Goal: Task Accomplishment & Management: Manage account settings

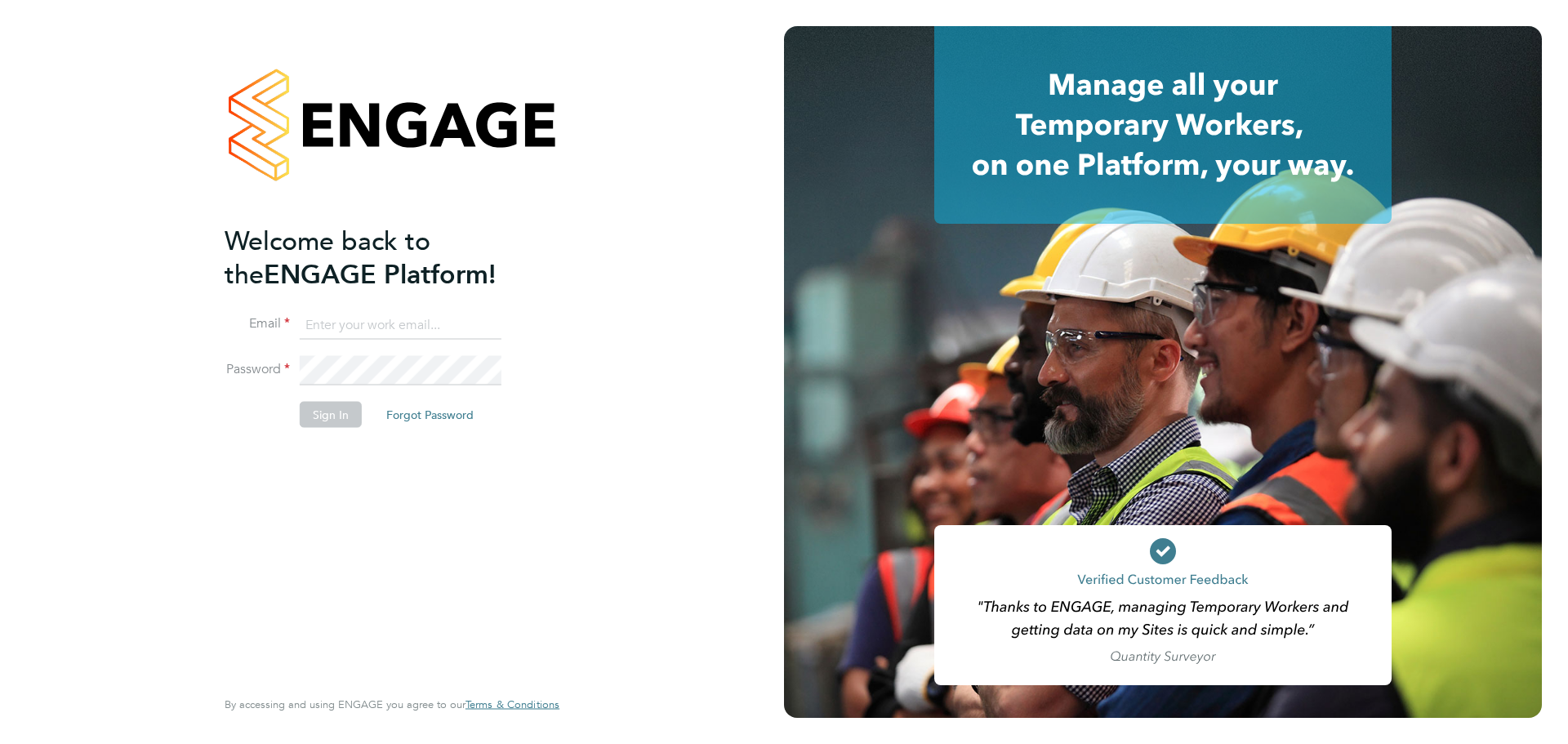
click at [348, 328] on input at bounding box center [400, 325] width 202 height 30
type input "zsolt.radak@vistry.co.uk"
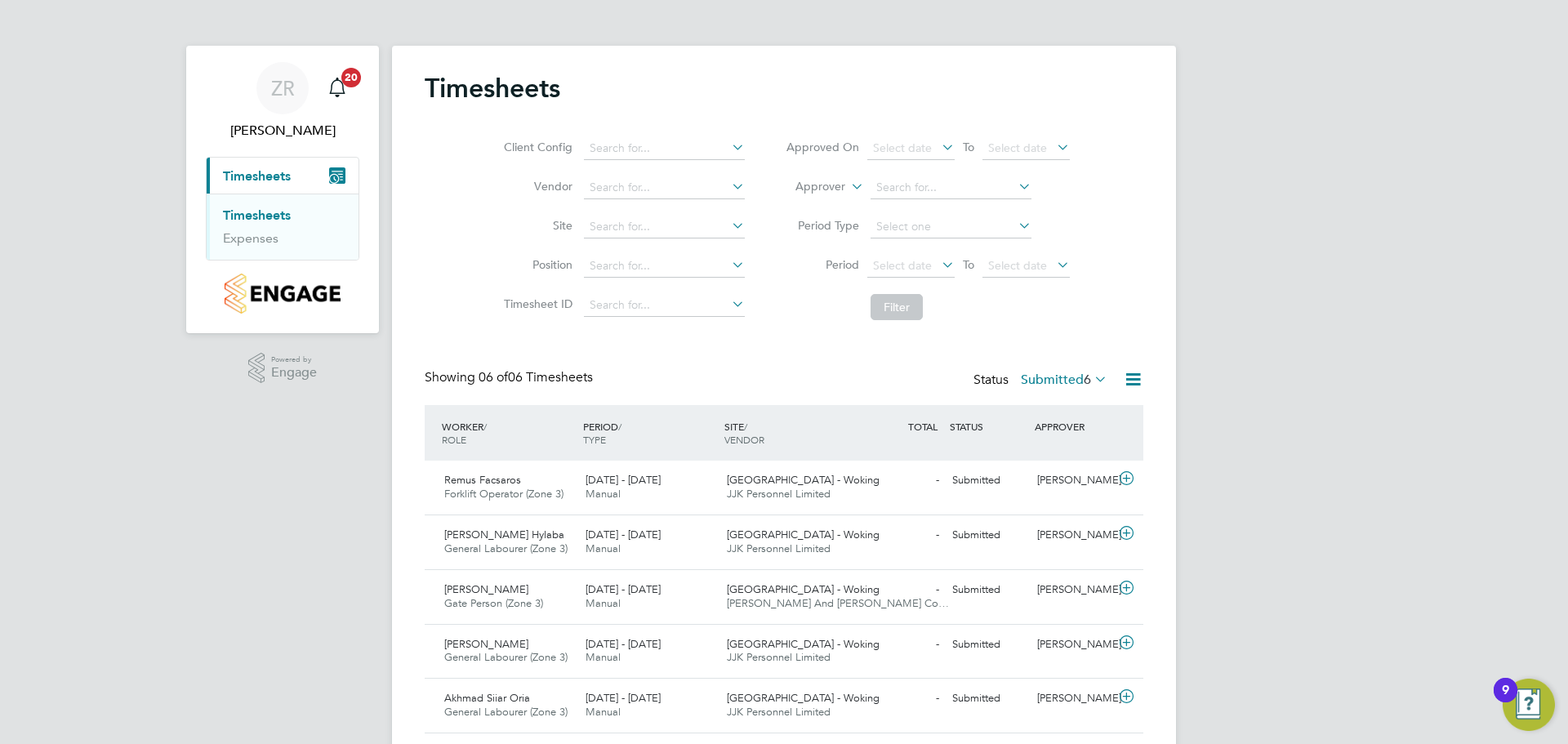
click at [1079, 378] on label "Submitted 6" at bounding box center [1064, 380] width 86 height 16
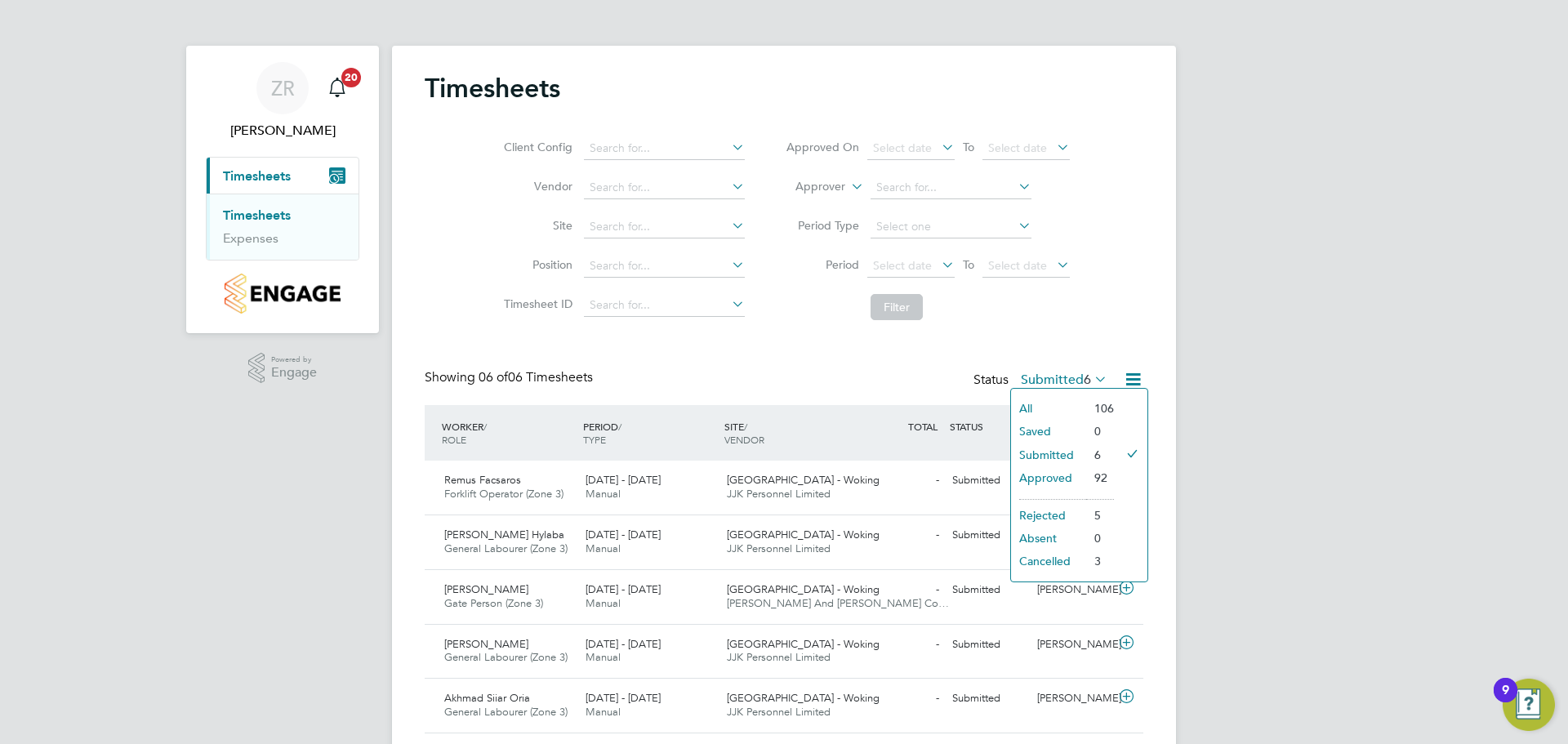
click at [1067, 480] on li "Approved" at bounding box center [1048, 478] width 75 height 23
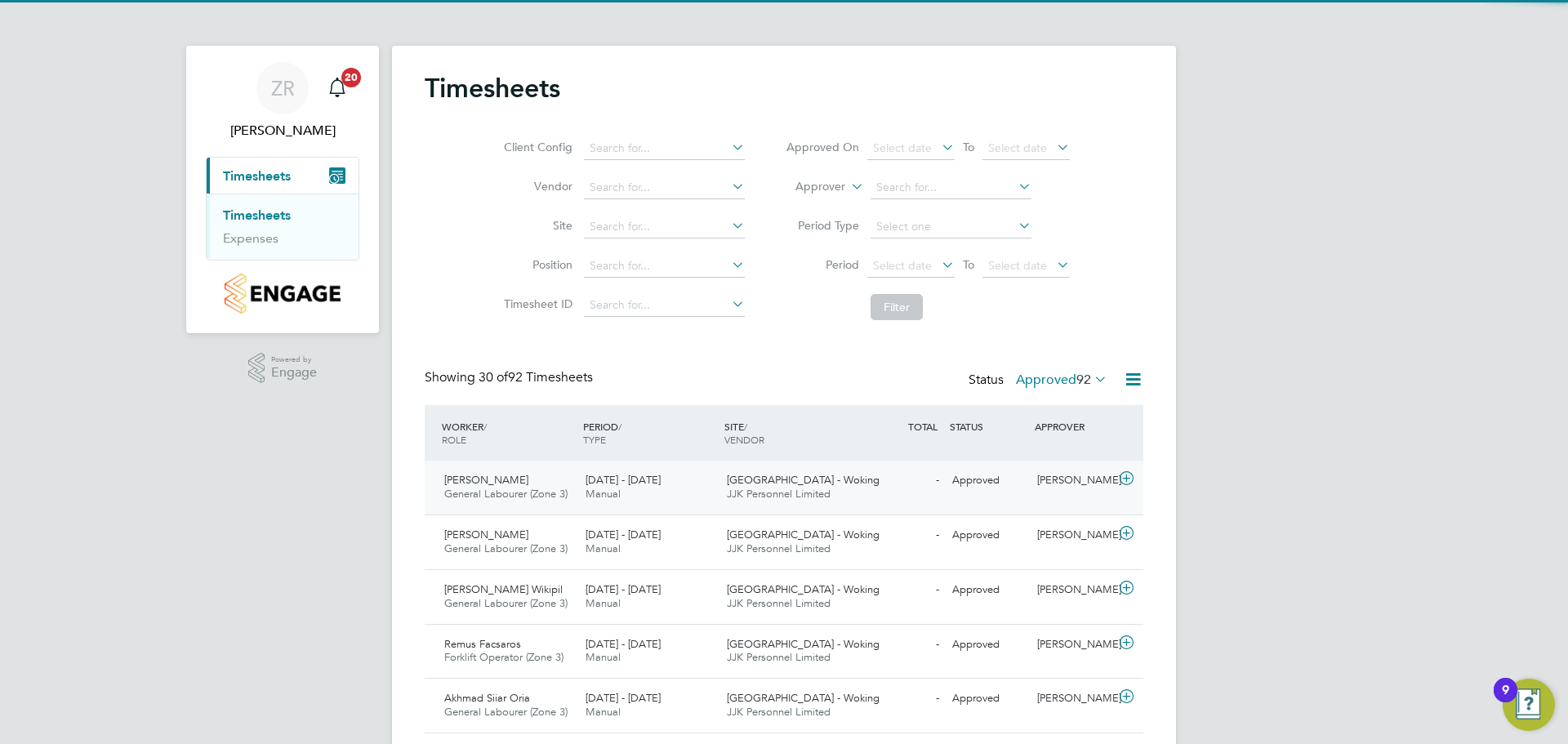
scroll to position [8, 8]
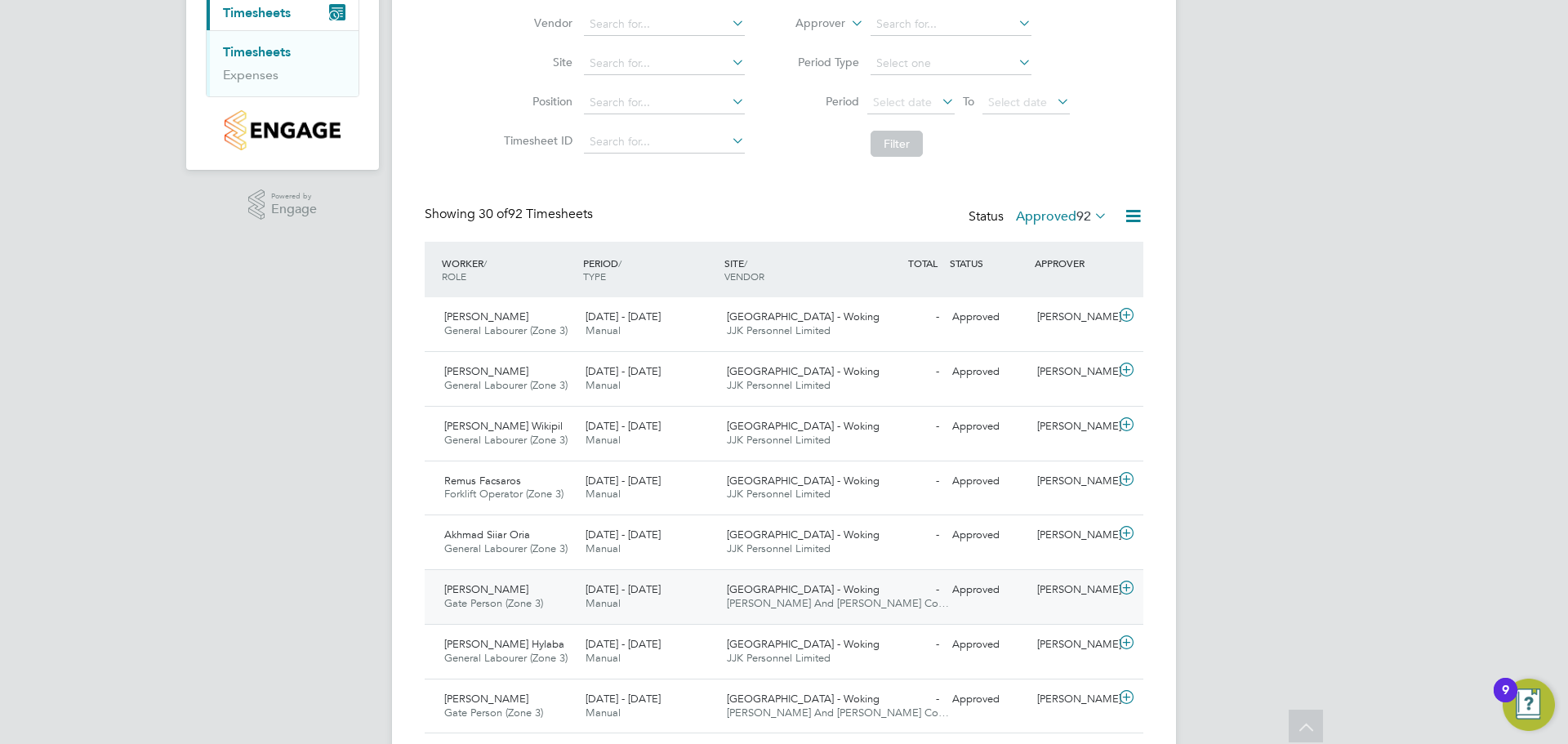
click at [504, 587] on span "James Friend" at bounding box center [486, 589] width 84 height 14
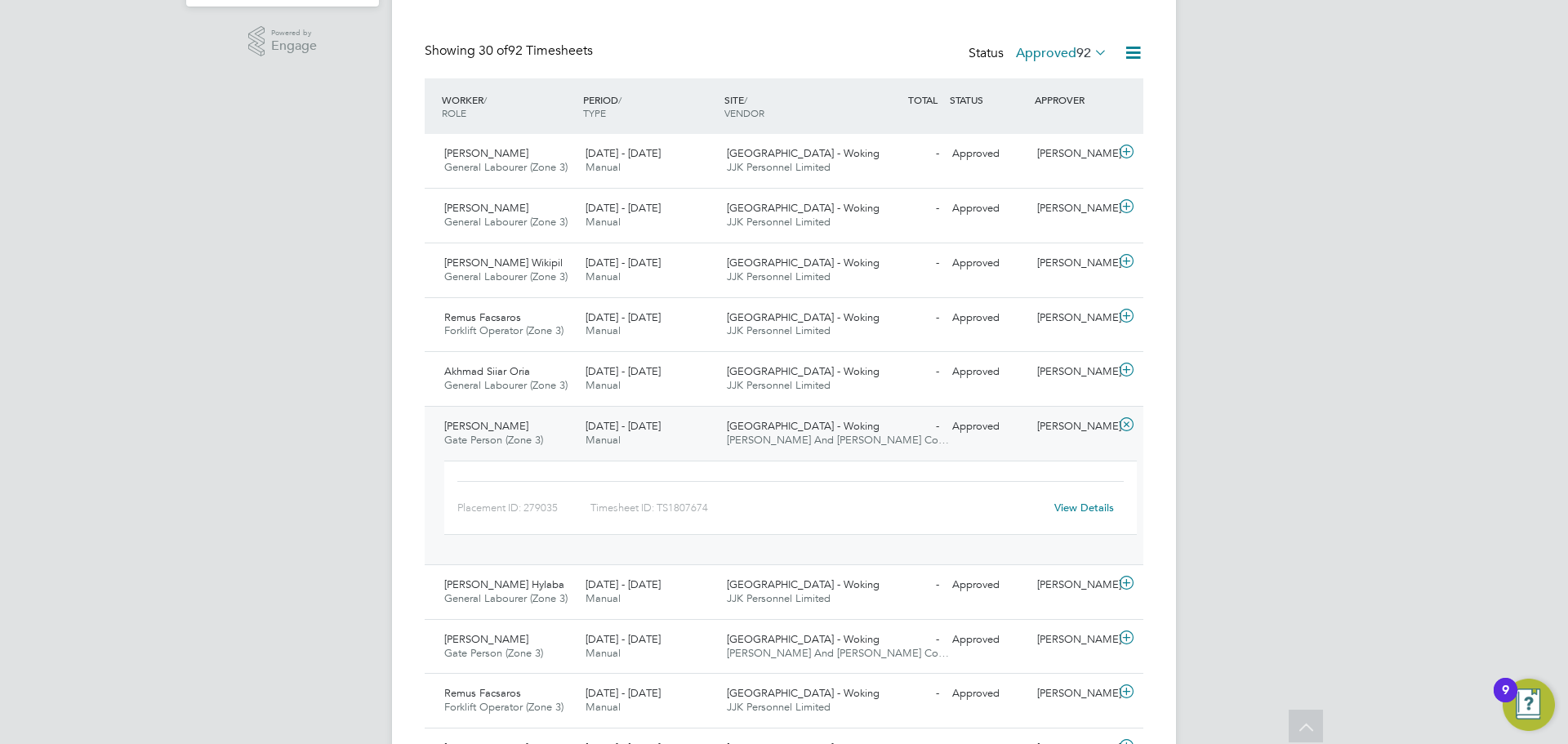
click at [1094, 508] on link "View Details" at bounding box center [1084, 508] width 59 height 14
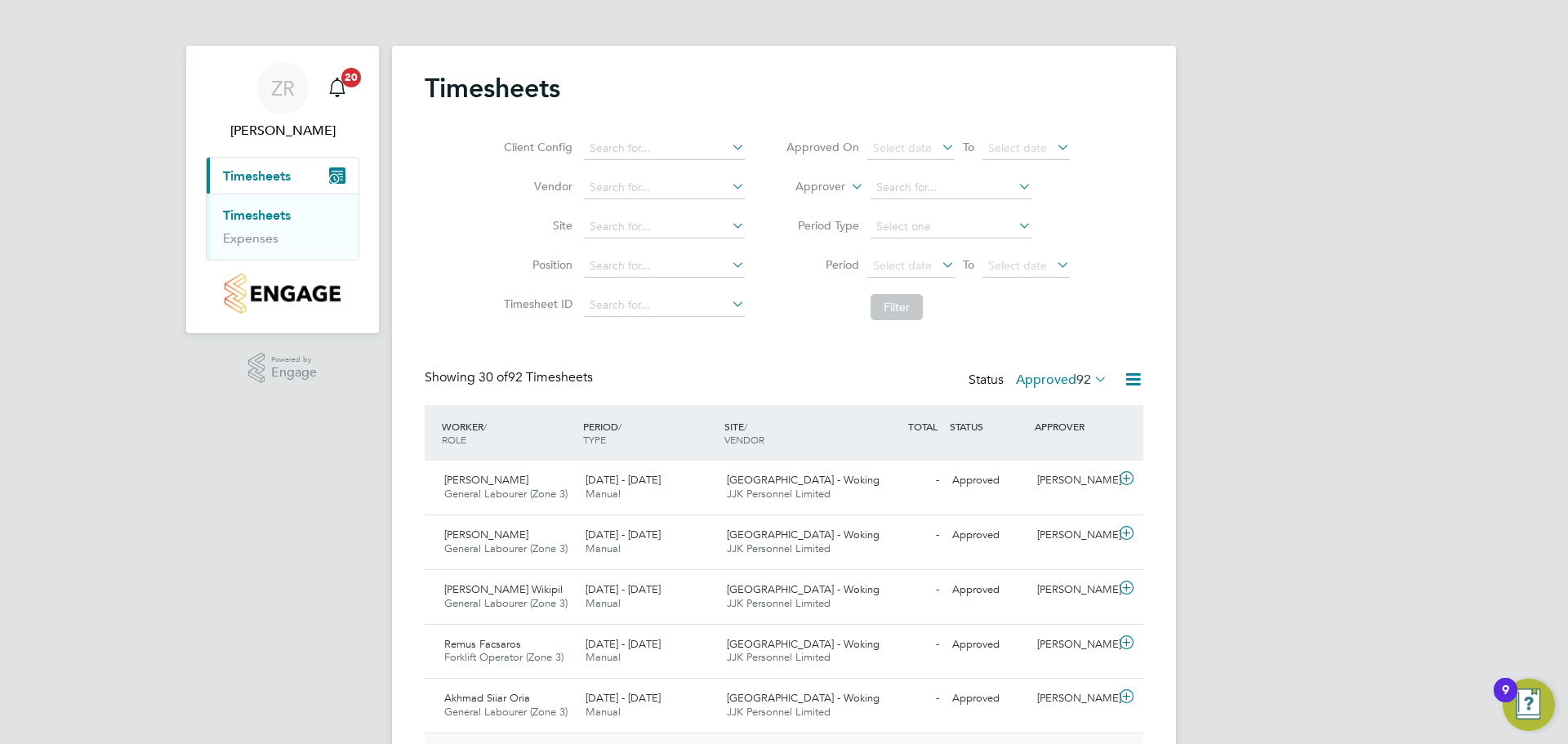
click at [1062, 378] on label "Approved 92" at bounding box center [1062, 380] width 91 height 16
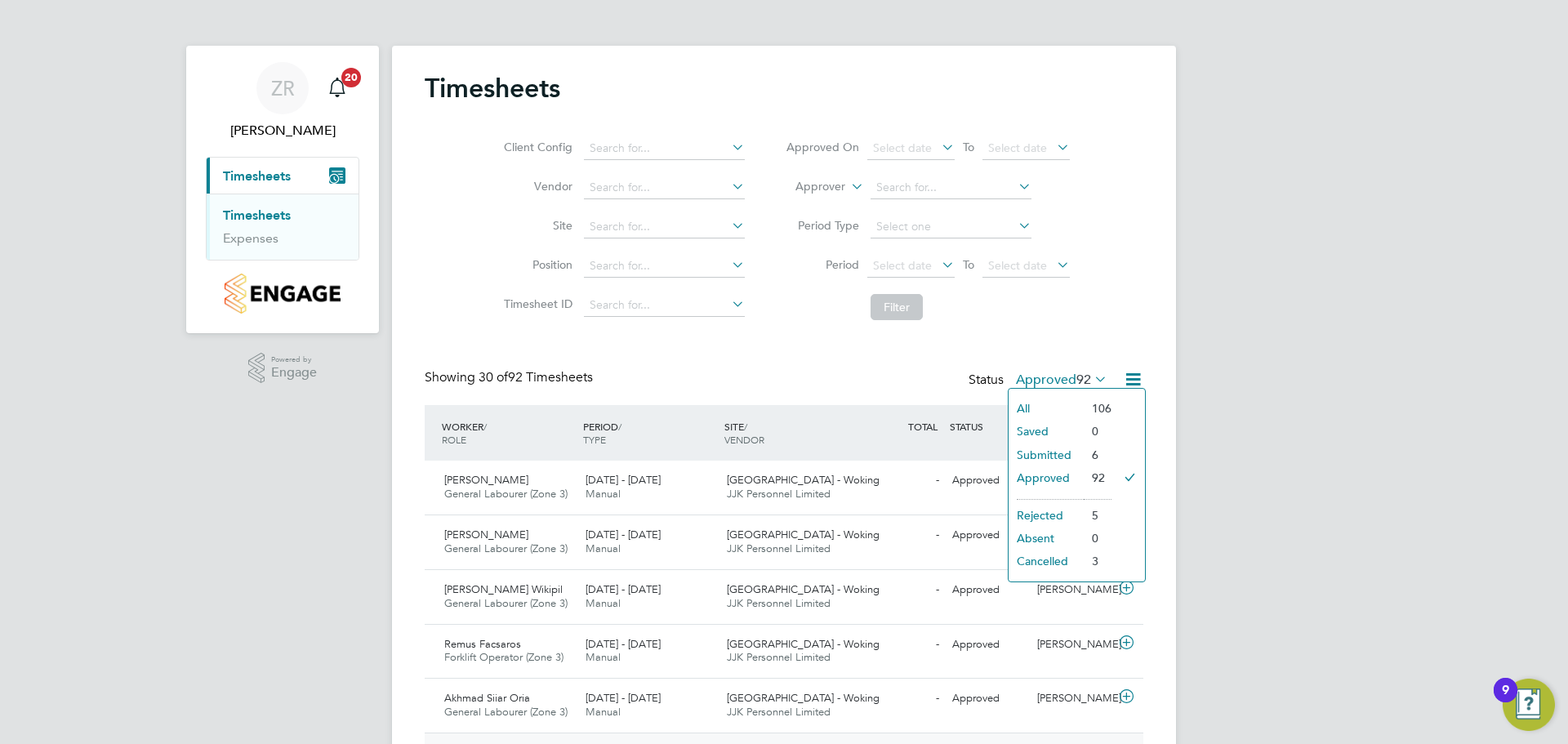
click at [1062, 455] on li "Submitted" at bounding box center [1046, 455] width 75 height 23
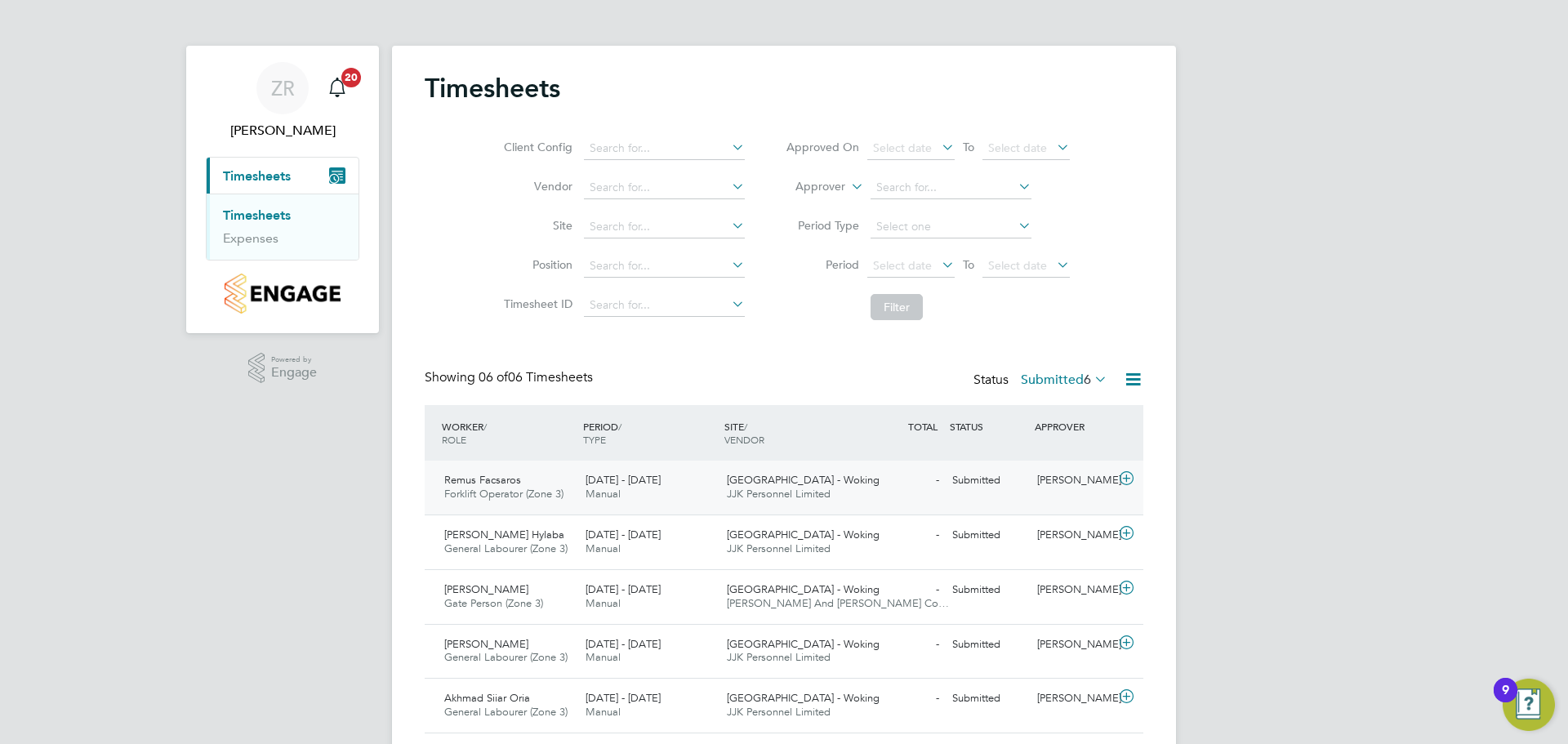
click at [968, 494] on div "Submitted" at bounding box center [987, 480] width 85 height 27
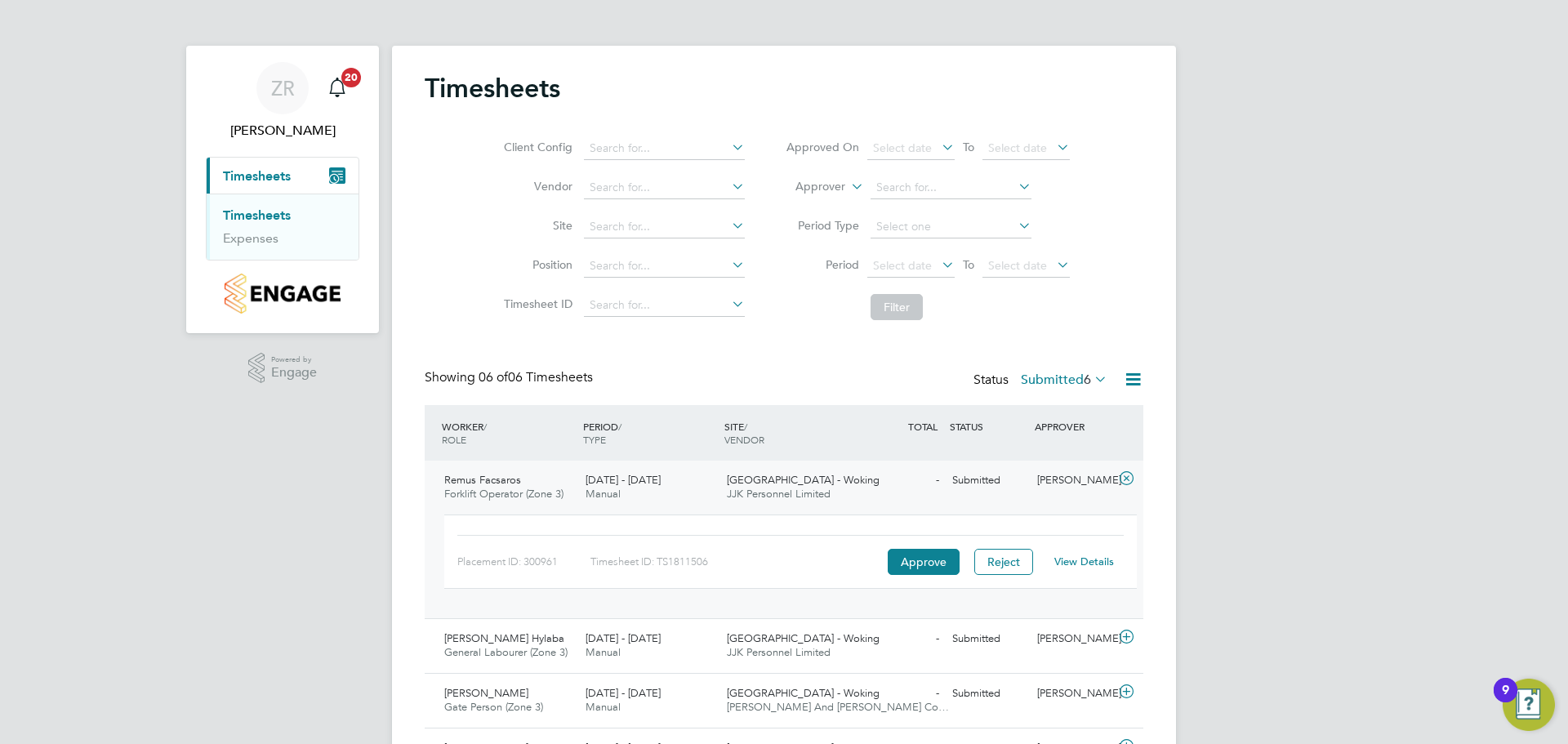
click at [1094, 559] on link "View Details" at bounding box center [1084, 561] width 59 height 14
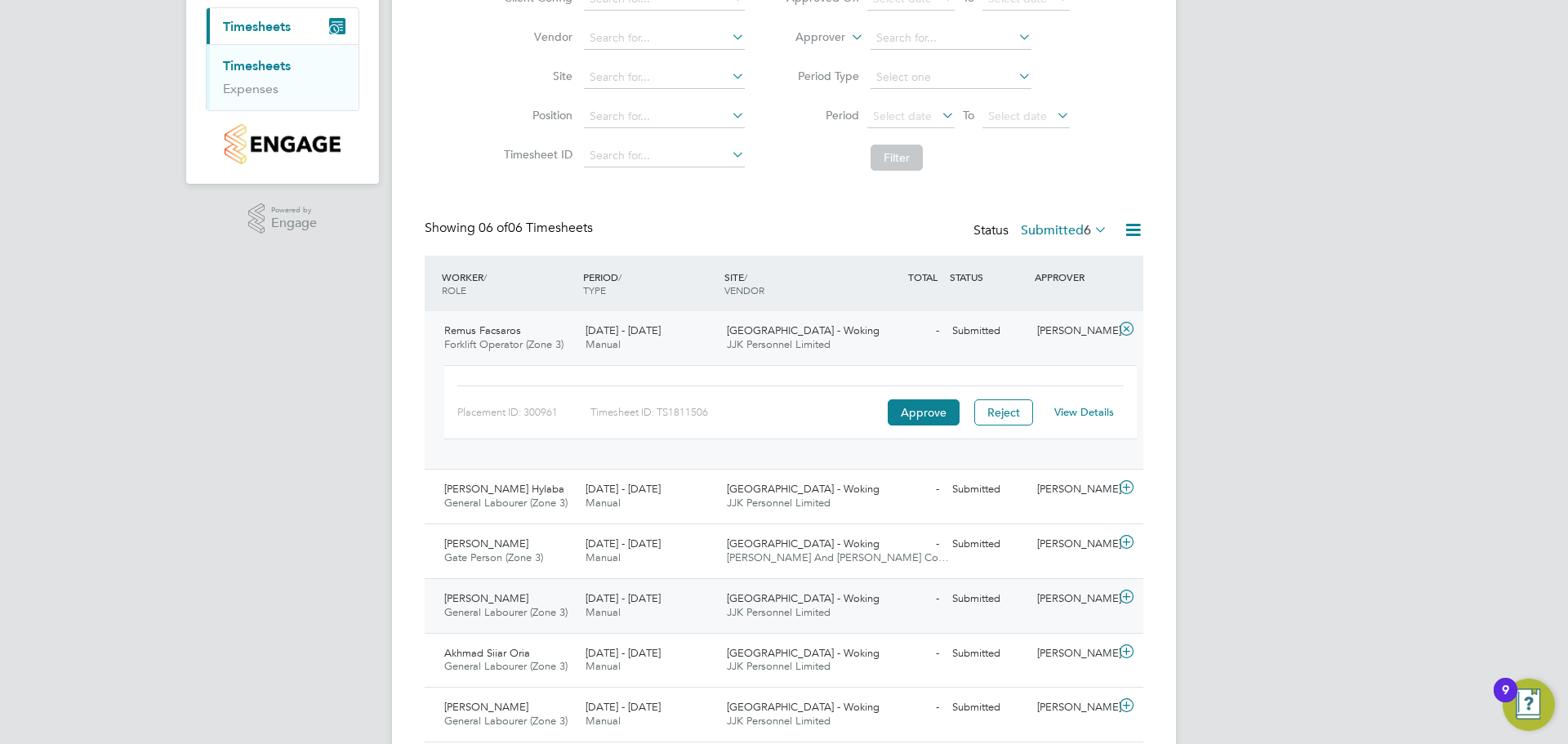
scroll to position [163, 0]
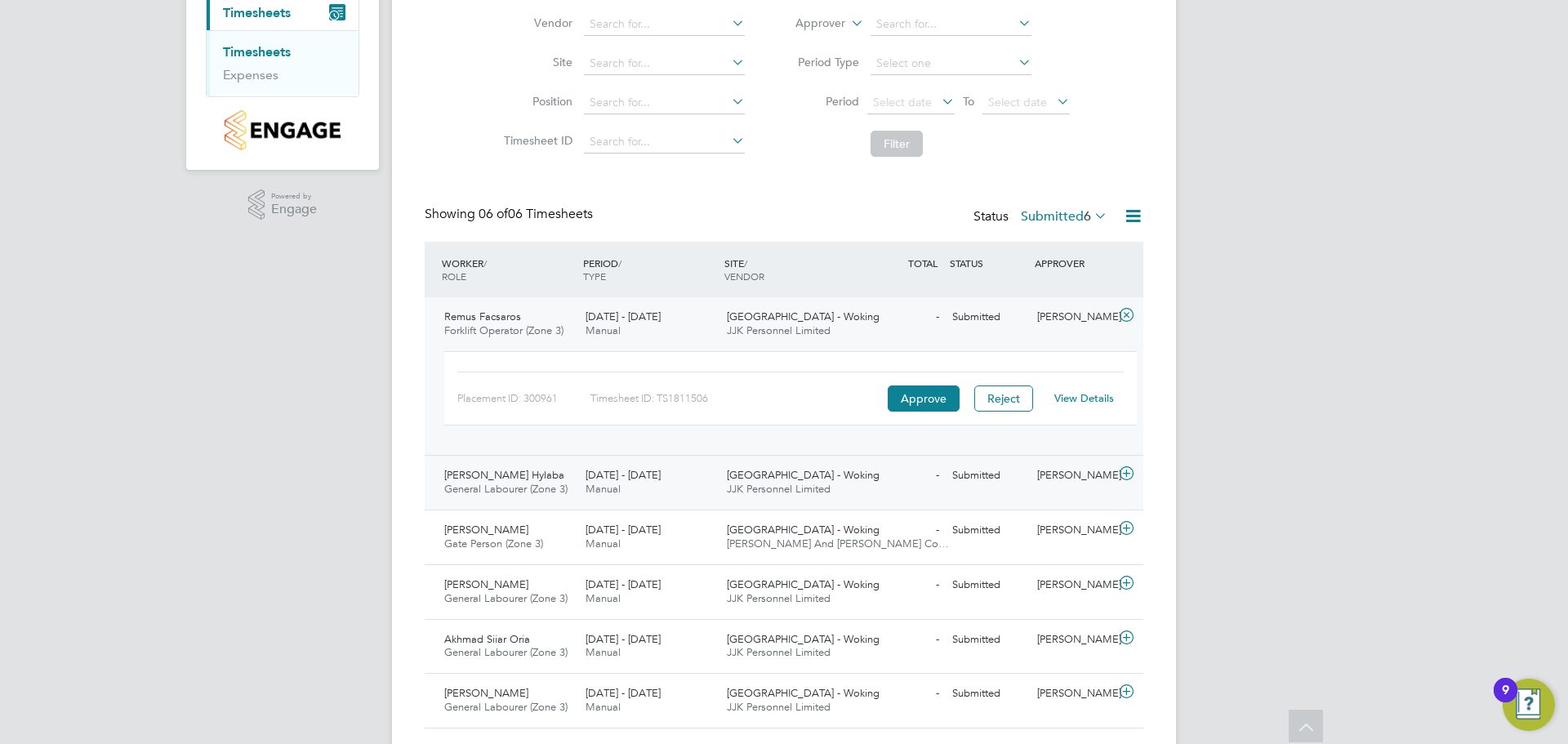
click at [610, 474] on span "[DATE] - [DATE]" at bounding box center [623, 475] width 75 height 14
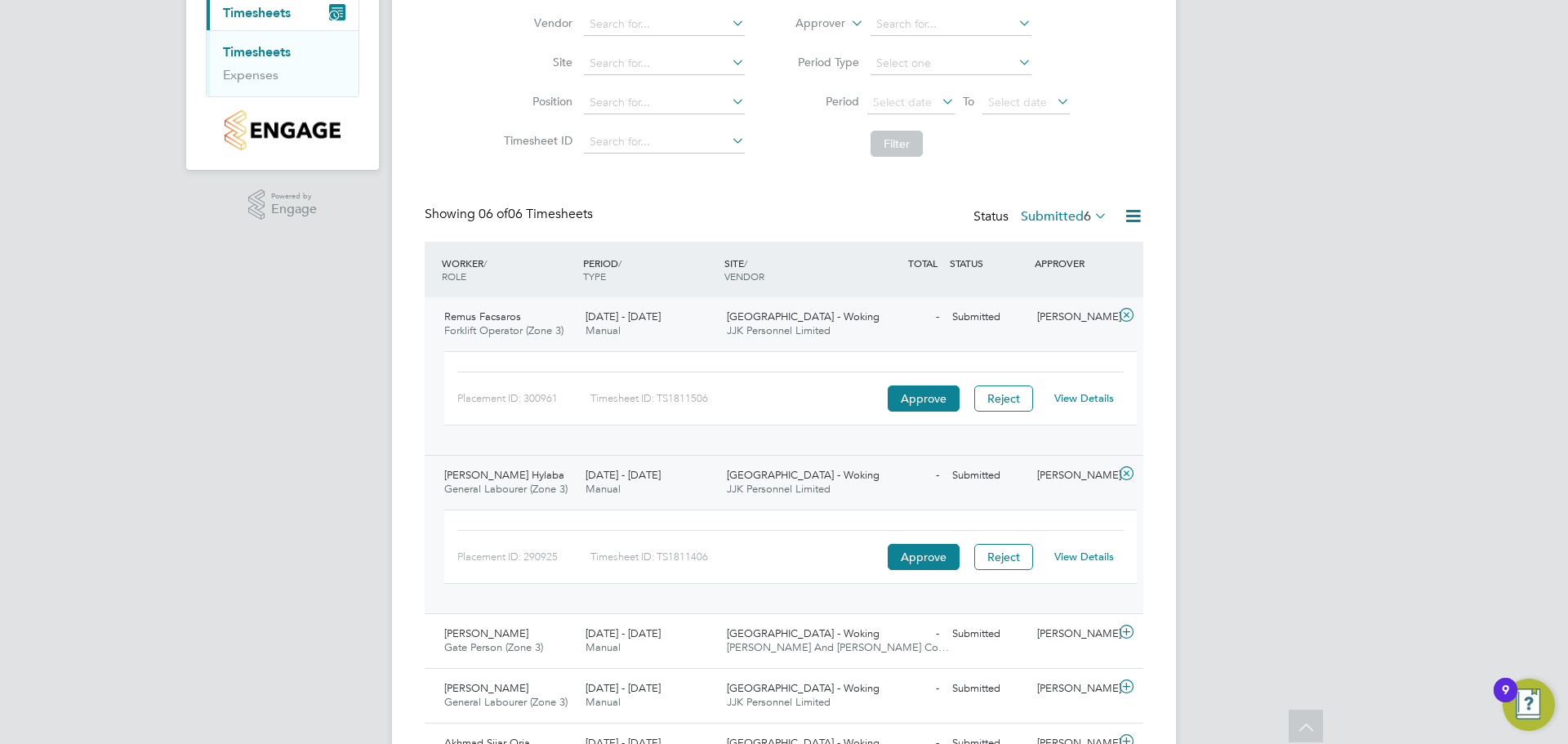
click at [1074, 556] on link "View Details" at bounding box center [1084, 556] width 59 height 14
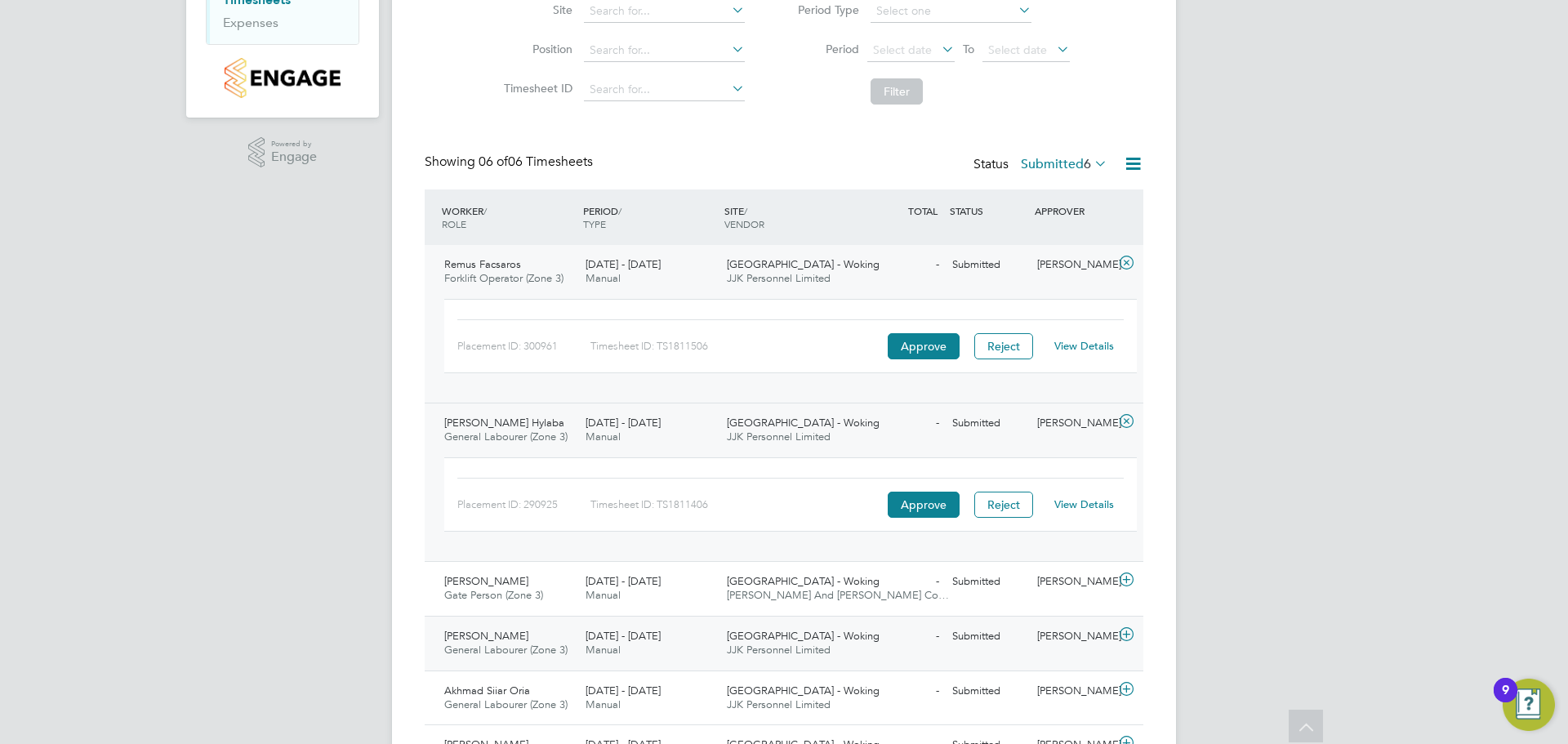
scroll to position [311, 0]
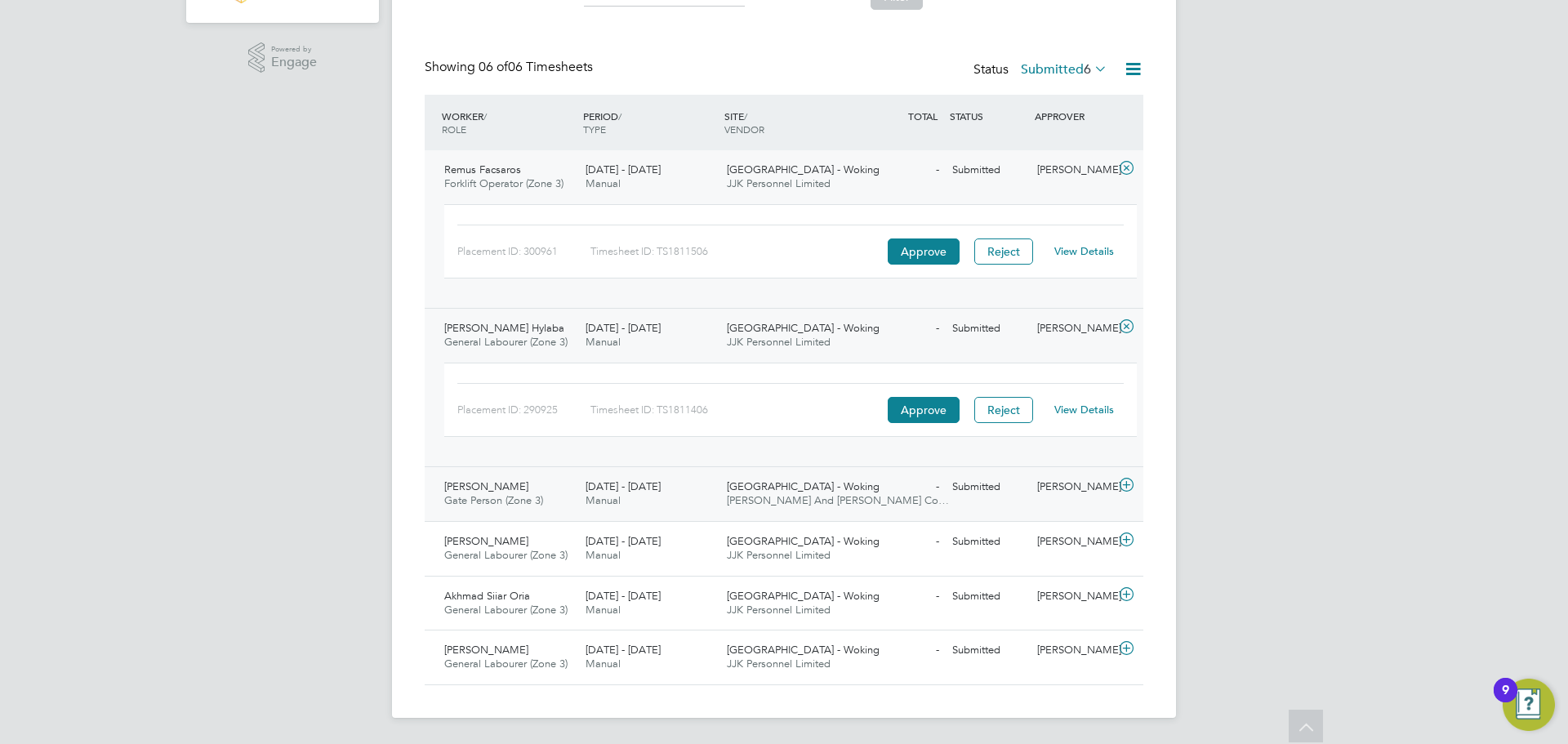
click at [925, 497] on div "- Submitted" at bounding box center [903, 487] width 85 height 27
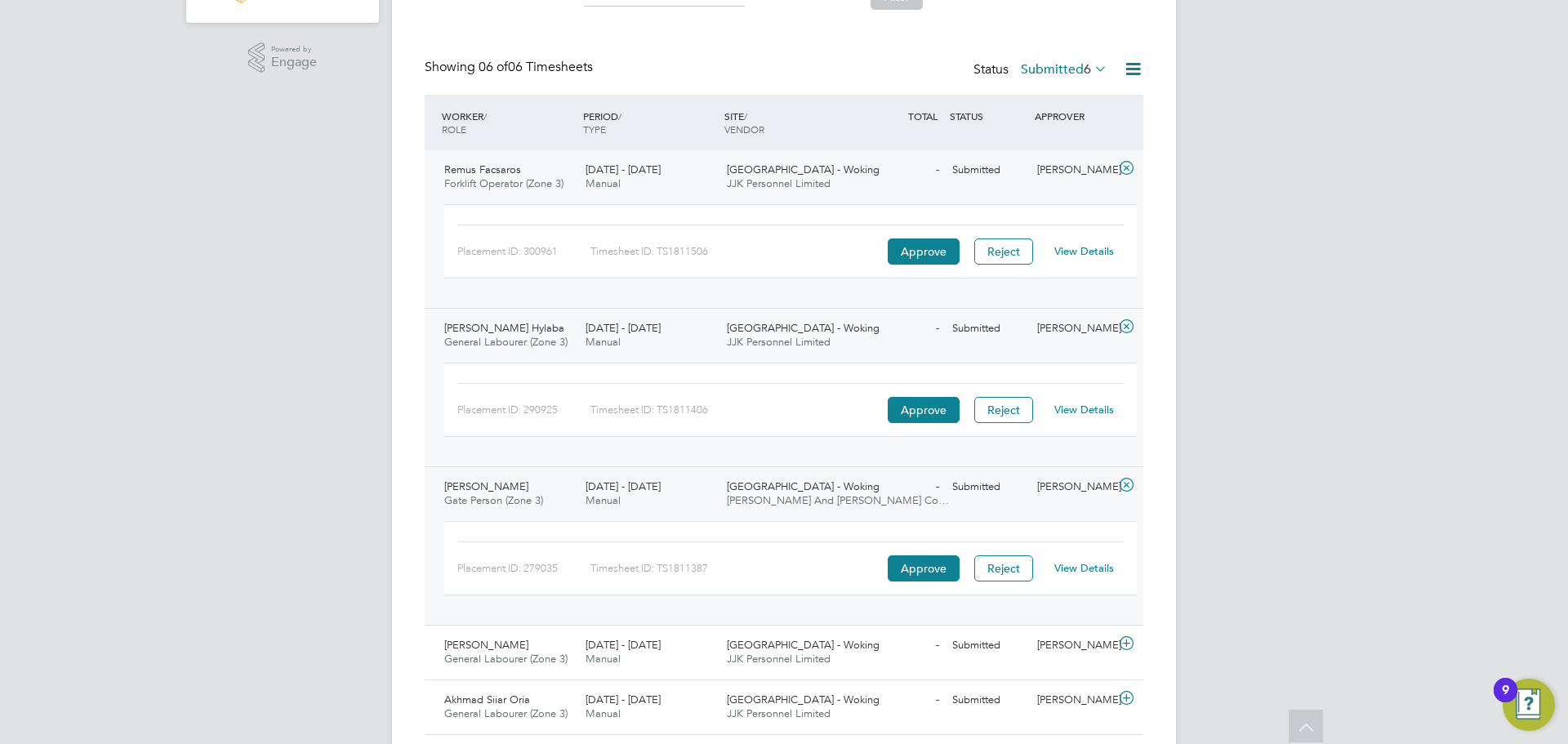
click at [1088, 569] on link "View Details" at bounding box center [1084, 568] width 59 height 14
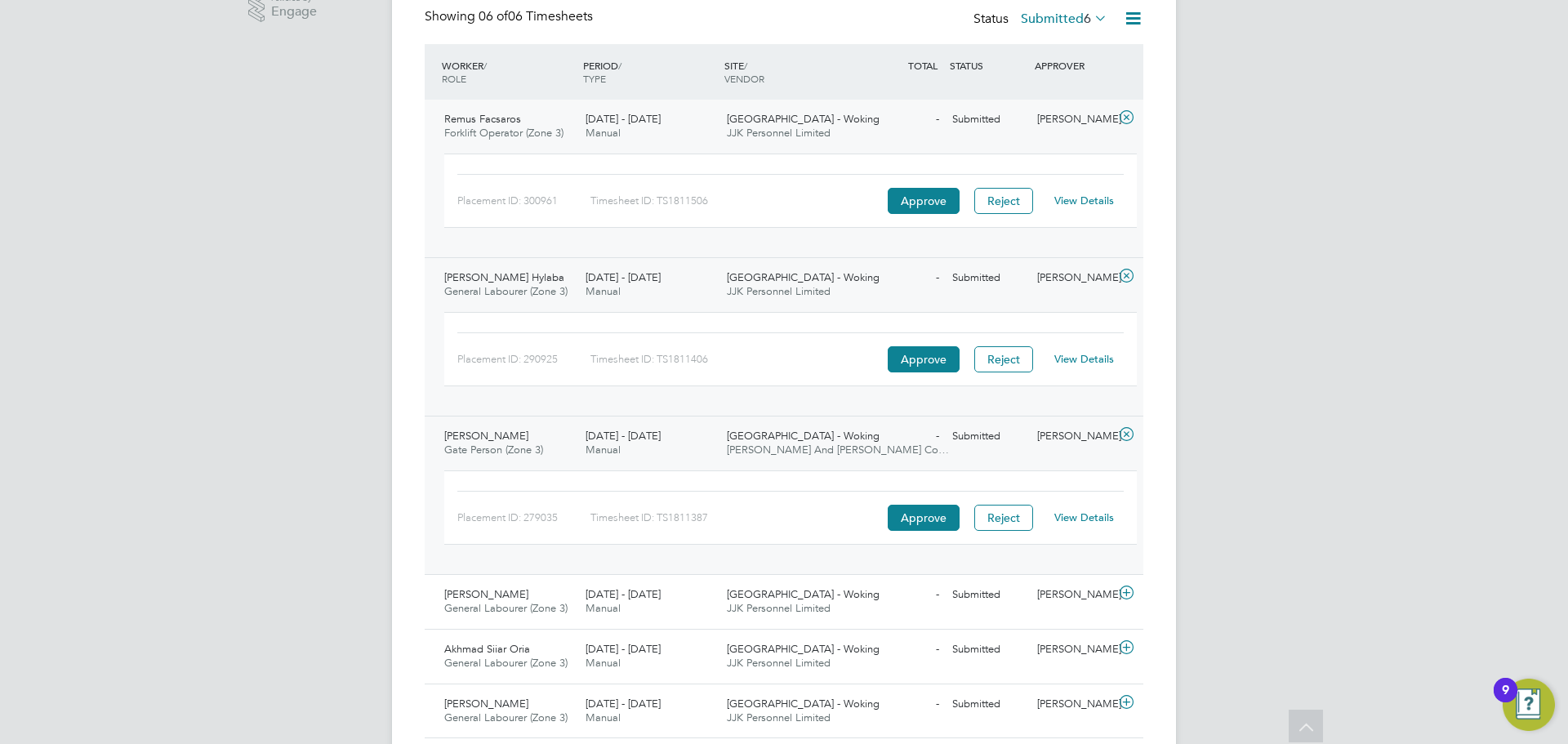
scroll to position [414, 0]
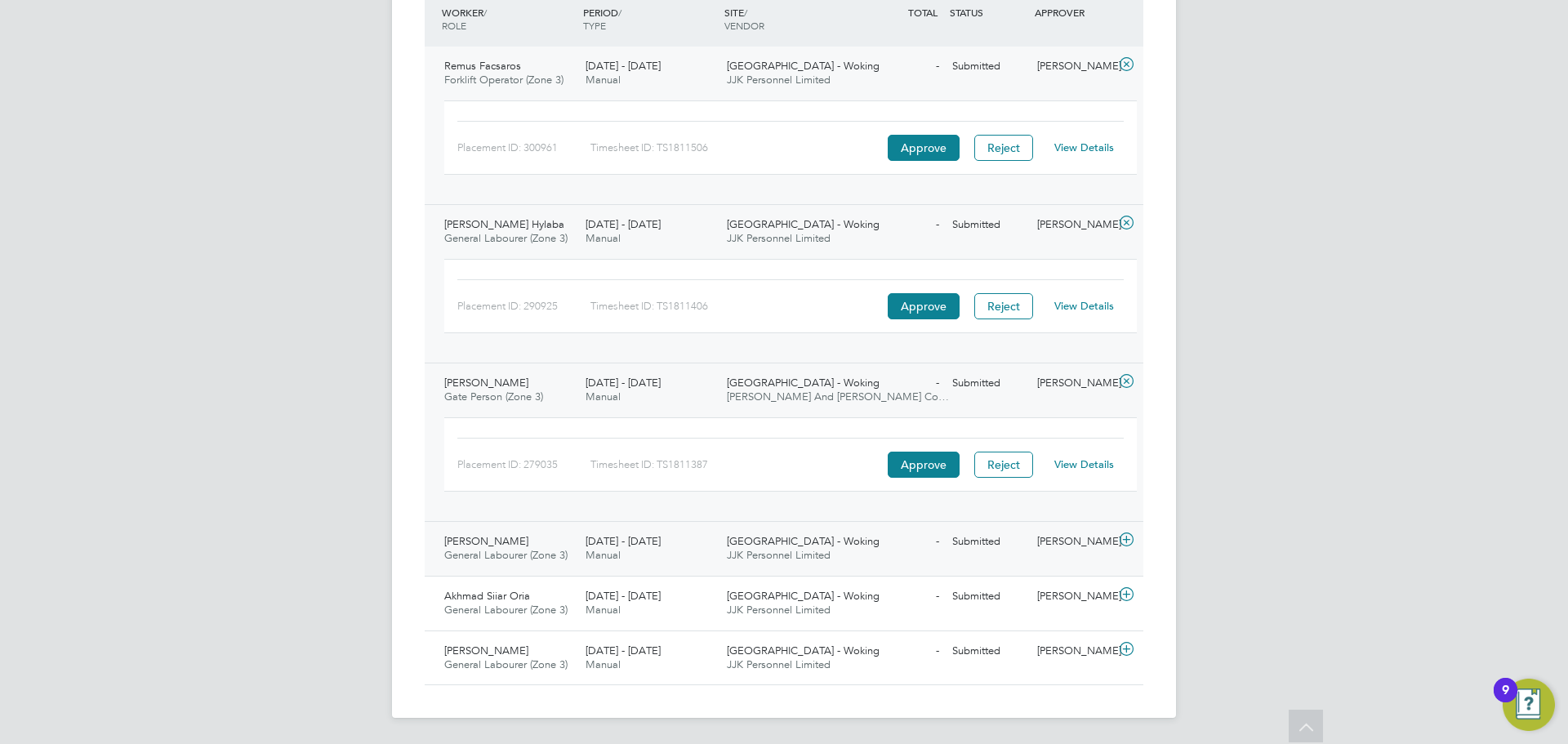
click at [779, 553] on span "JJK Personnel Limited" at bounding box center [779, 554] width 104 height 14
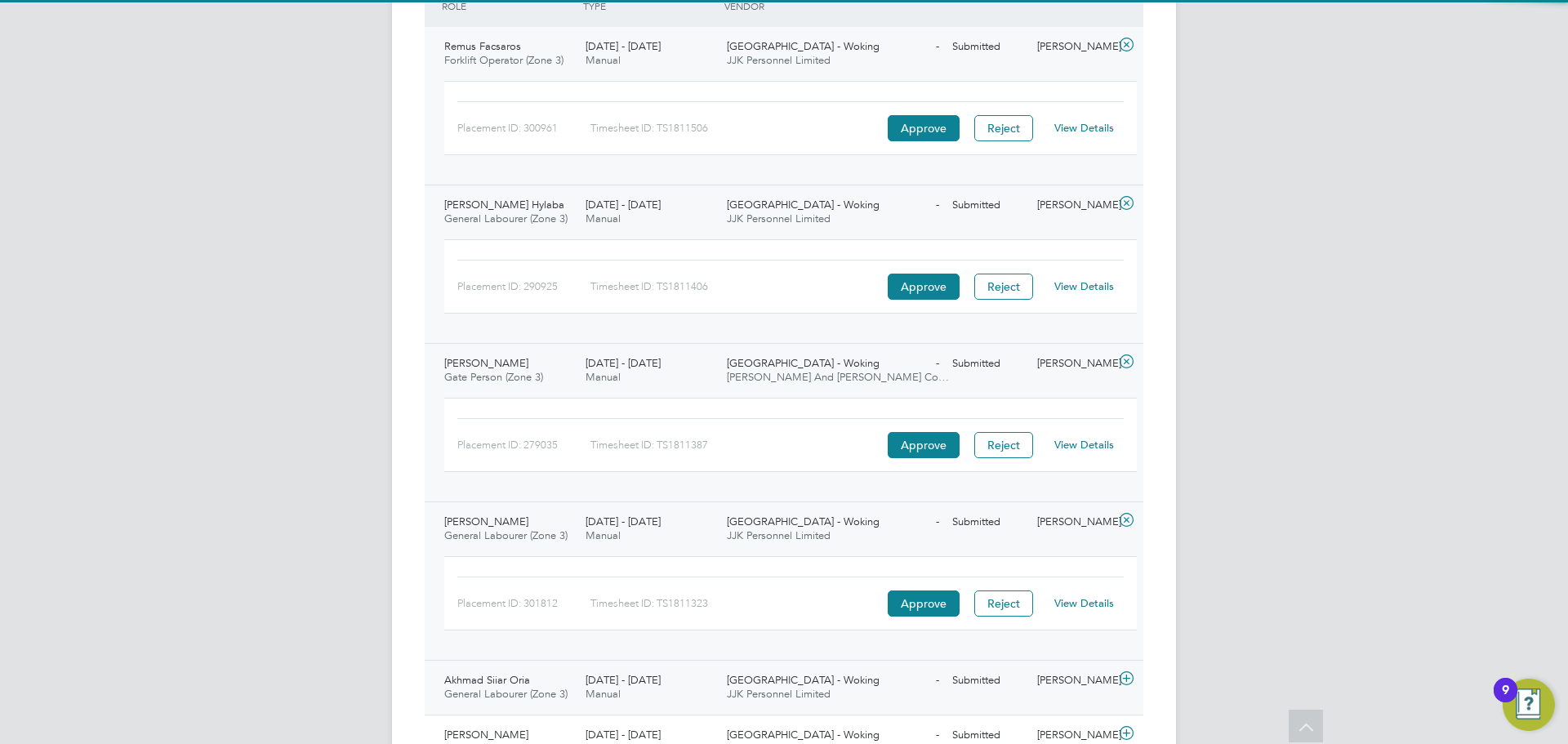
scroll to position [496, 0]
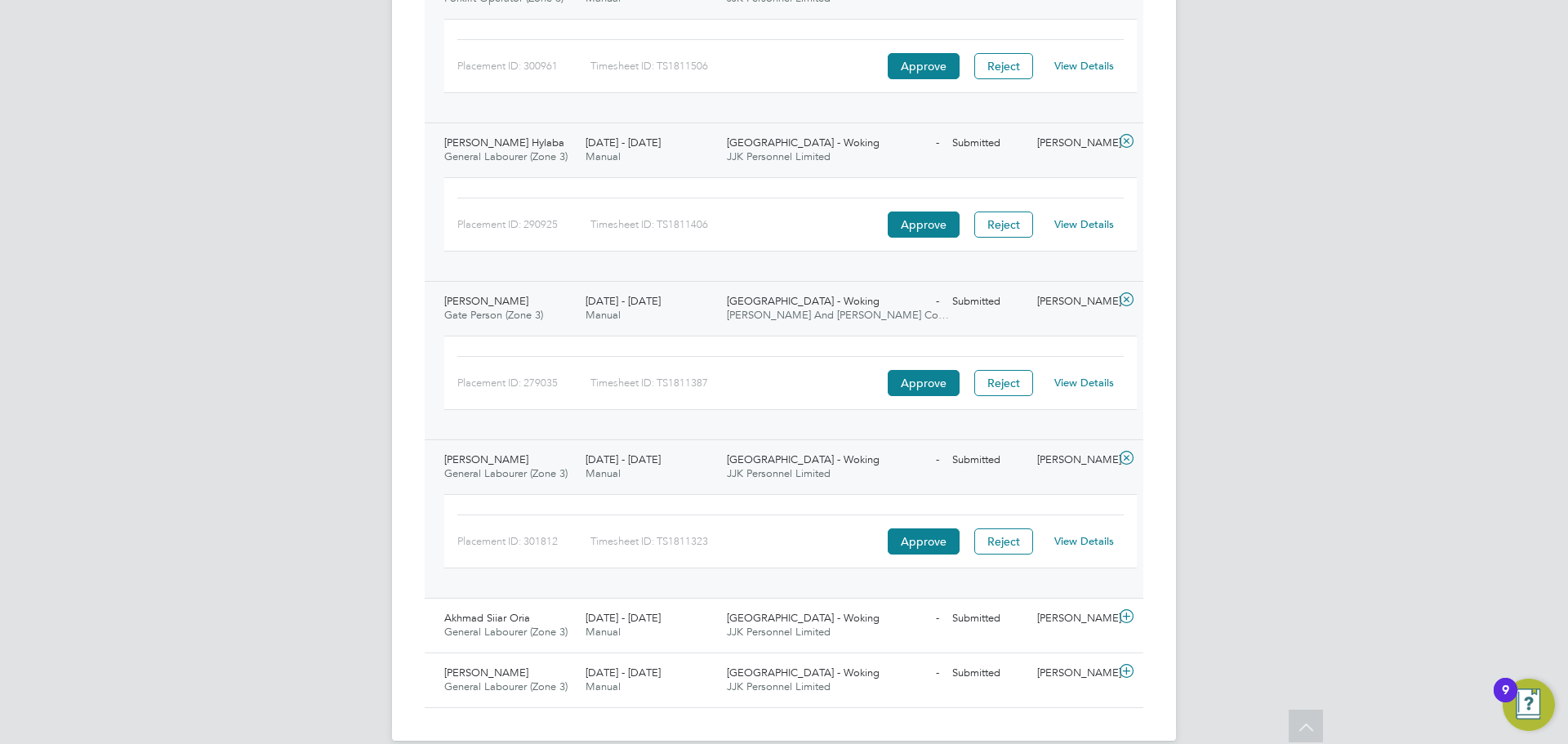
click at [1104, 540] on link "View Details" at bounding box center [1084, 541] width 59 height 14
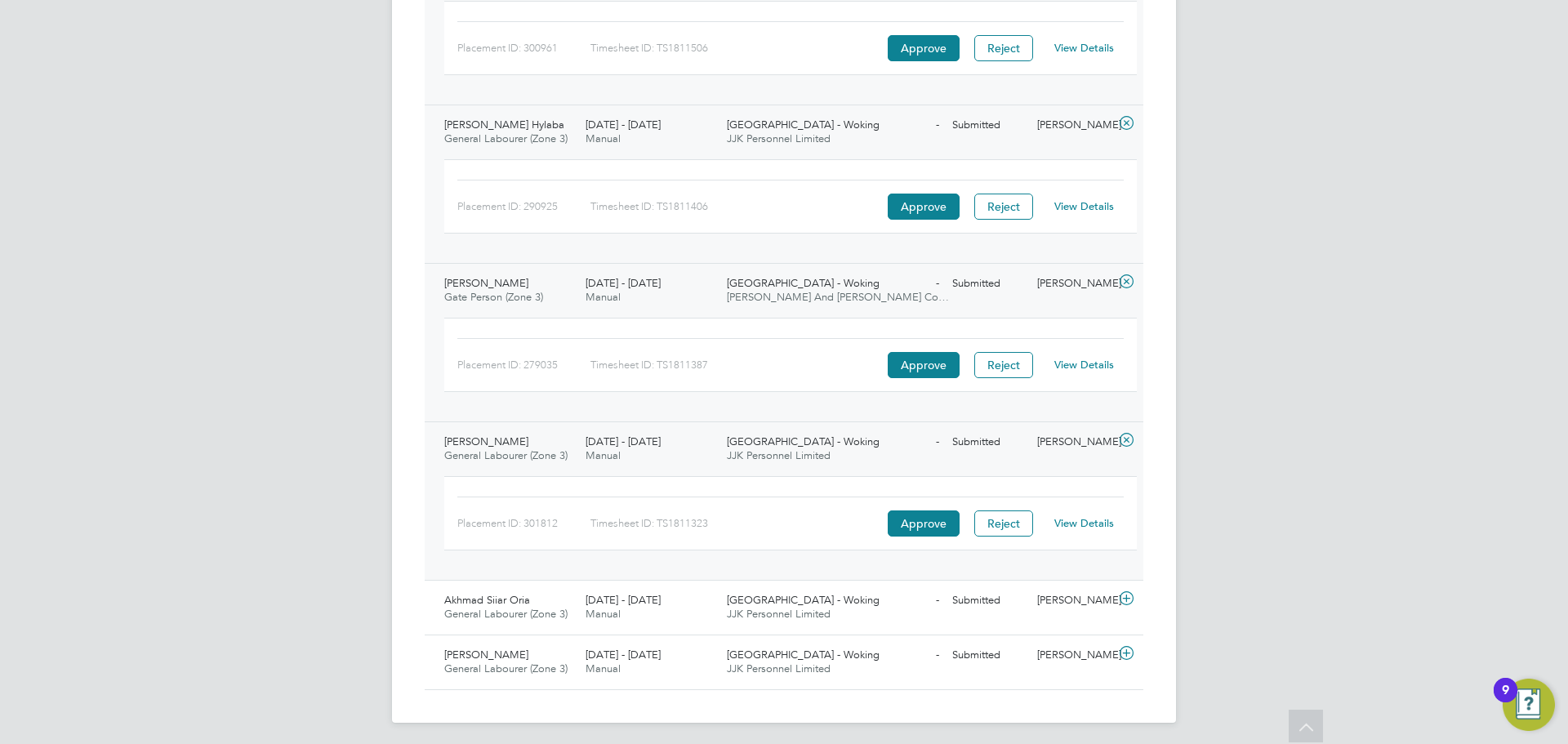
scroll to position [519, 0]
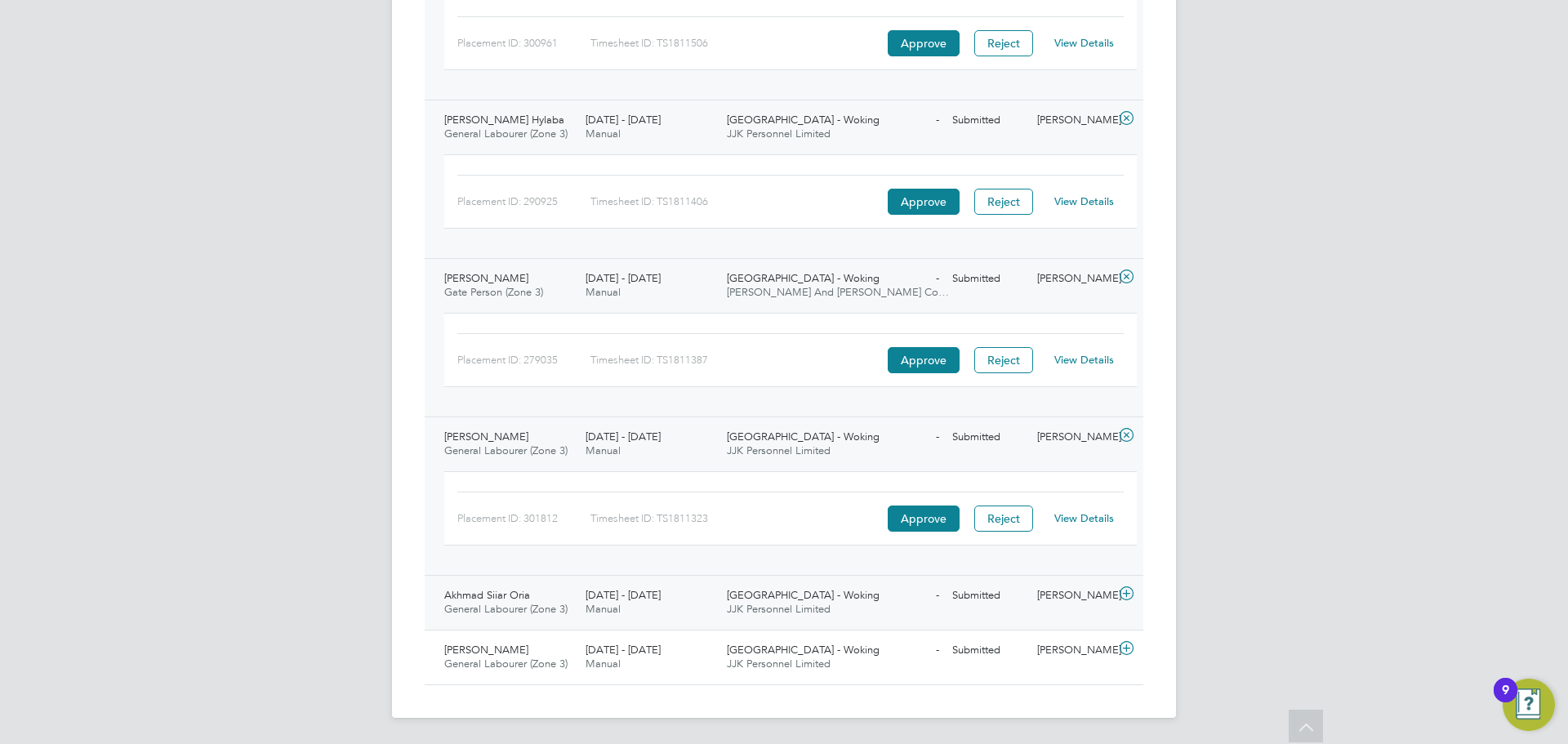
click at [668, 596] on div "25 - 31 Aug 2025 Manual" at bounding box center [650, 603] width 142 height 41
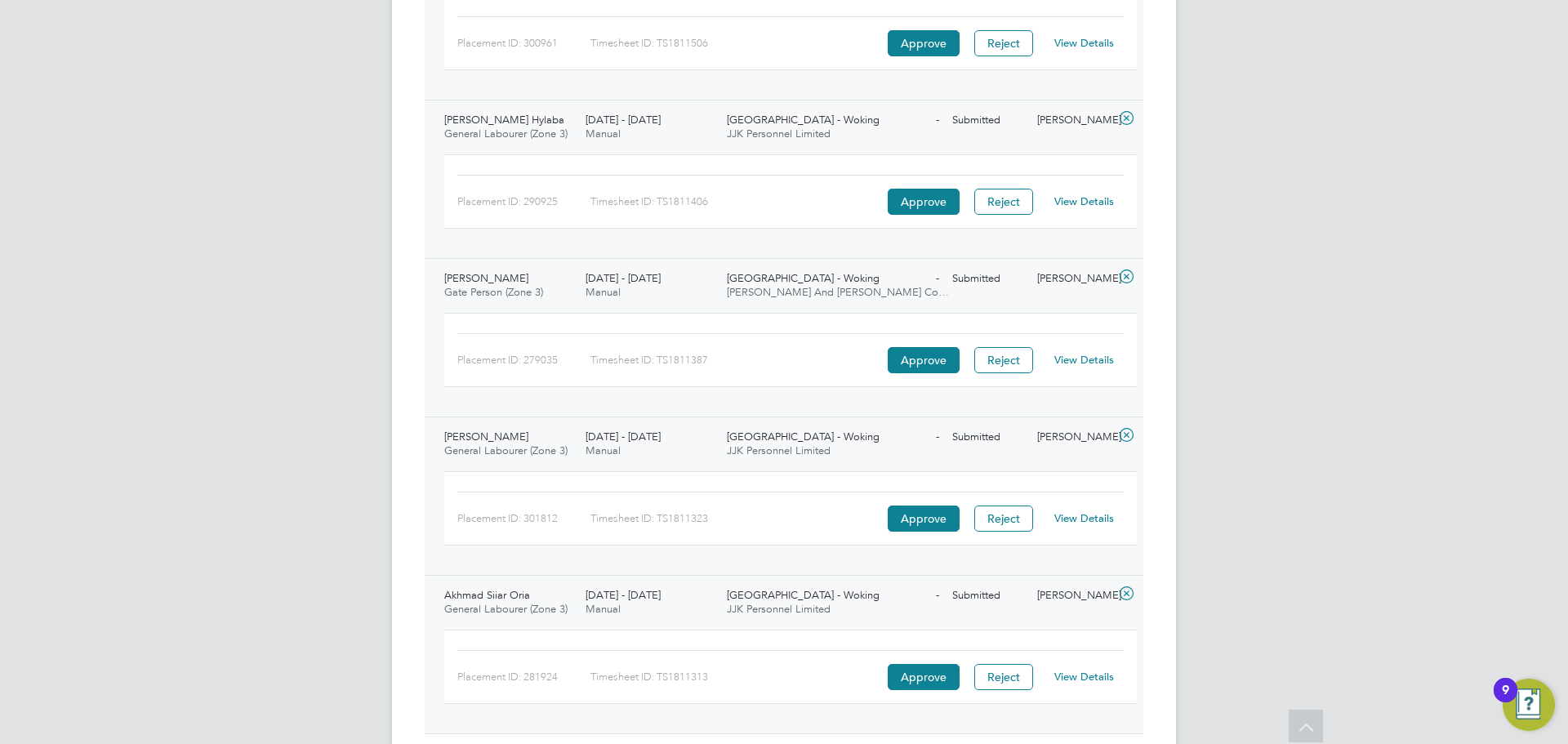
click at [1071, 675] on link "View Details" at bounding box center [1084, 676] width 59 height 14
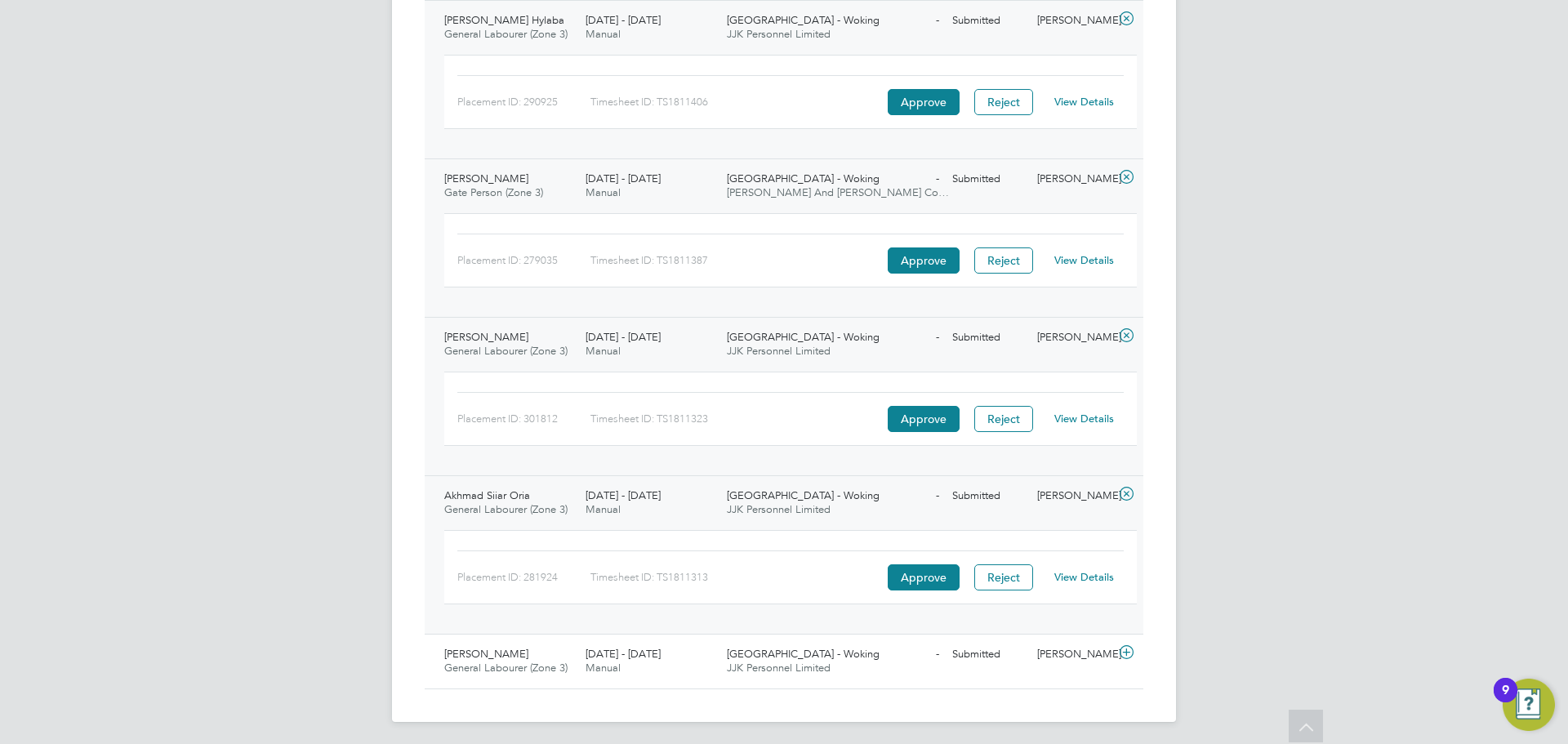
scroll to position [623, 0]
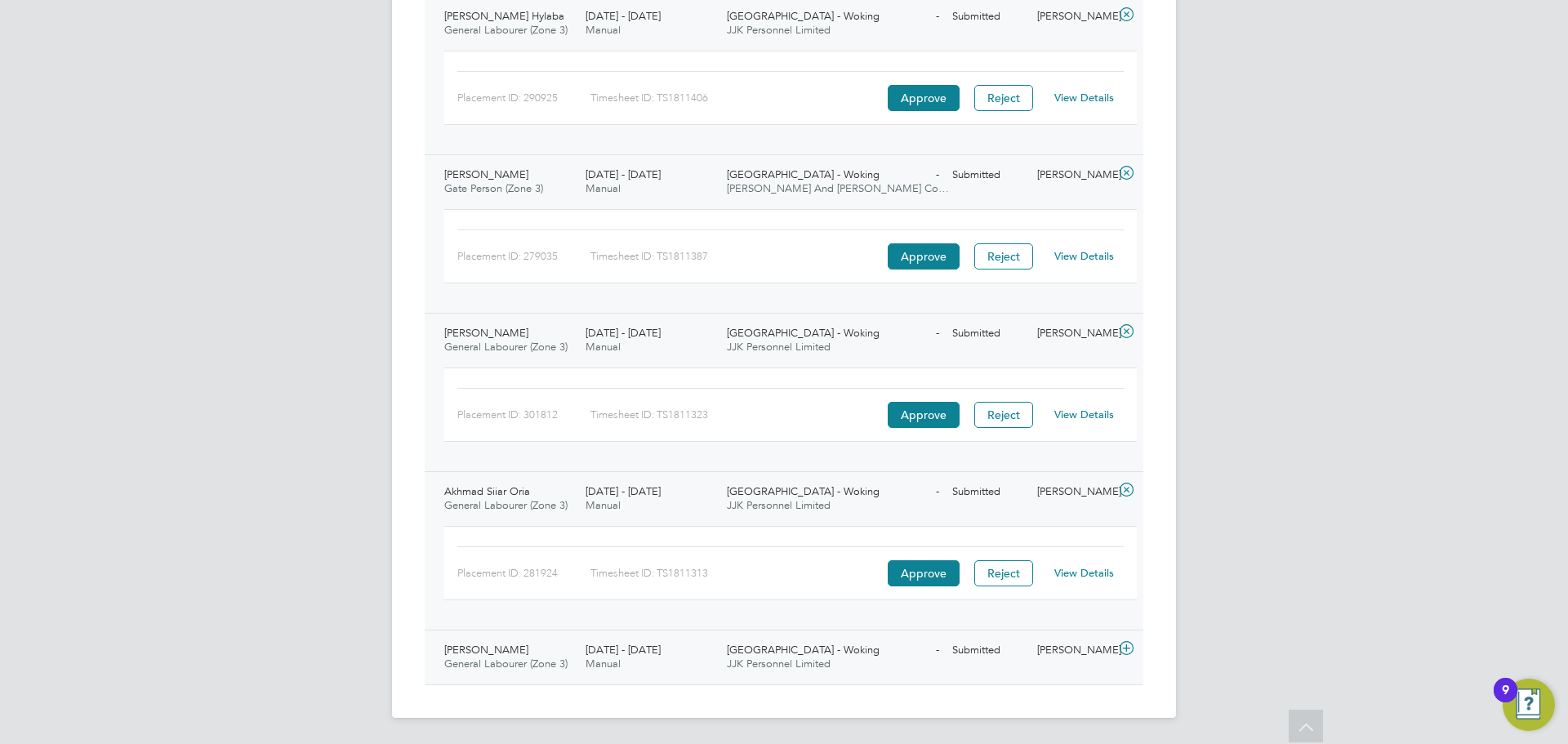
click at [590, 657] on span "Manual" at bounding box center [603, 663] width 35 height 14
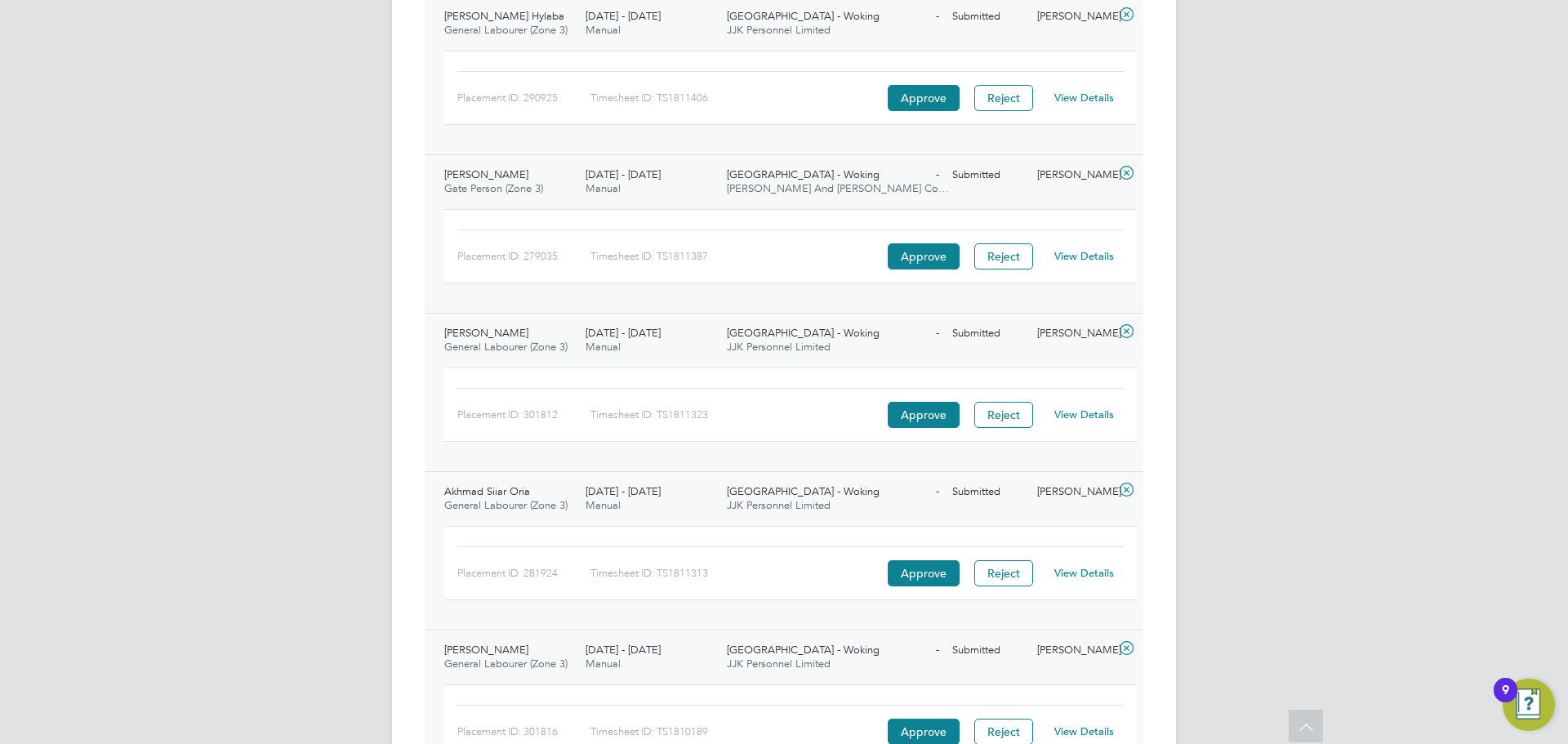
click at [1071, 729] on link "View Details" at bounding box center [1084, 732] width 59 height 14
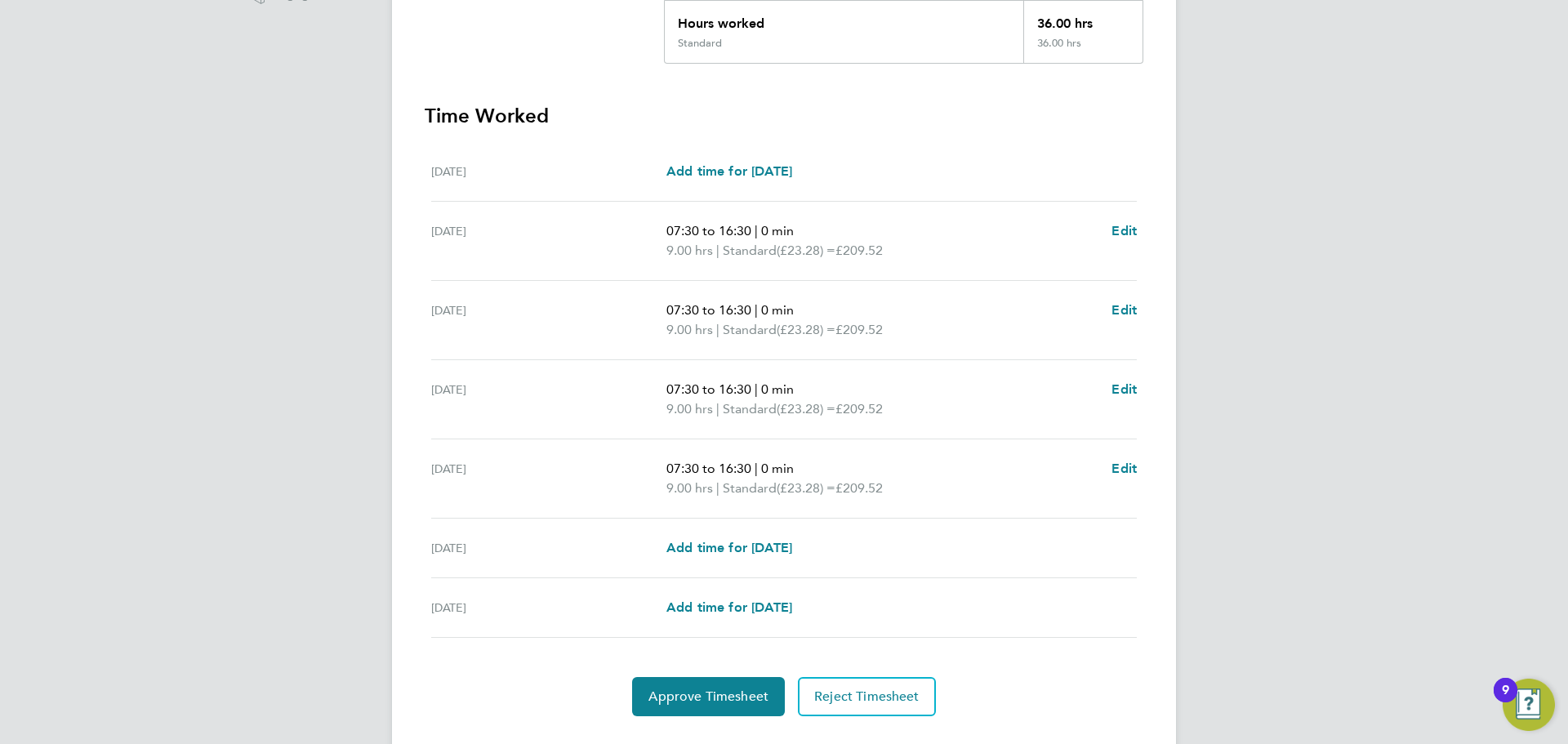
scroll to position [409, 0]
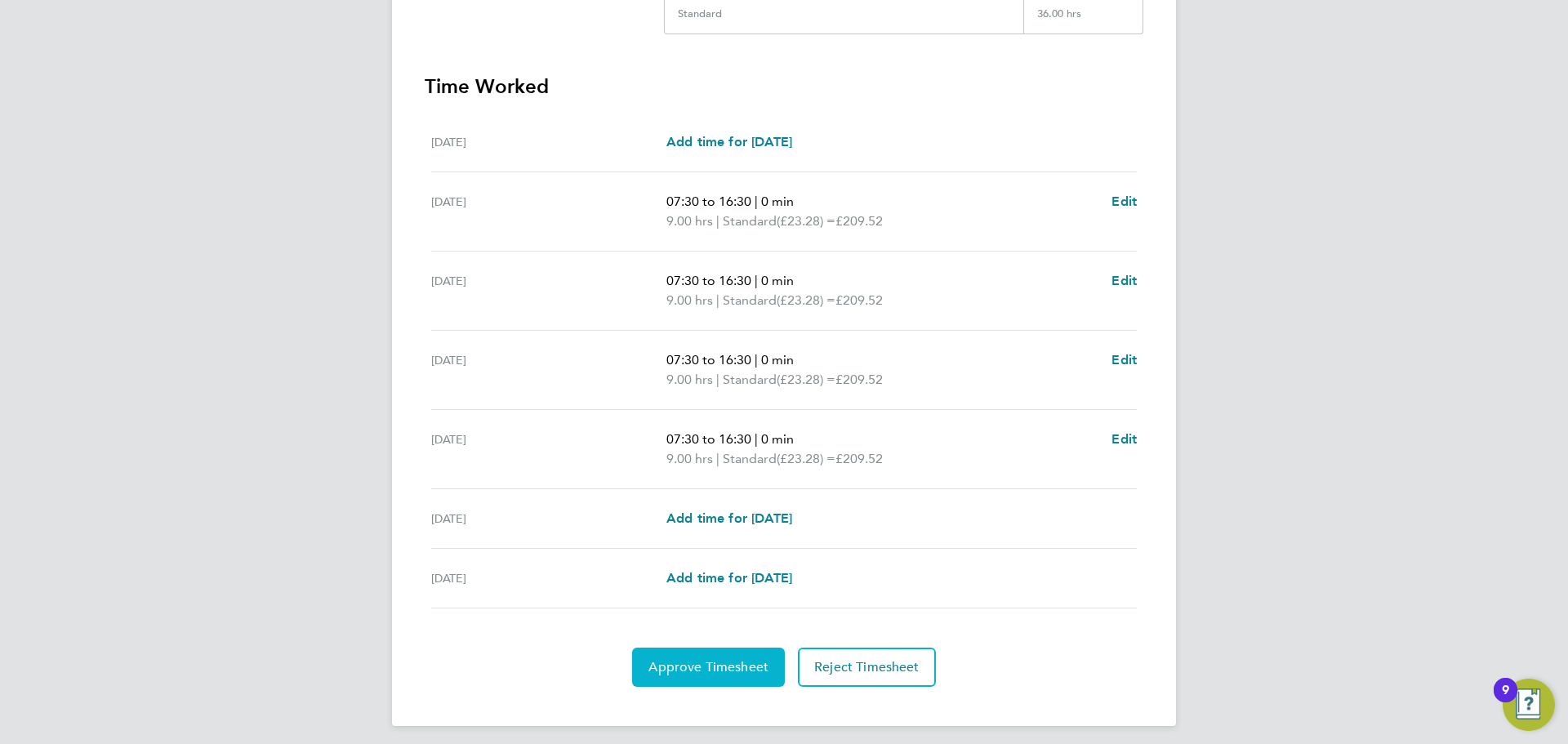
click at [731, 668] on span "Approve Timesheet" at bounding box center [708, 667] width 120 height 16
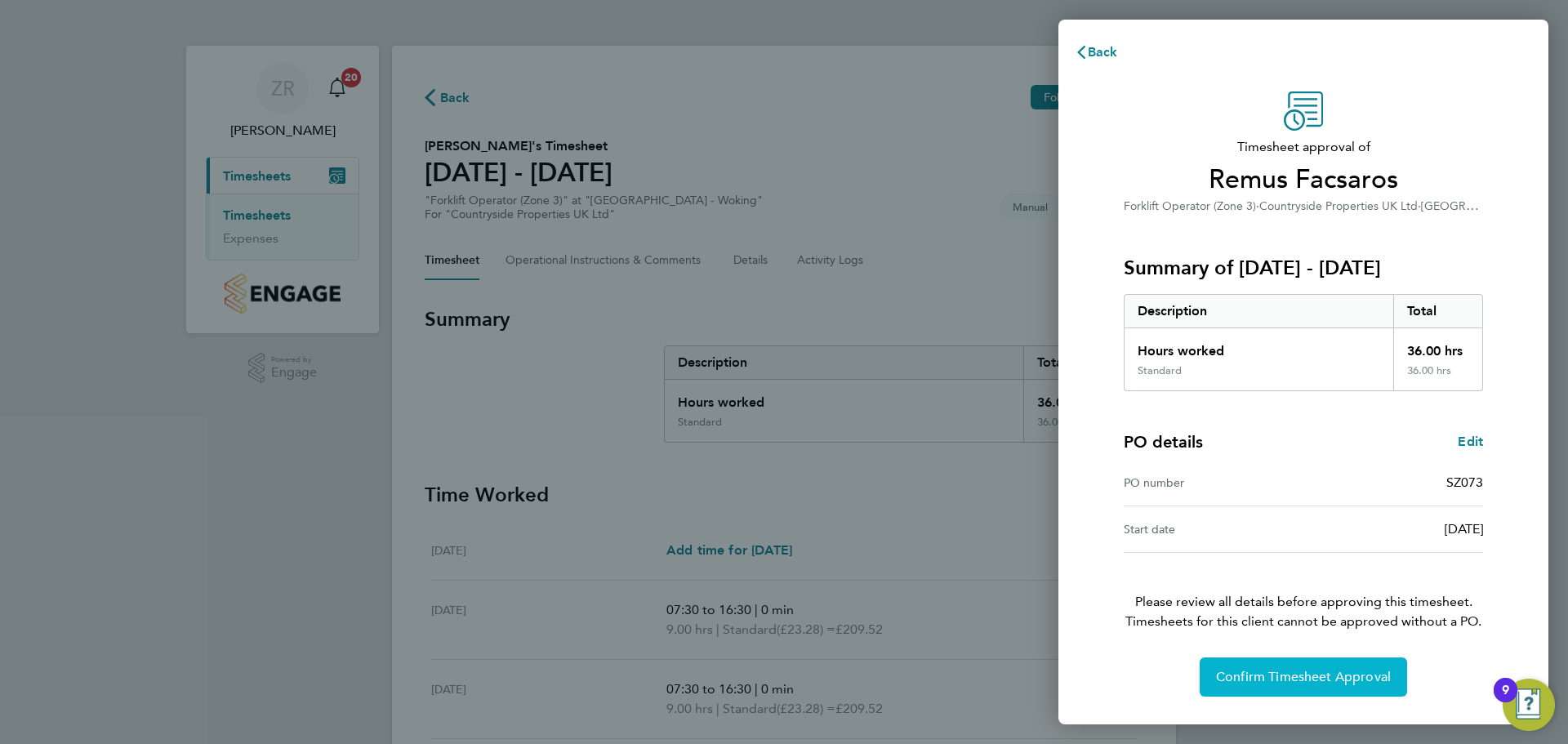
click at [1278, 675] on span "Confirm Timesheet Approval" at bounding box center [1304, 677] width 175 height 16
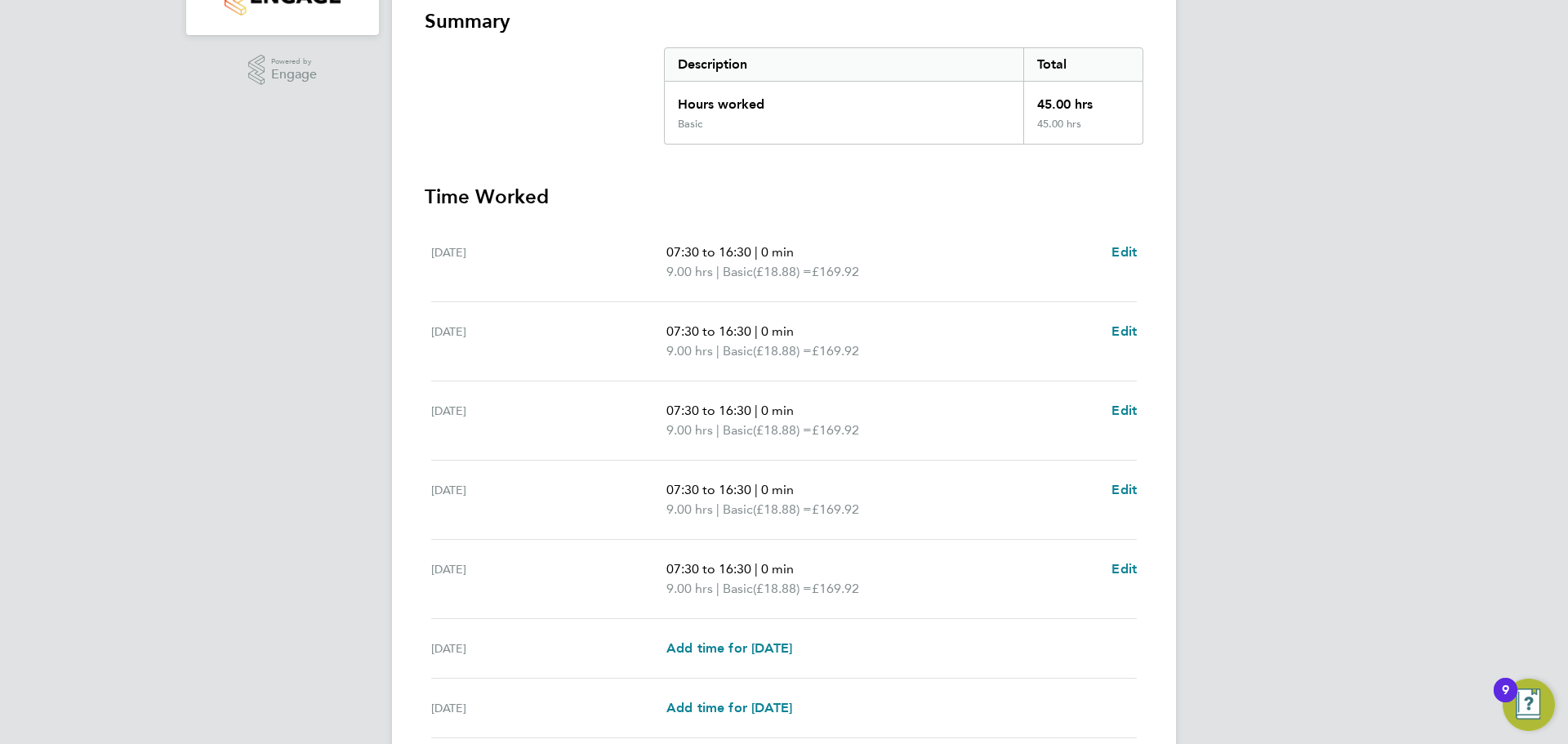
scroll to position [327, 0]
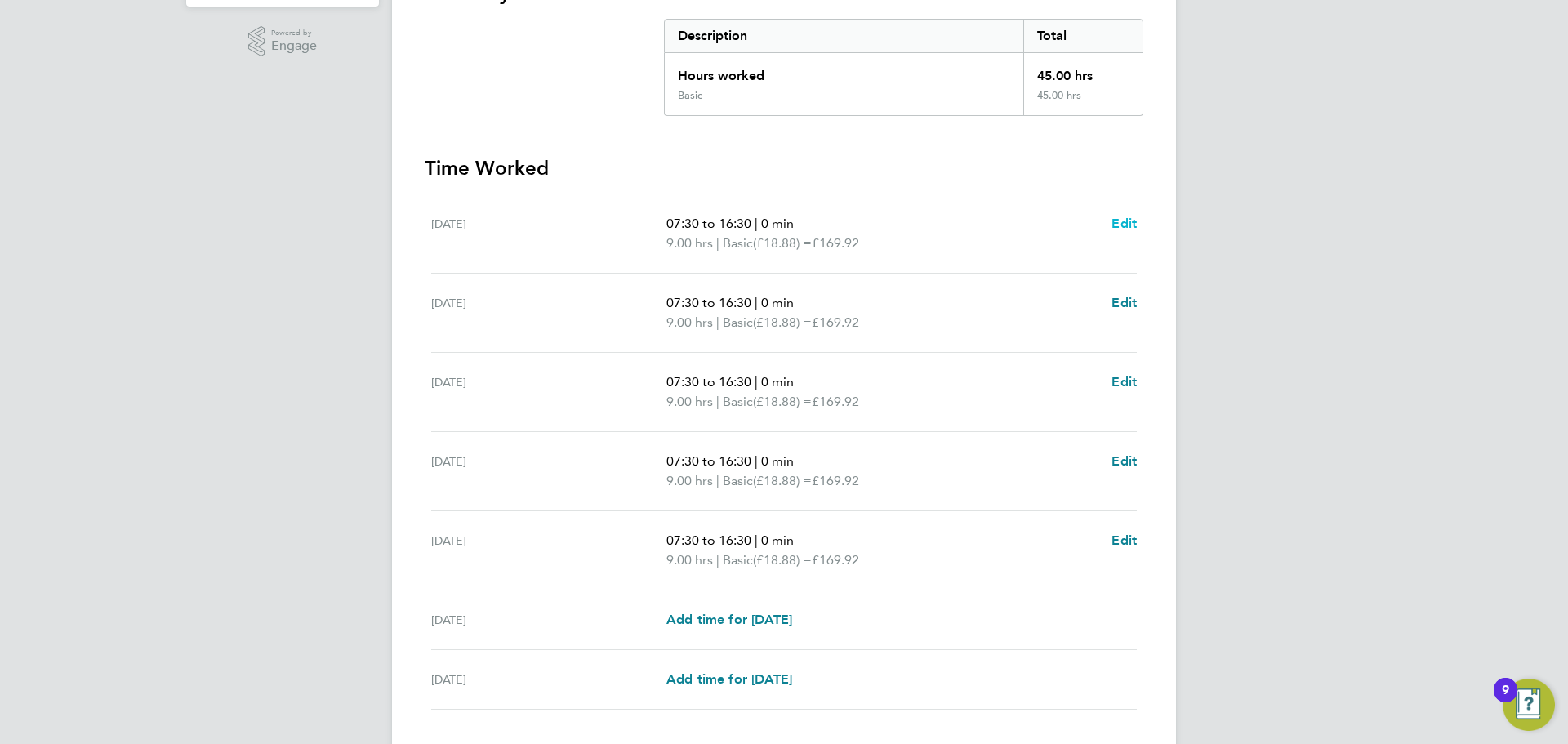
click at [1127, 228] on span "Edit" at bounding box center [1124, 223] width 26 height 16
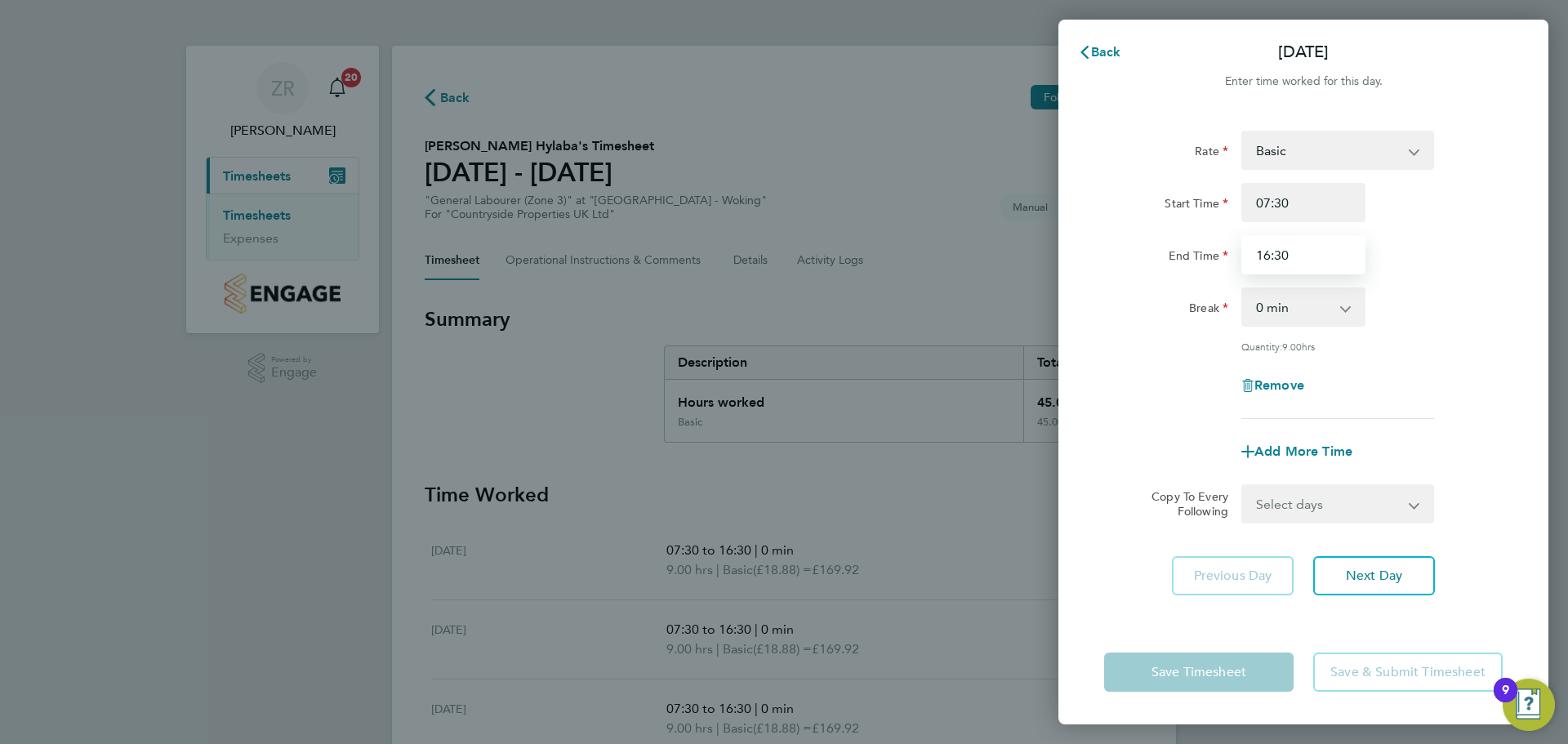
drag, startPoint x: 1290, startPoint y: 263, endPoint x: 1224, endPoint y: 263, distance: 66.0
click at [1224, 263] on div "End Time 16:30" at bounding box center [1304, 255] width 412 height 40
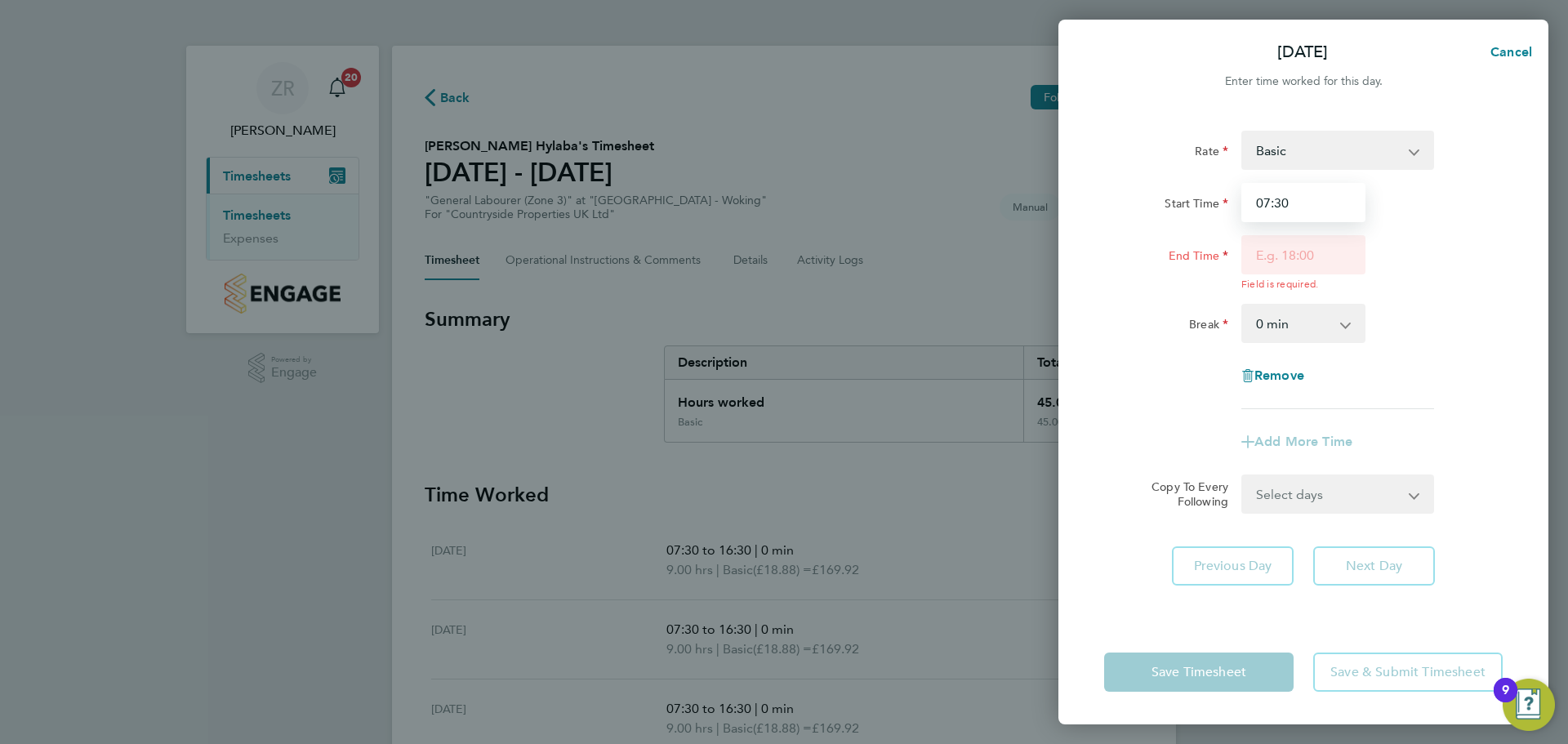
click at [1311, 199] on input "07:30" at bounding box center [1303, 203] width 124 height 40
type input "0"
click at [1163, 327] on div "Break" at bounding box center [1166, 321] width 124 height 33
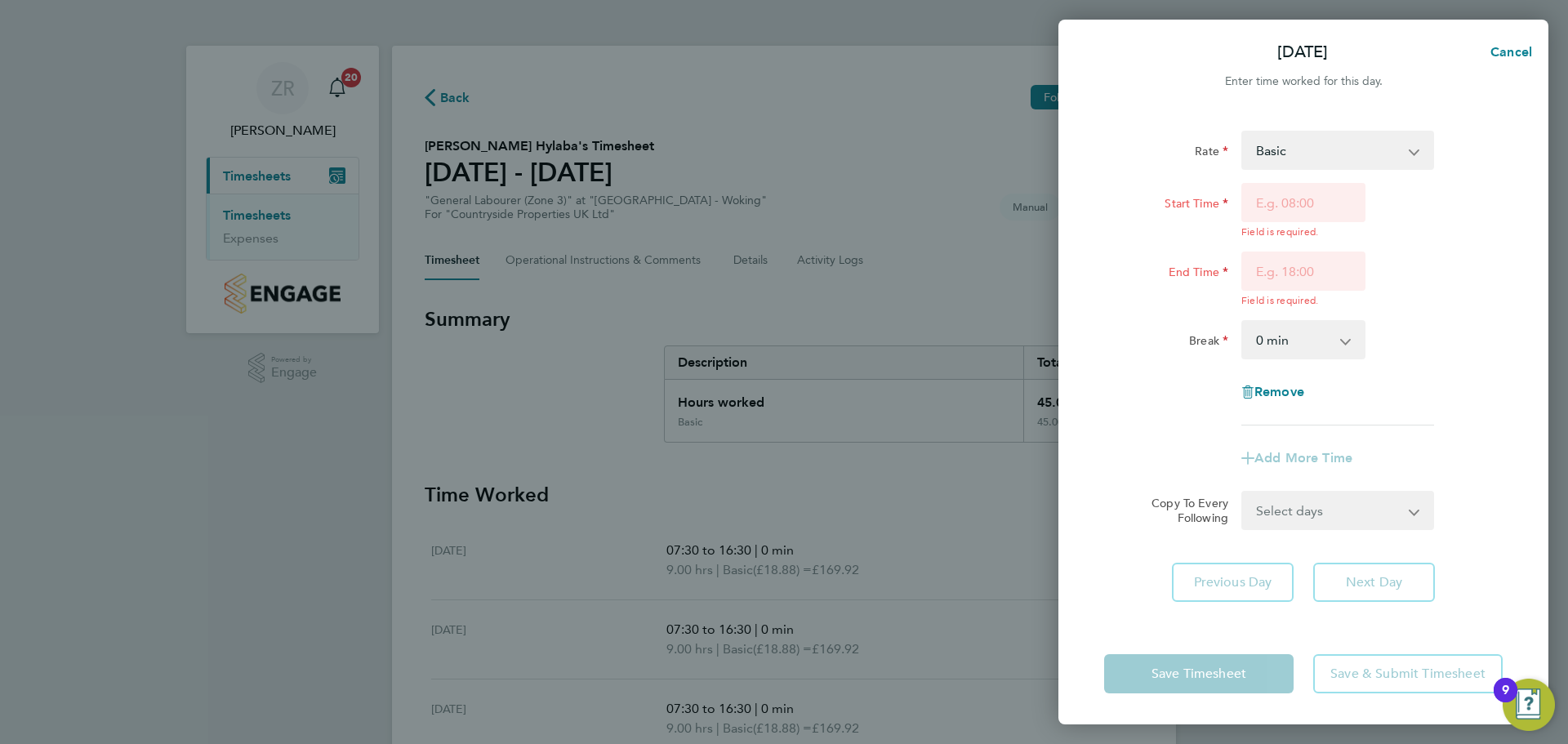
click at [1253, 224] on input "Start Time" at bounding box center [1303, 210] width 124 height 55
click at [1272, 204] on input "Start Time" at bounding box center [1303, 203] width 124 height 40
type input "00:00"
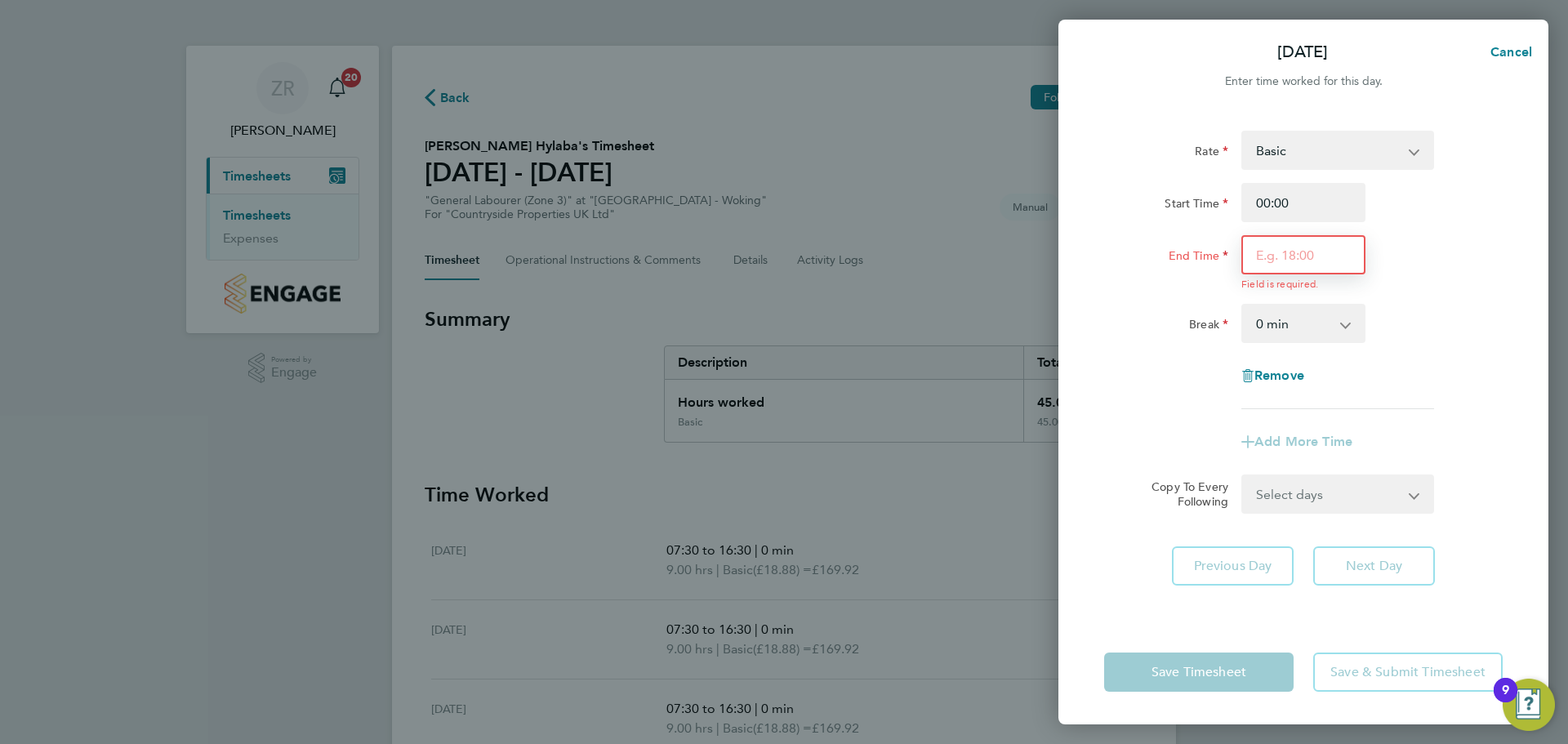
click at [1258, 268] on input "End Time" at bounding box center [1303, 255] width 124 height 40
type input "00:00"
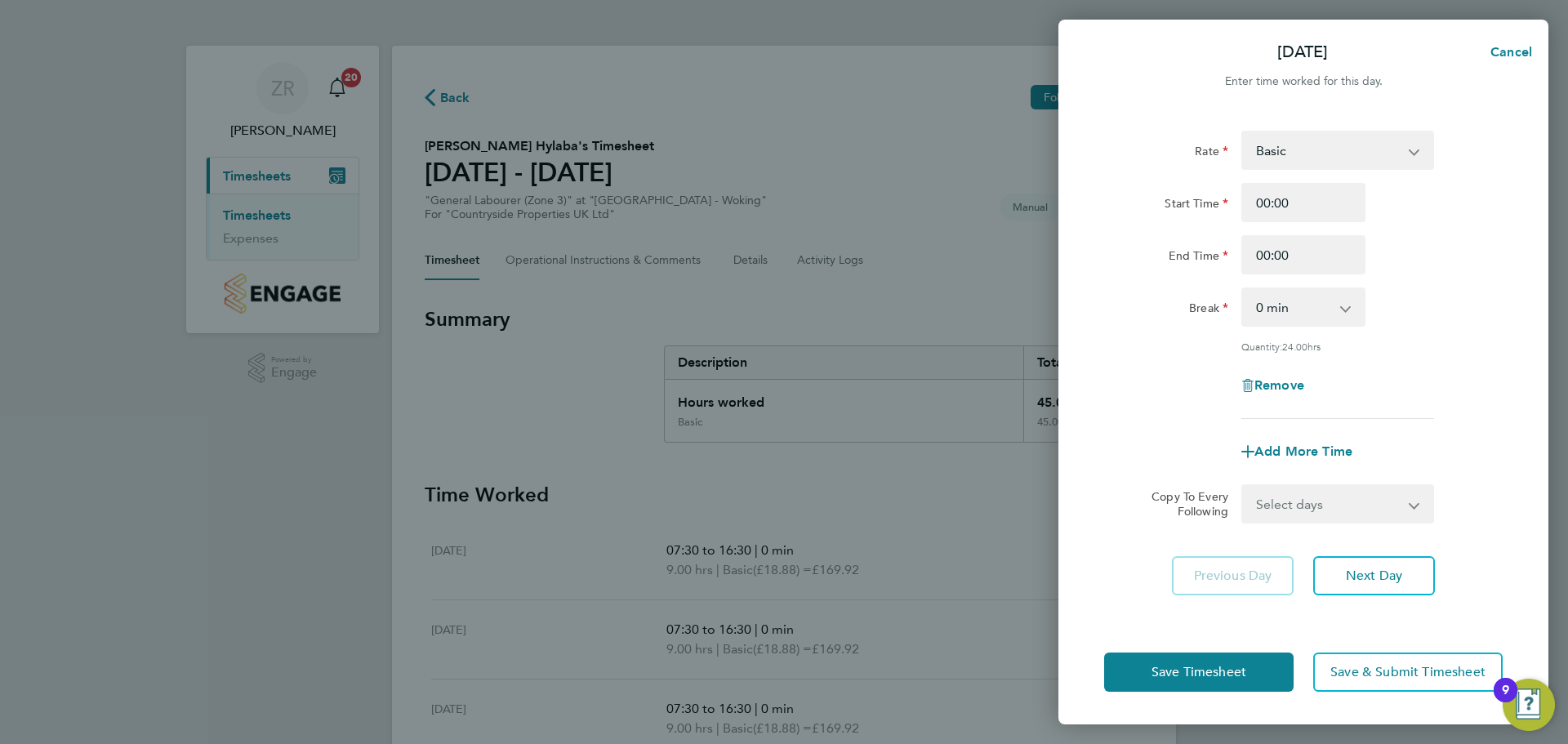
click at [1173, 332] on div "Rate Basic Start Time 00:00 End Time 00:00 Break 0 min 15 min 30 min 45 min 60 …" at bounding box center [1304, 275] width 399 height 288
click at [1316, 381] on app-form-button "Remove" at bounding box center [1303, 386] width 124 height 13
click at [1280, 377] on span "Remove" at bounding box center [1279, 385] width 49 height 16
select select "null"
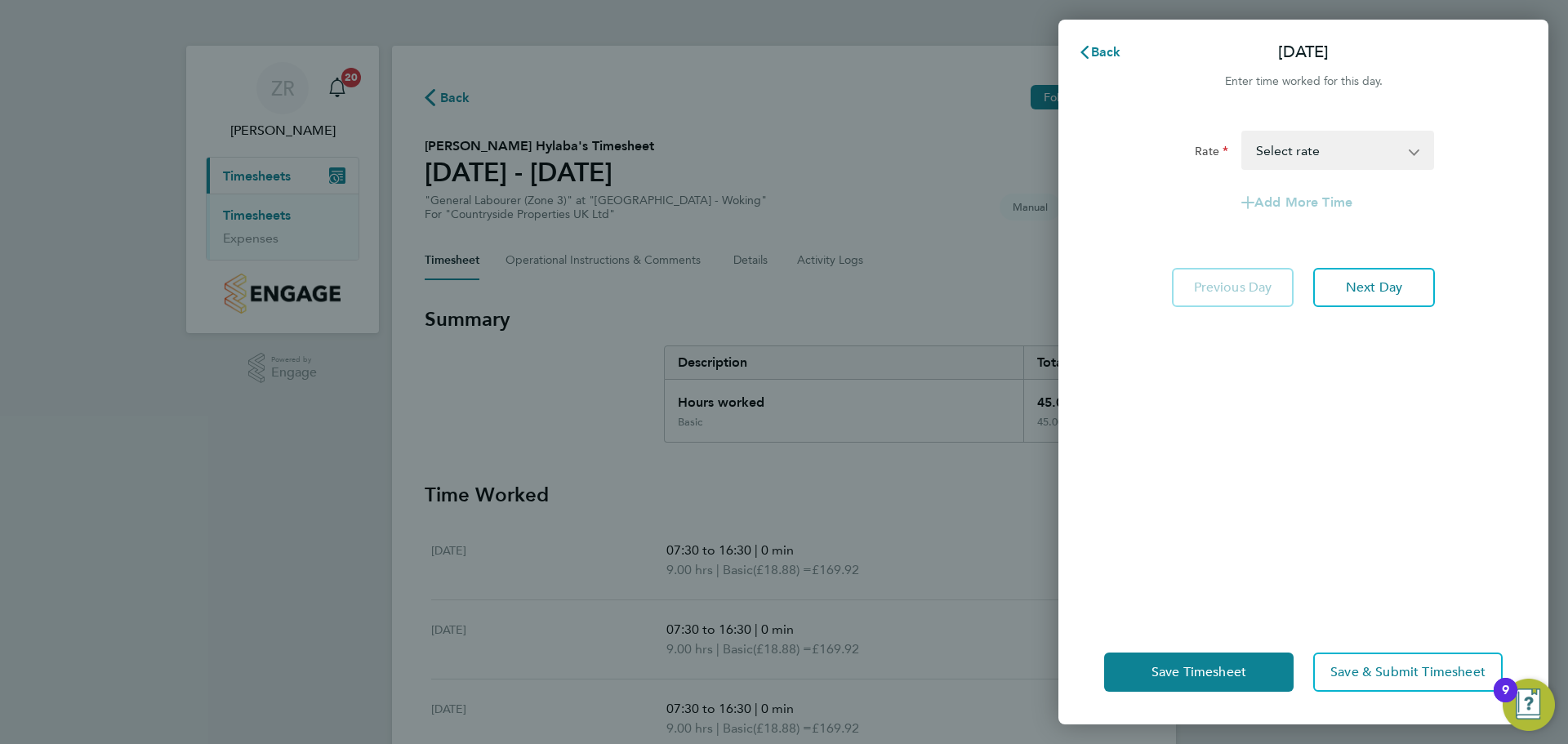
drag, startPoint x: 1337, startPoint y: 125, endPoint x: 1336, endPoint y: 140, distance: 15.0
click at [1337, 129] on div "Rate Basic Select rate Add More Time Previous Day Next Day" at bounding box center [1303, 366] width 490 height 509
click at [1332, 147] on select "Basic Select rate" at bounding box center [1328, 151] width 170 height 36
select select "30"
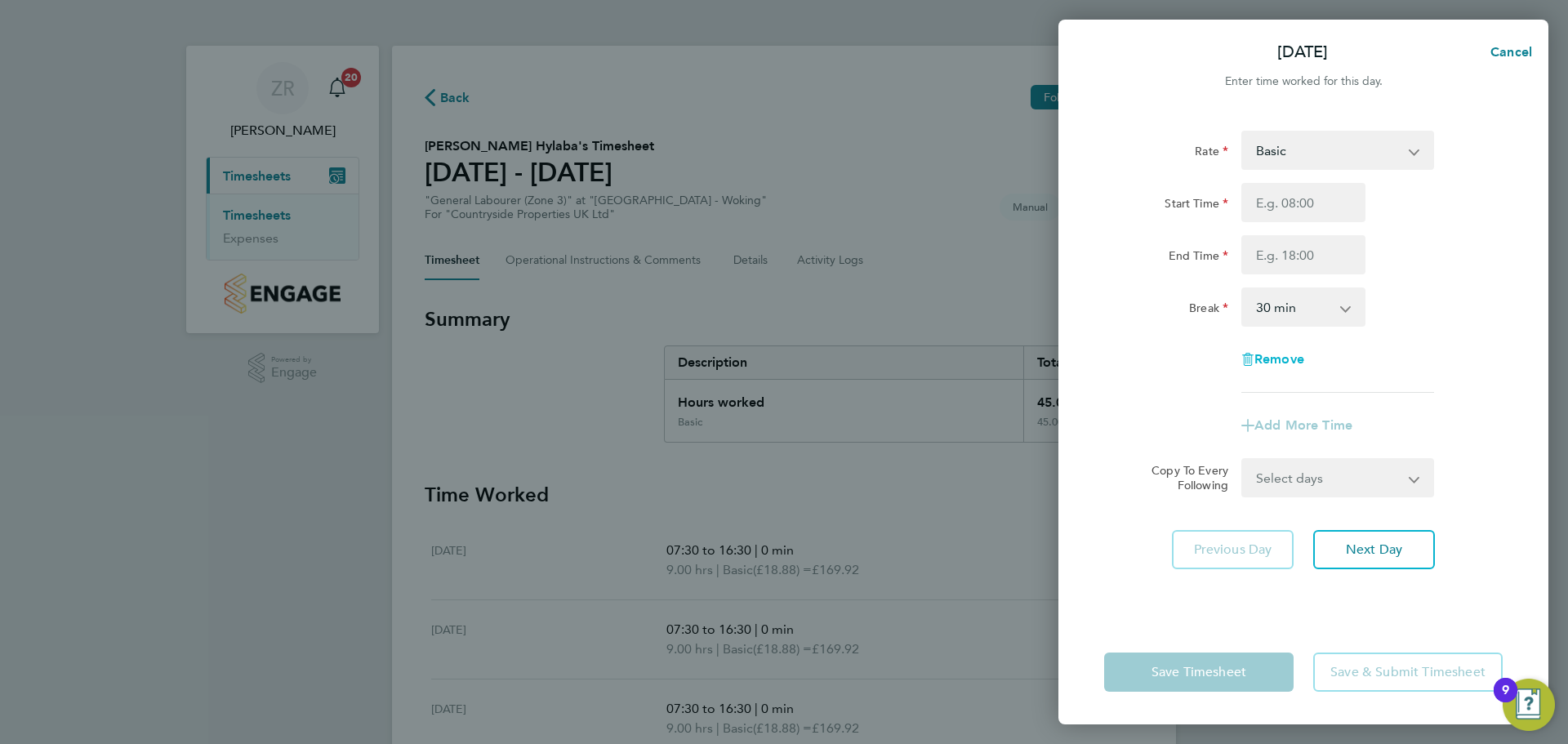
click at [1297, 357] on span "Remove" at bounding box center [1279, 358] width 49 height 16
select select "null"
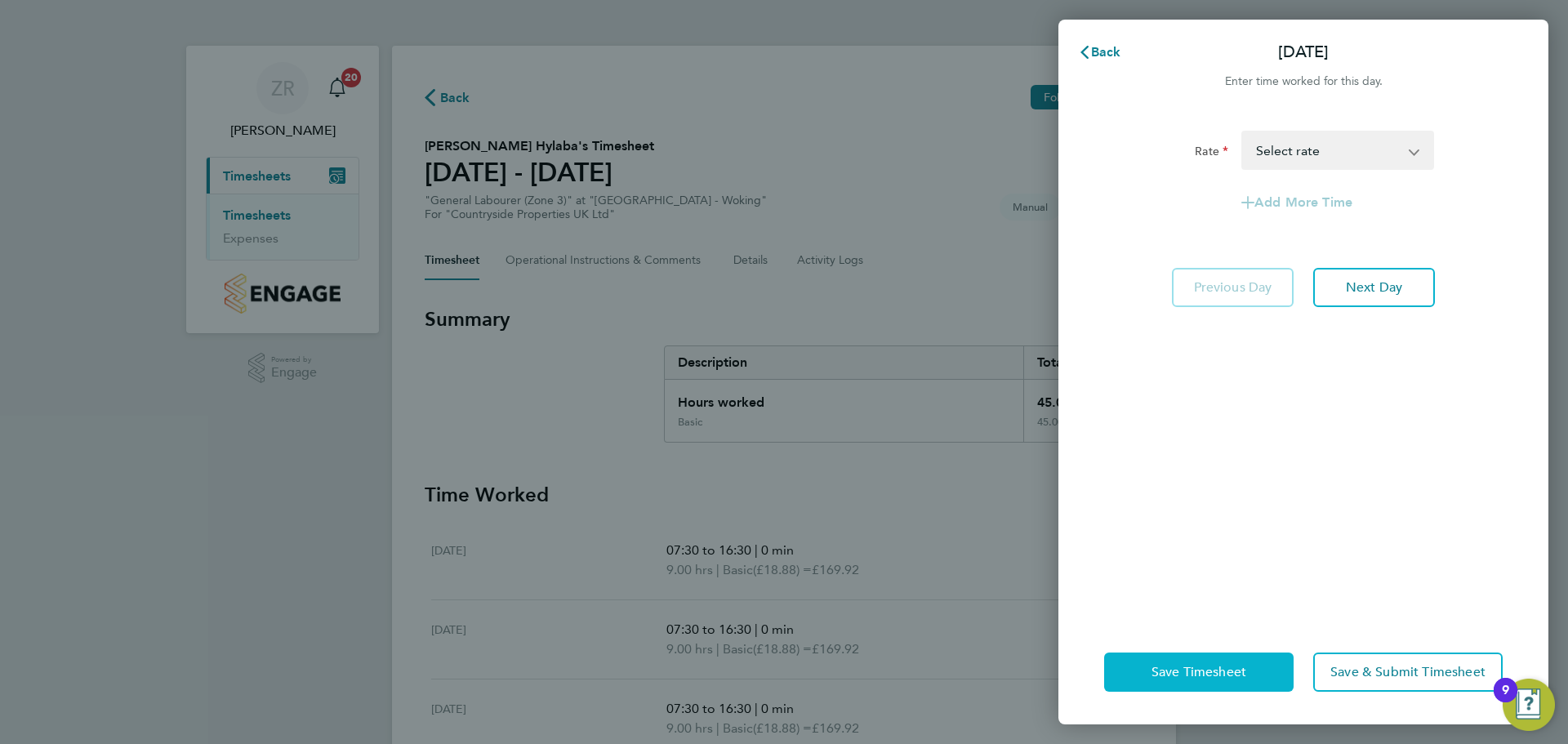
click at [1230, 665] on span "Save Timesheet" at bounding box center [1198, 672] width 95 height 16
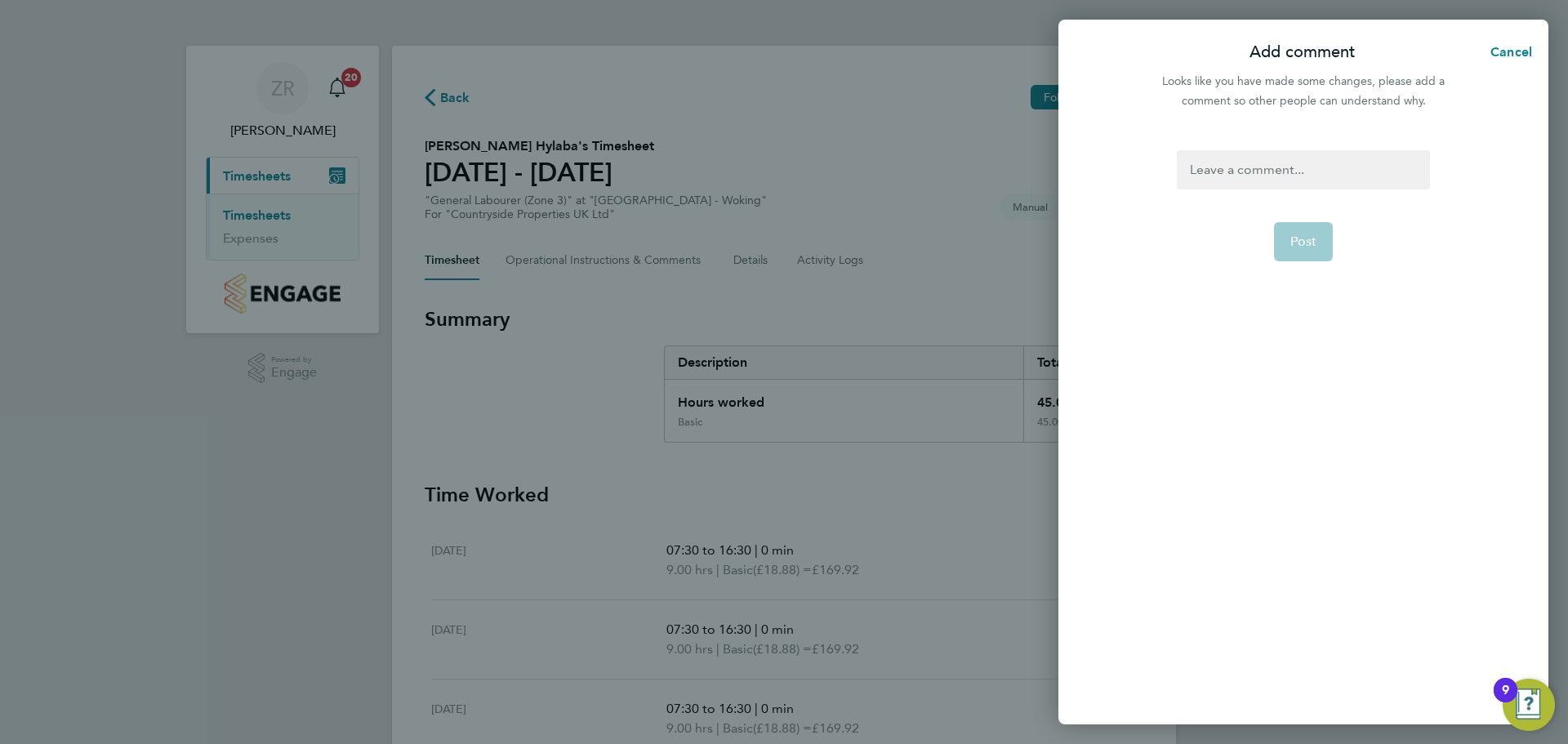
click at [1240, 152] on div at bounding box center [1303, 170] width 252 height 40
click at [1288, 236] on button "Post" at bounding box center [1304, 242] width 59 height 40
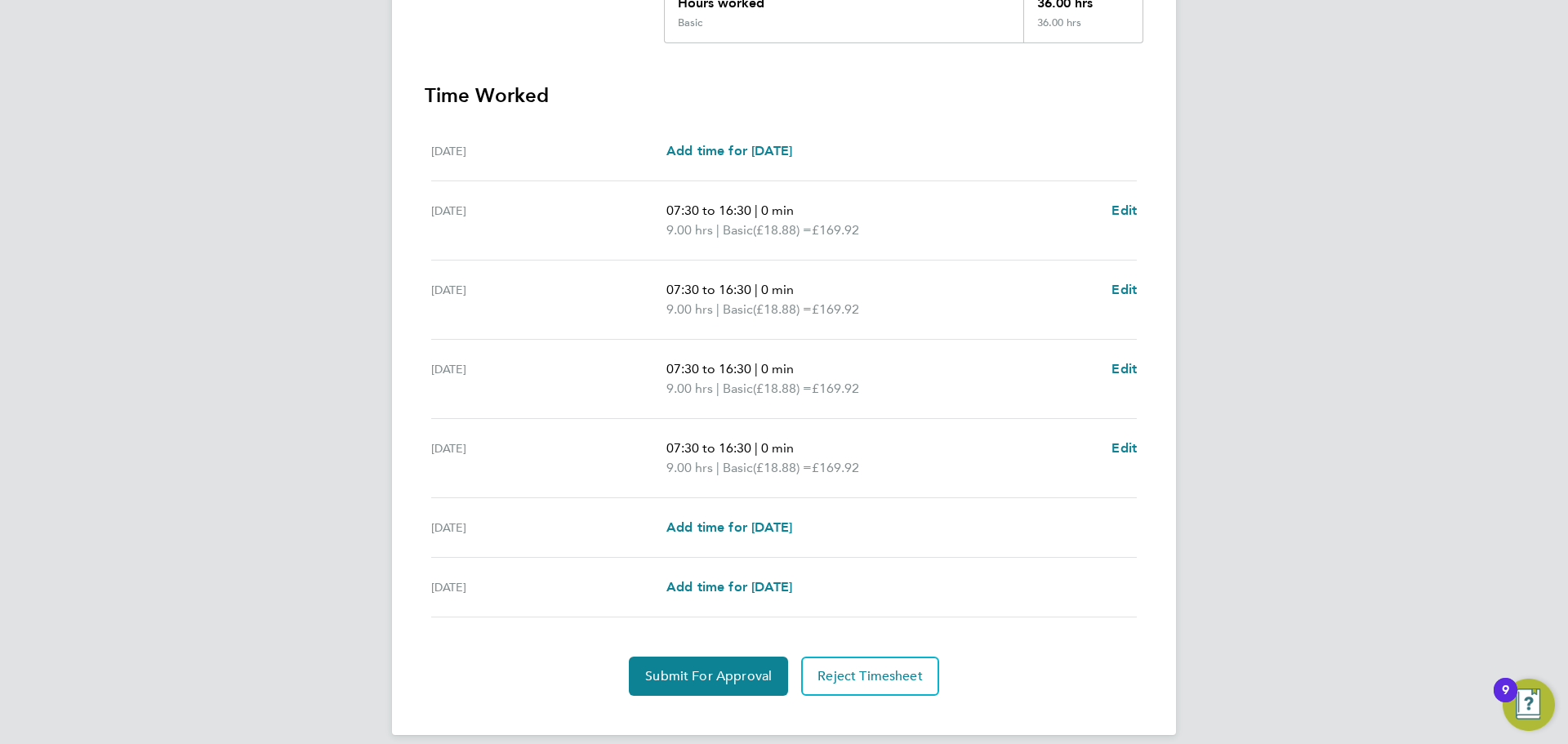
scroll to position [409, 0]
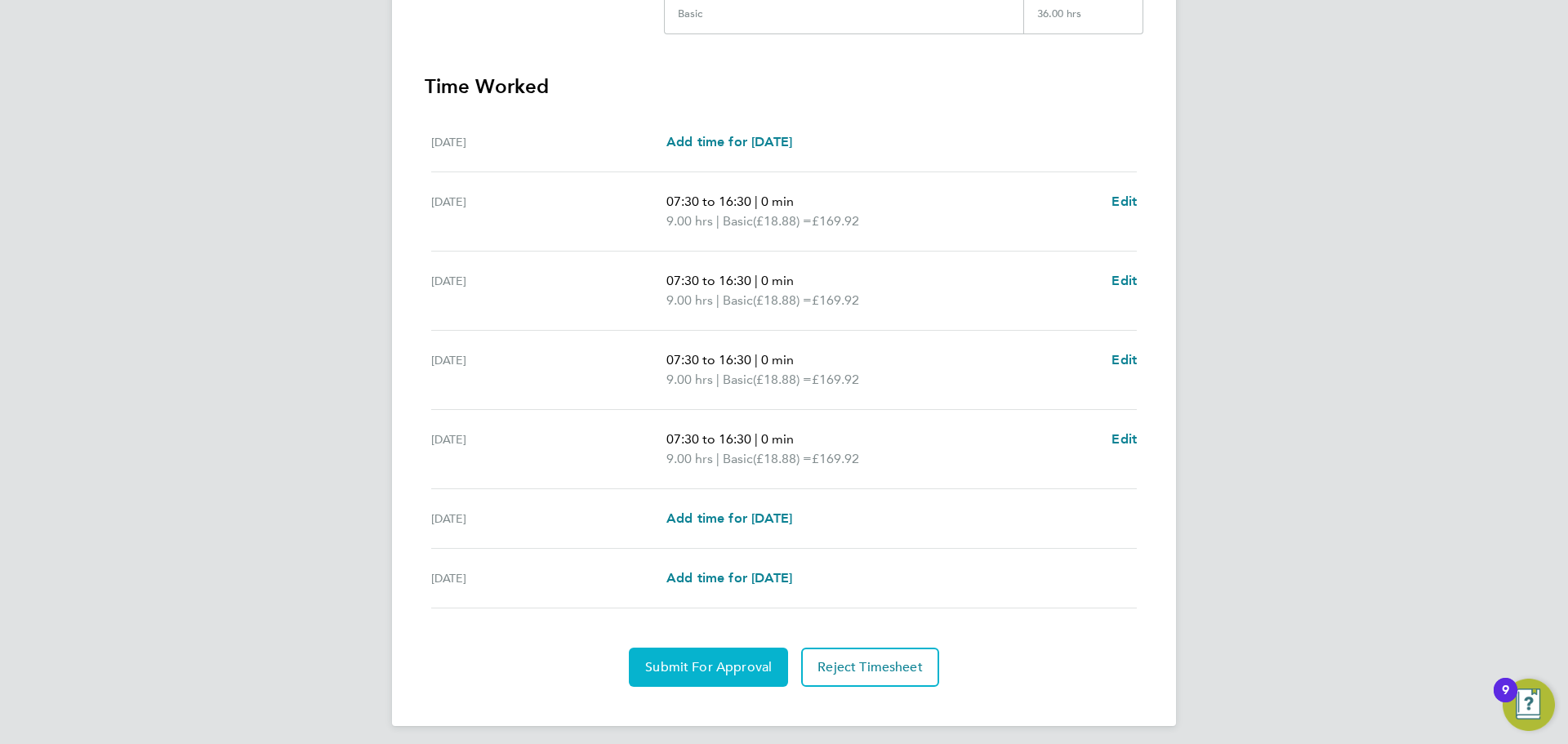
click at [689, 669] on span "Submit For Approval" at bounding box center [708, 667] width 127 height 16
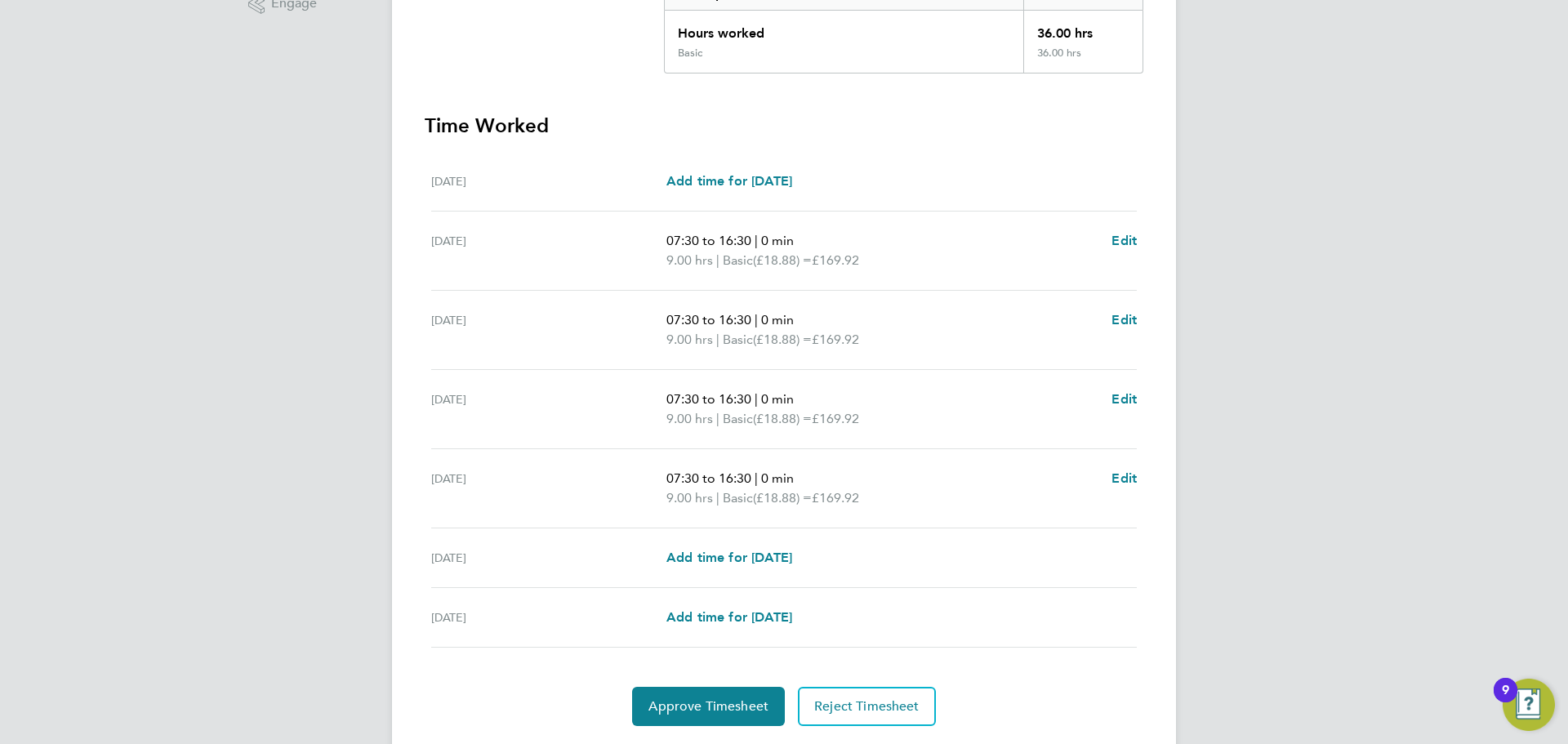
scroll to position [417, 0]
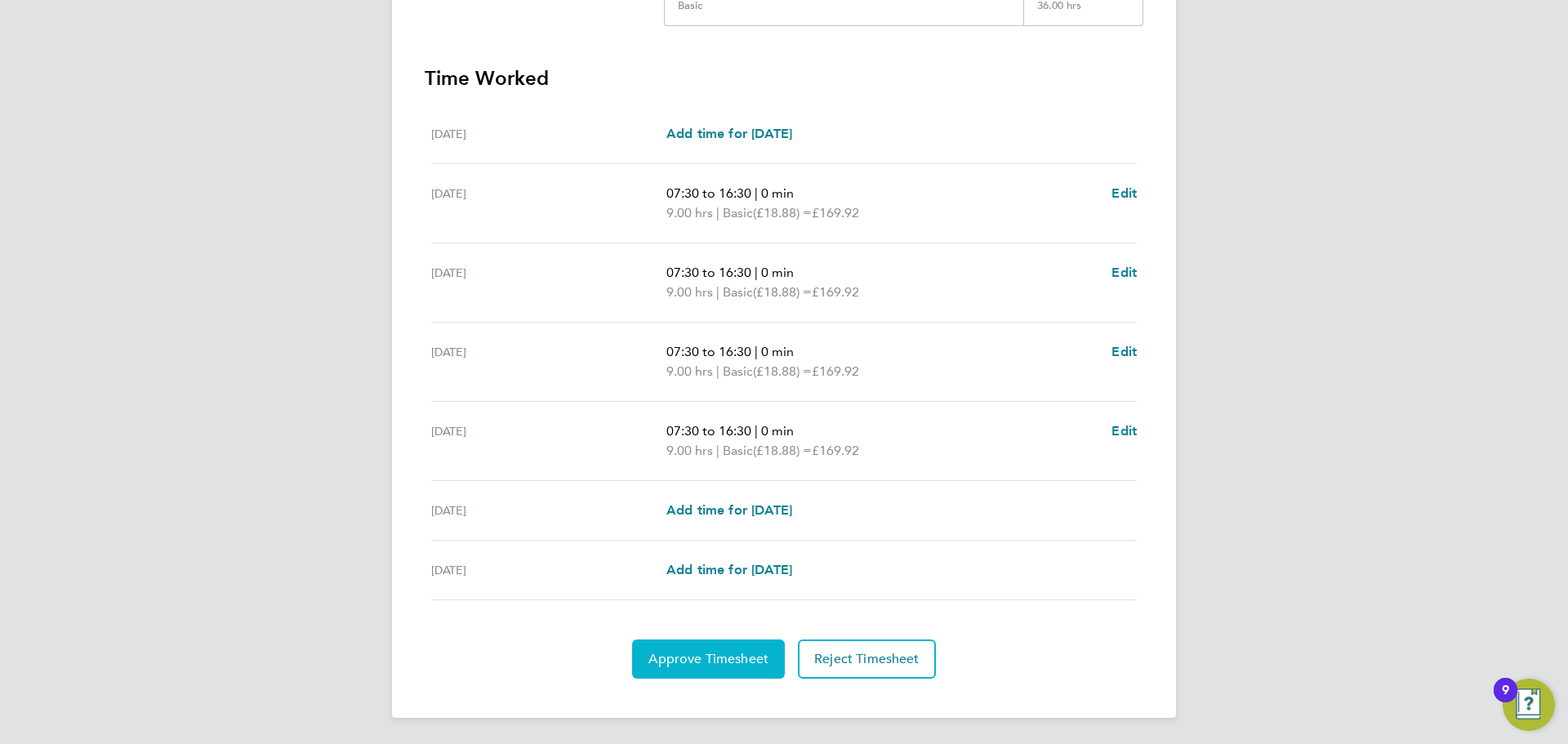
click at [746, 659] on span "Approve Timesheet" at bounding box center [708, 659] width 120 height 16
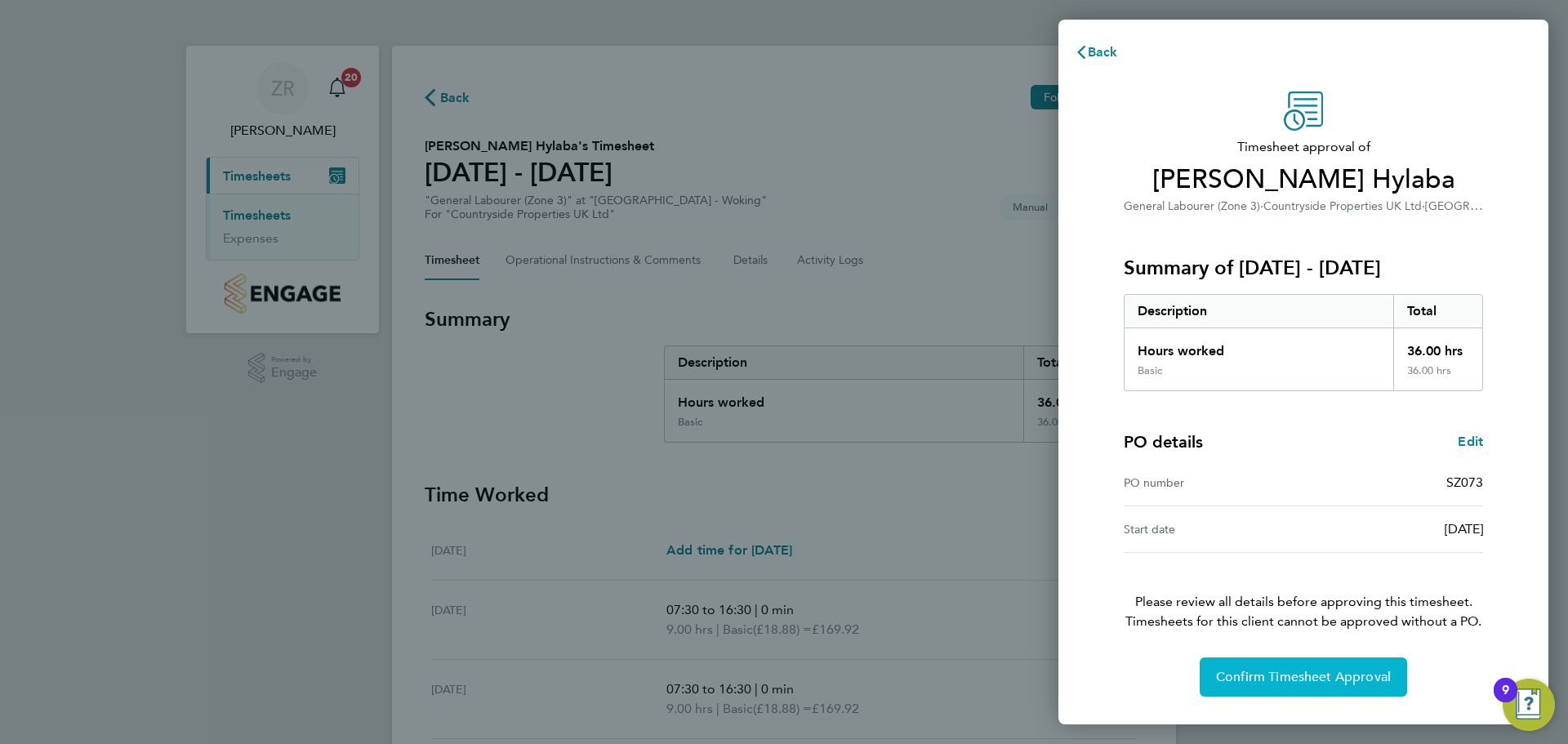
click at [1315, 675] on span "Confirm Timesheet Approval" at bounding box center [1304, 677] width 175 height 16
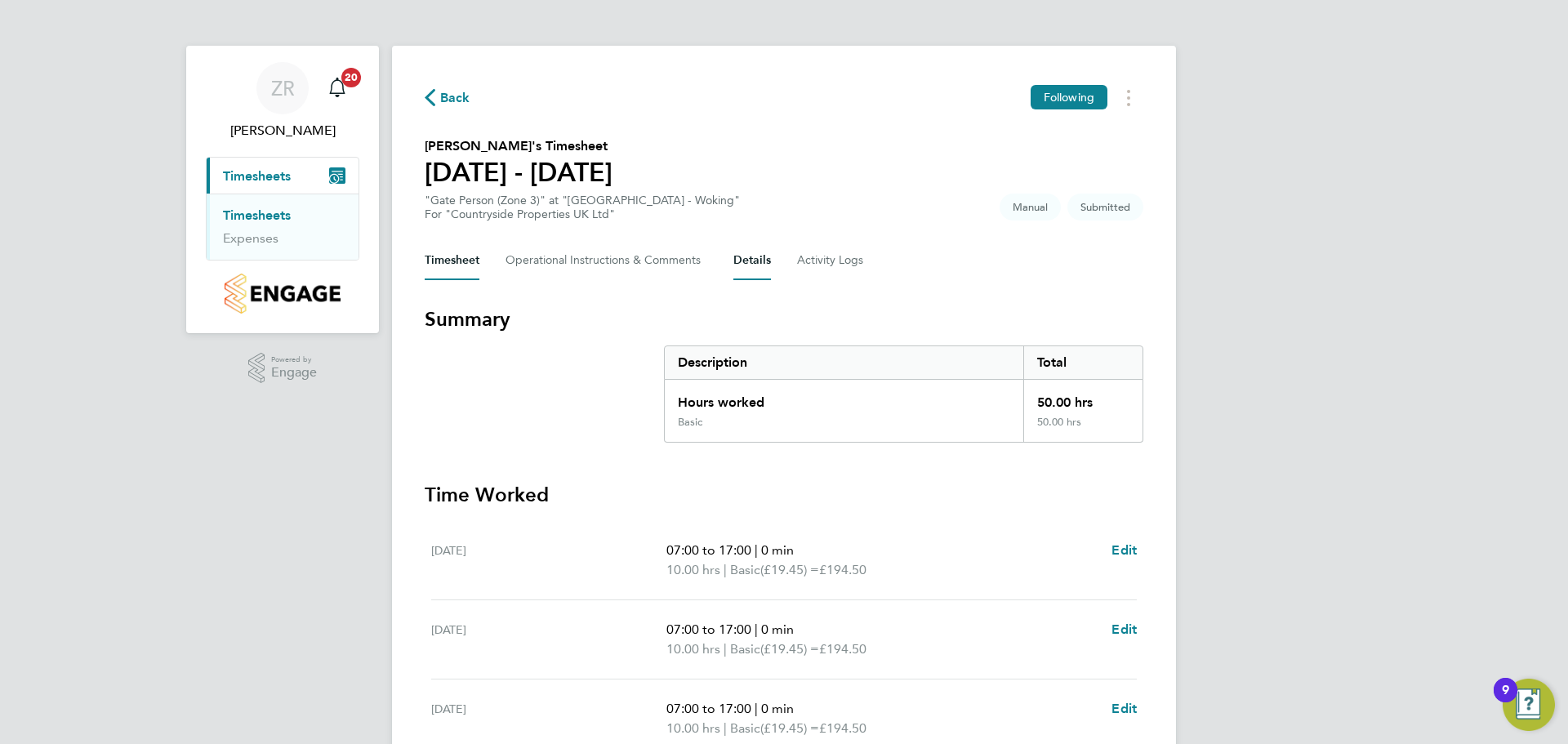
click at [764, 256] on button "Details" at bounding box center [753, 261] width 38 height 40
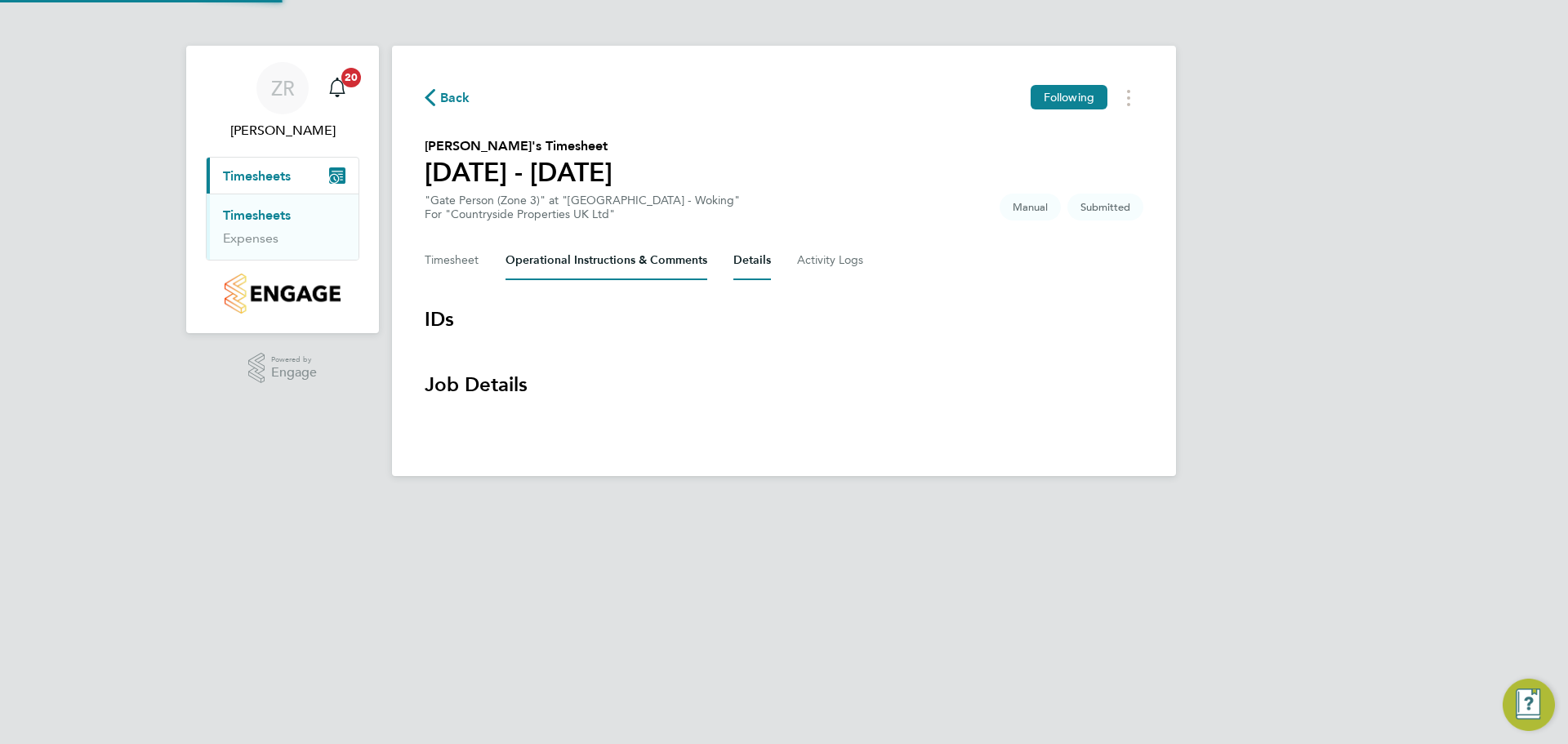
click at [670, 266] on Comments-tab "Operational Instructions & Comments" at bounding box center [606, 261] width 202 height 40
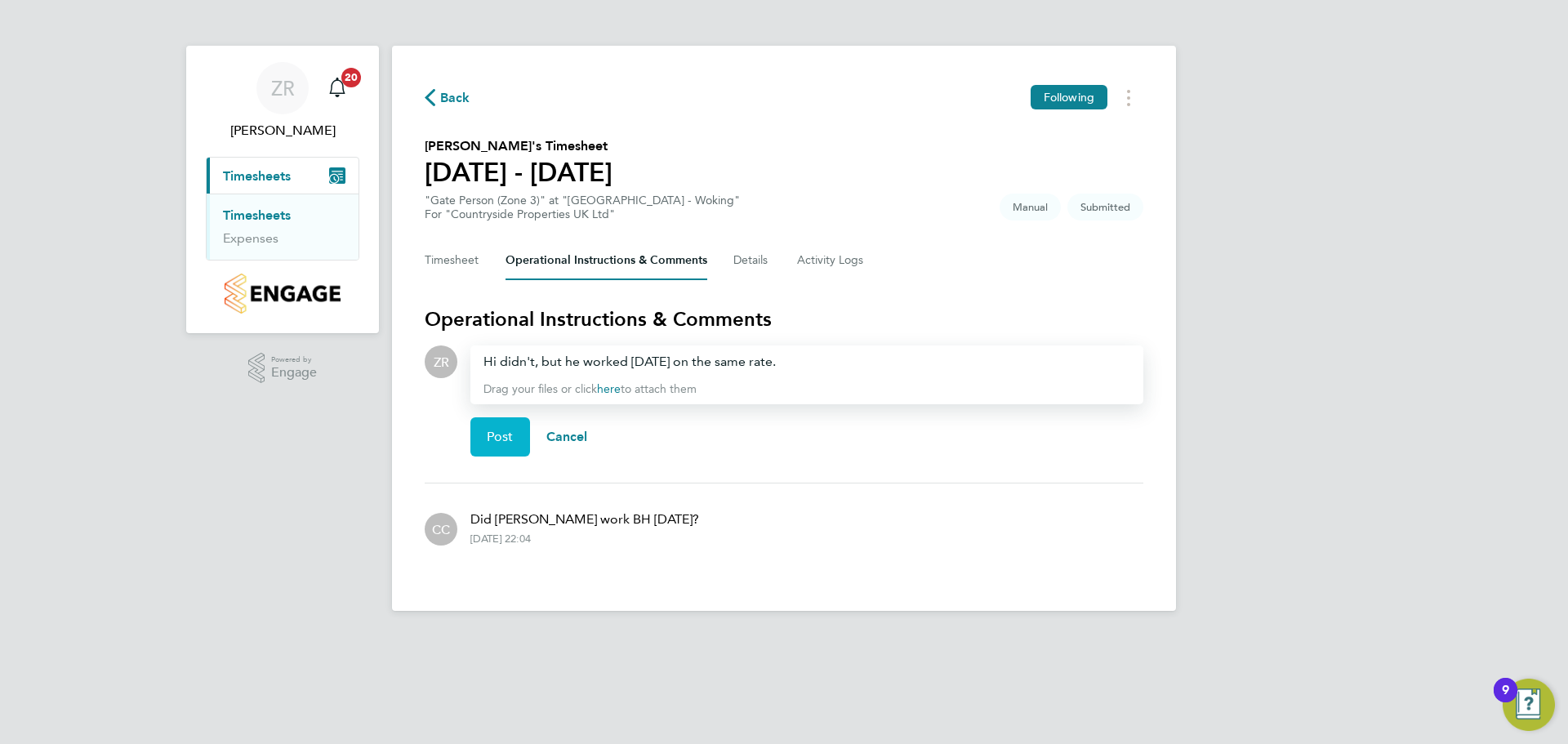
click at [496, 440] on span "Post" at bounding box center [500, 438] width 27 height 16
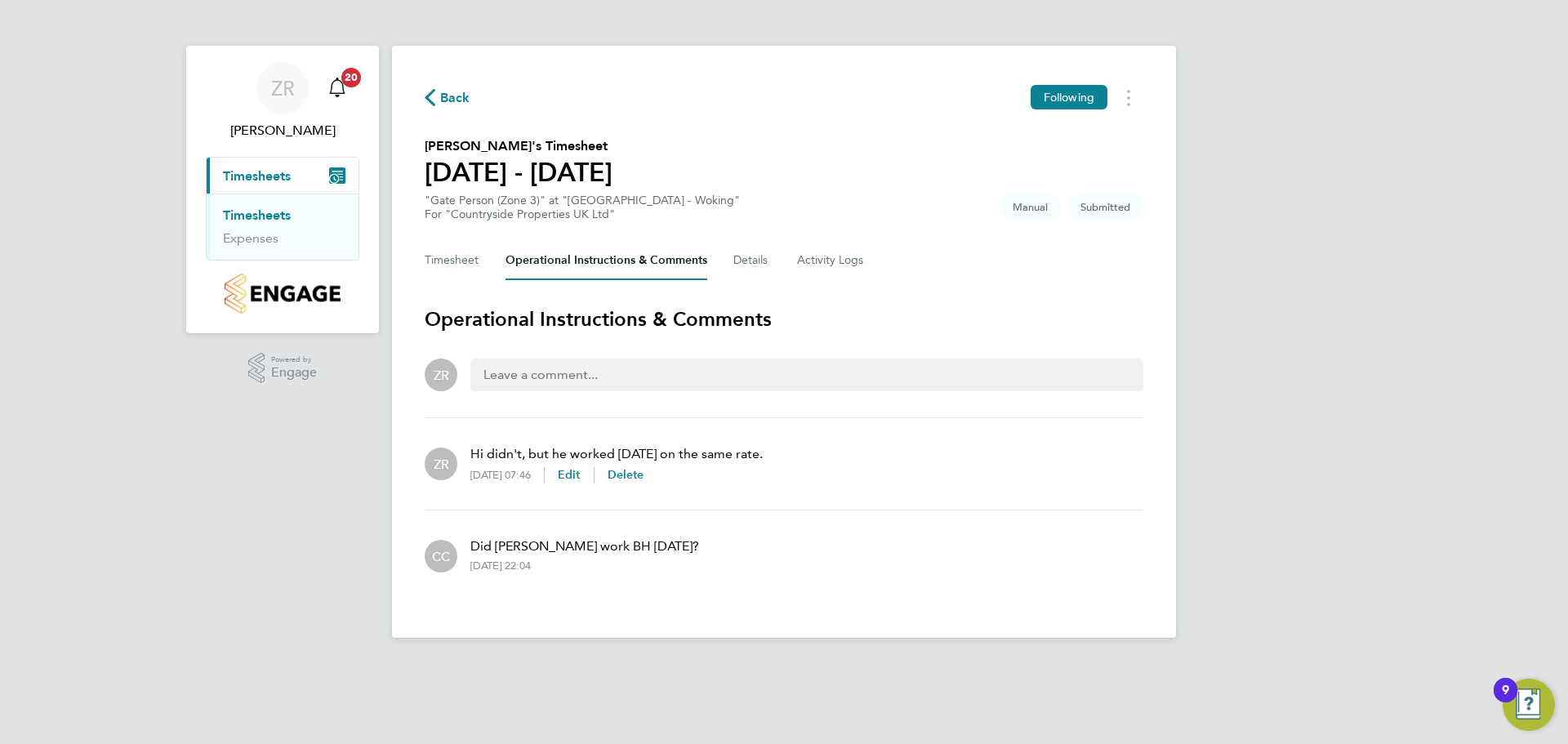
click at [424, 257] on div "Back Following James Friend's Timesheet 25 - 31 Aug 2025 "Gate Person (Zone 3)"…" at bounding box center [784, 342] width 784 height 592
click at [443, 255] on button "Timesheet" at bounding box center [452, 261] width 54 height 40
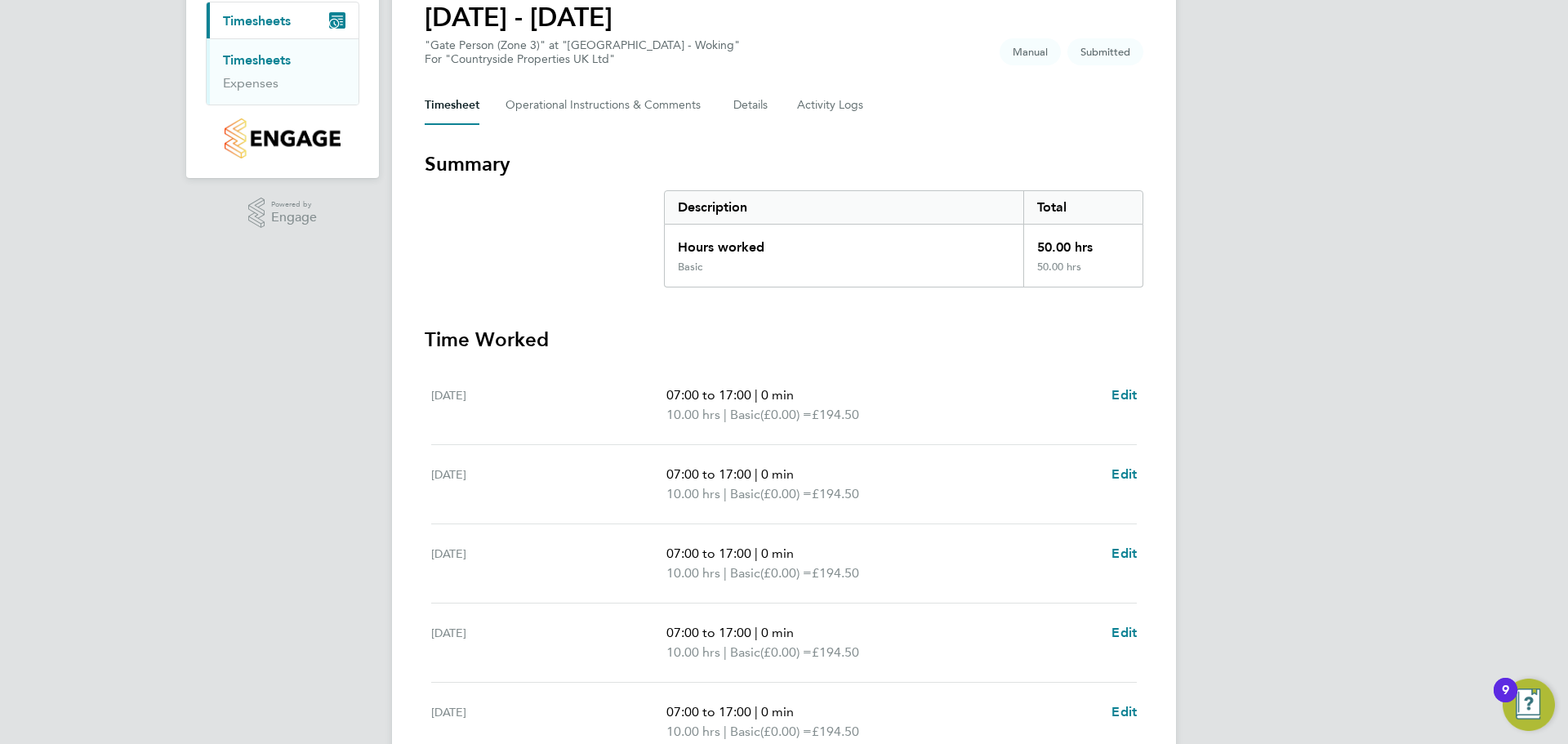
scroll to position [317, 0]
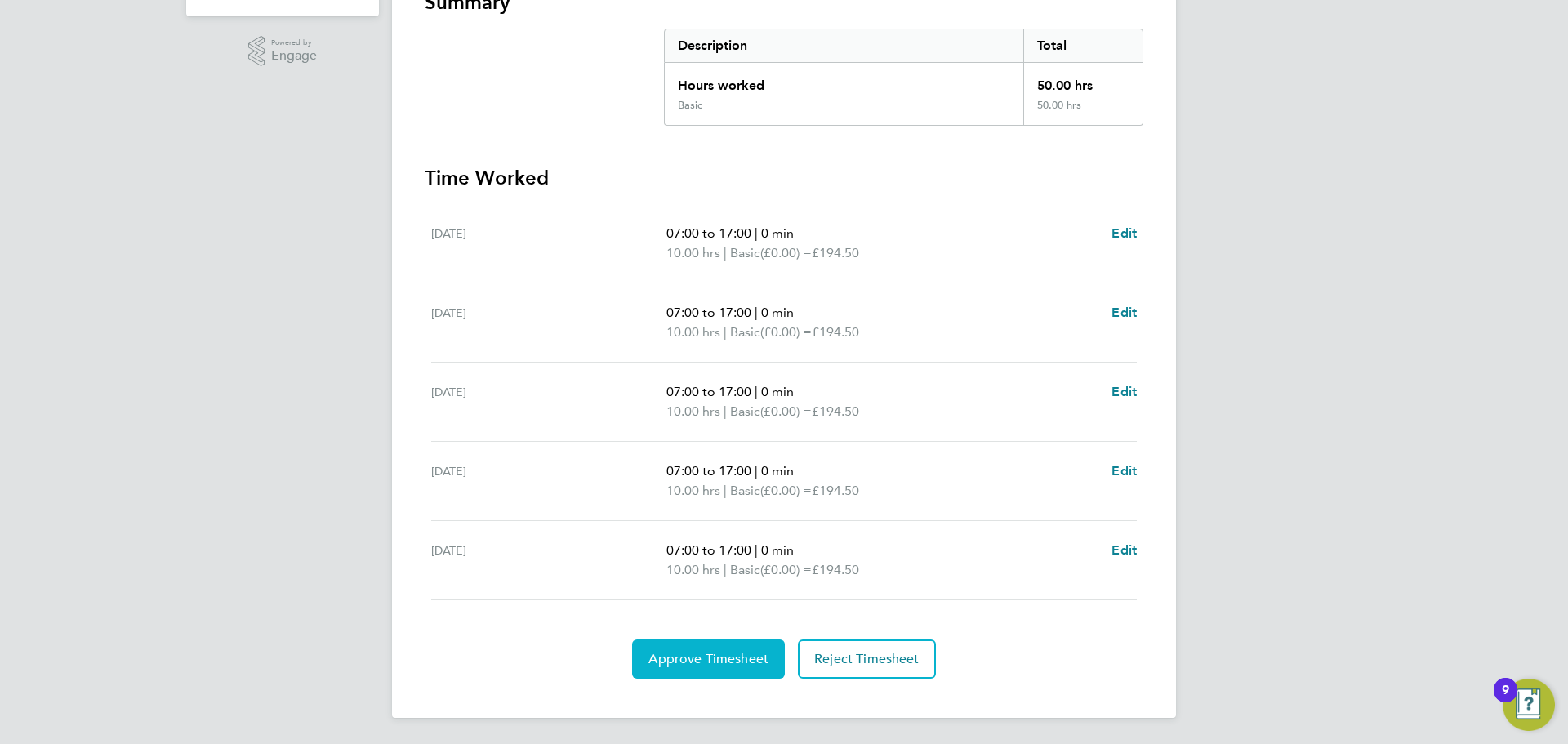
click at [719, 654] on span "Approve Timesheet" at bounding box center [708, 659] width 120 height 16
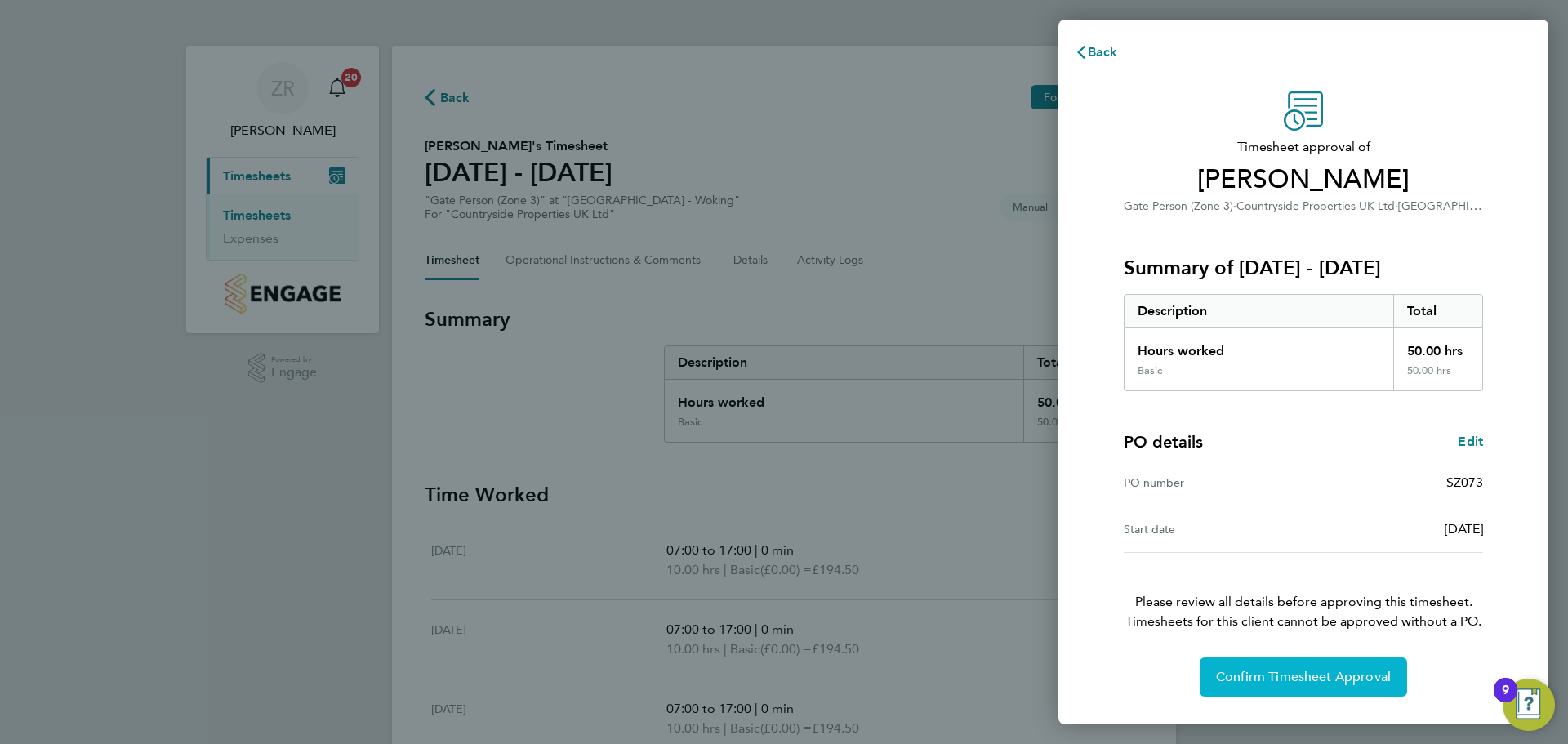
click at [1258, 677] on span "Confirm Timesheet Approval" at bounding box center [1304, 677] width 175 height 16
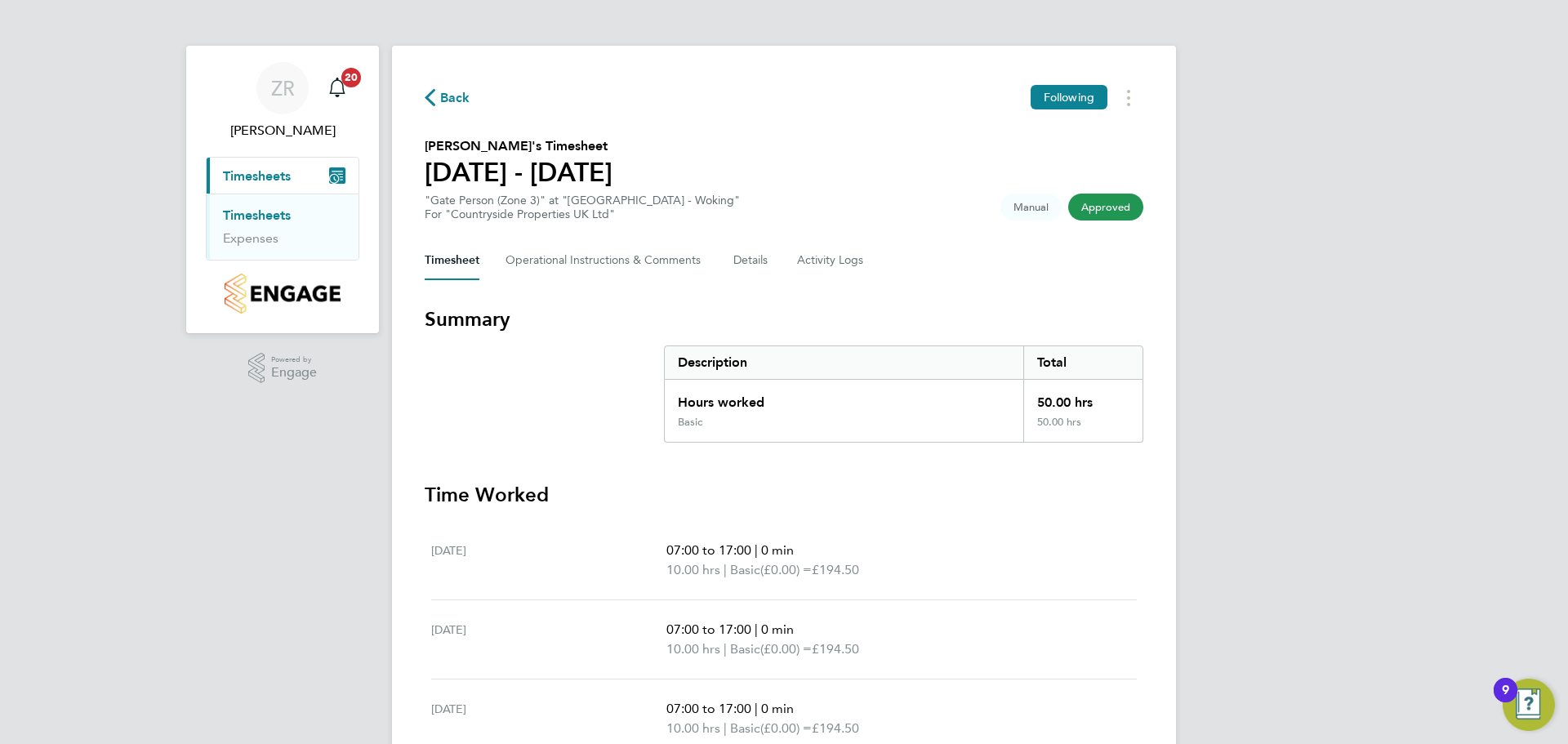
click at [452, 96] on span "Back" at bounding box center [455, 98] width 30 height 20
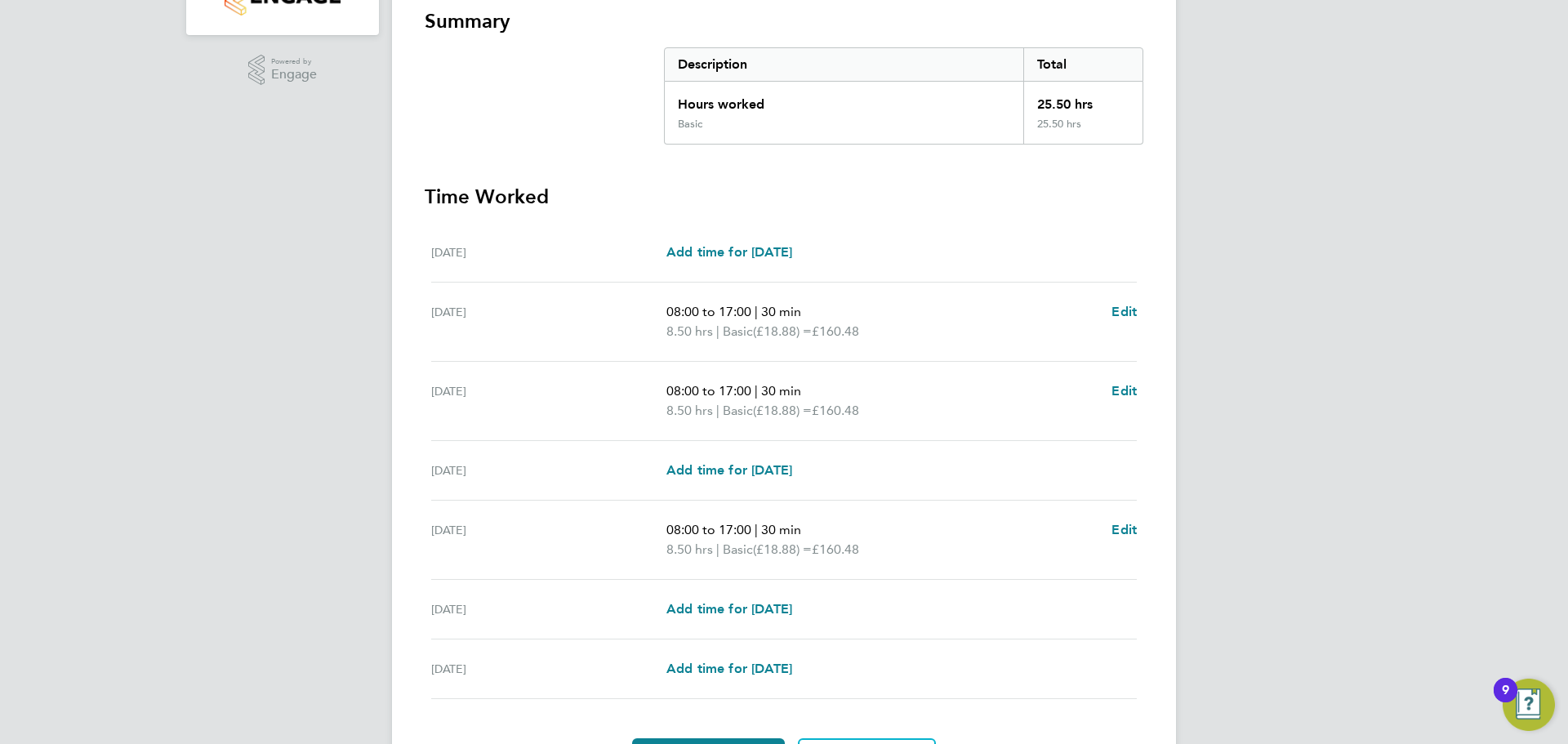
scroll to position [397, 0]
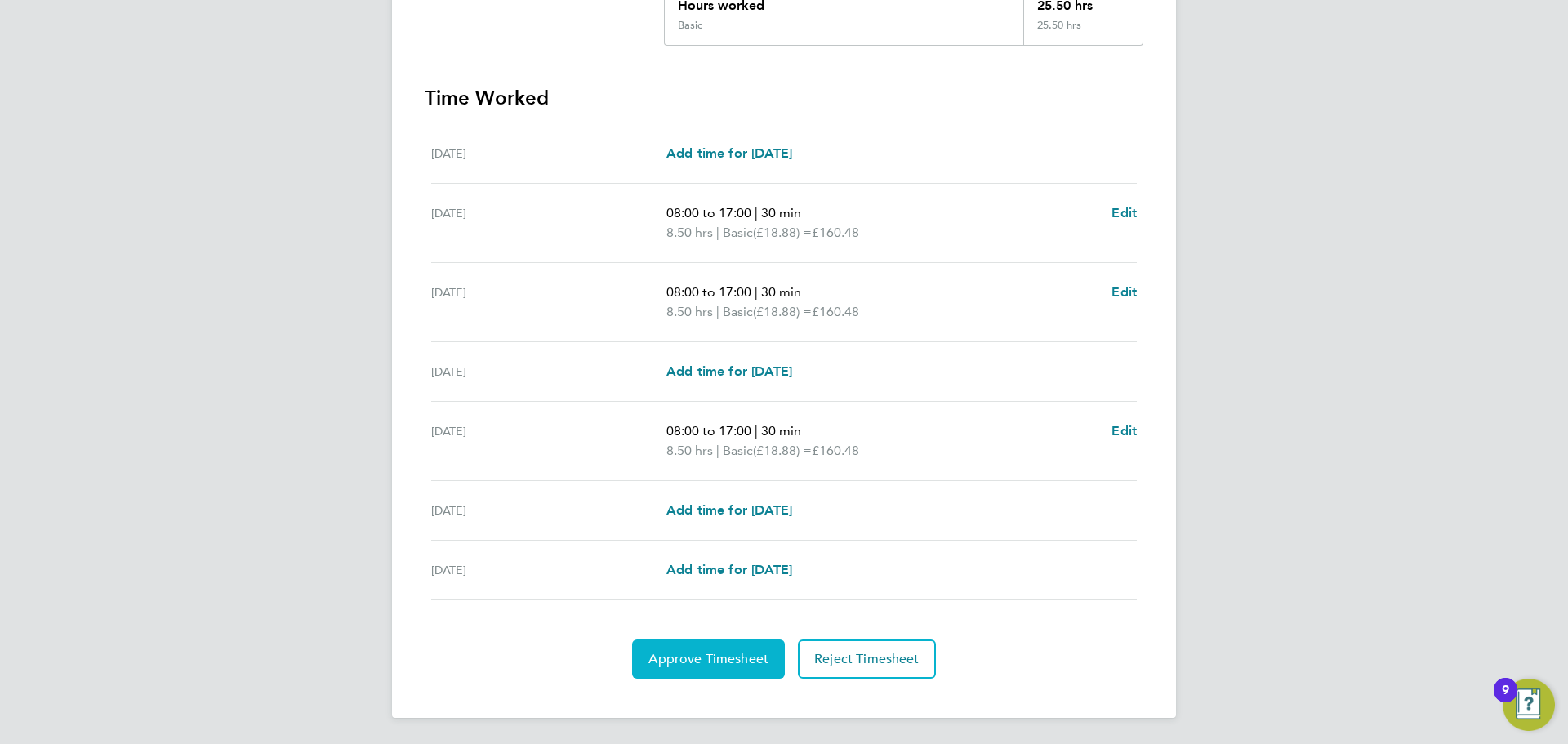
click at [688, 661] on span "Approve Timesheet" at bounding box center [708, 659] width 120 height 16
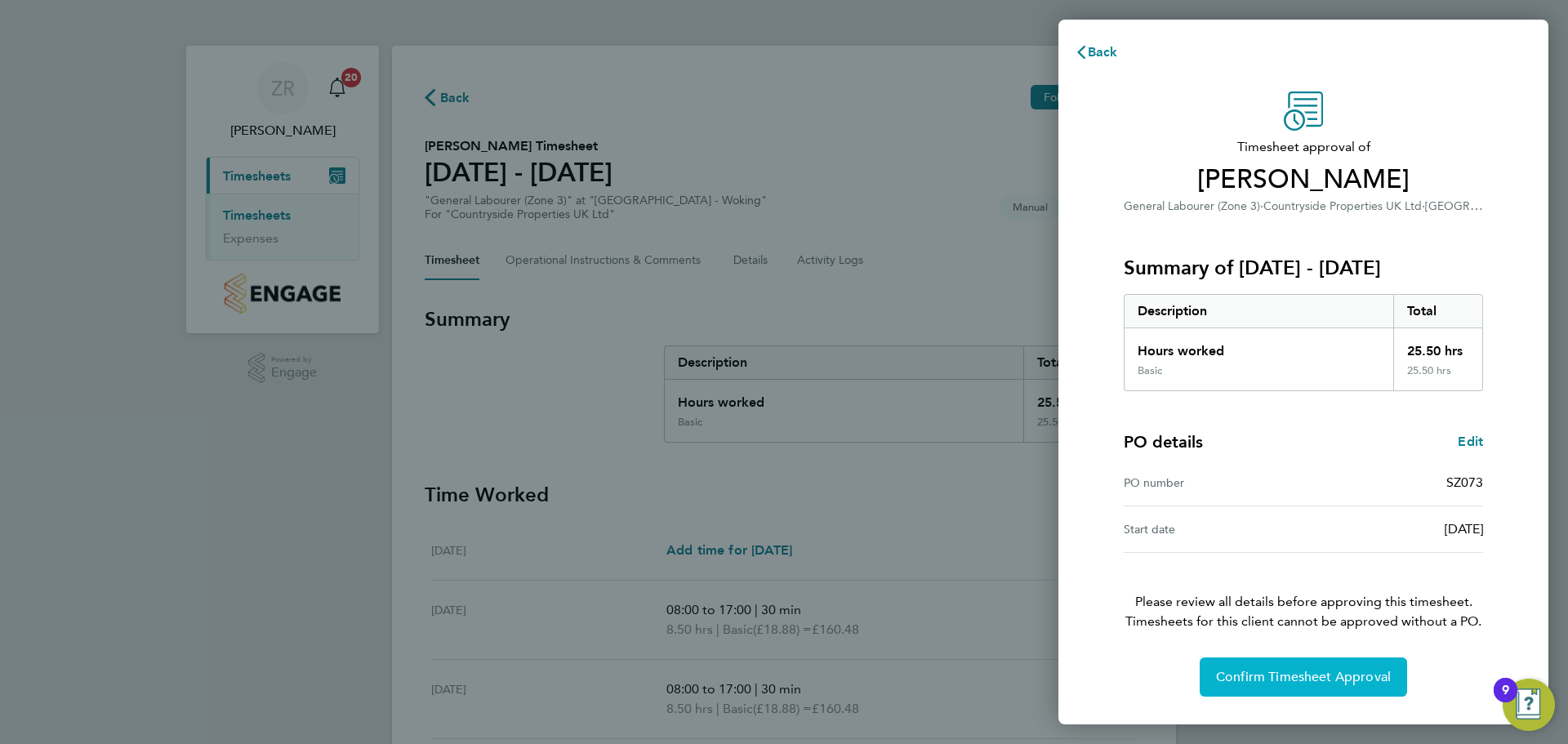
click at [1267, 677] on span "Confirm Timesheet Approval" at bounding box center [1304, 677] width 175 height 16
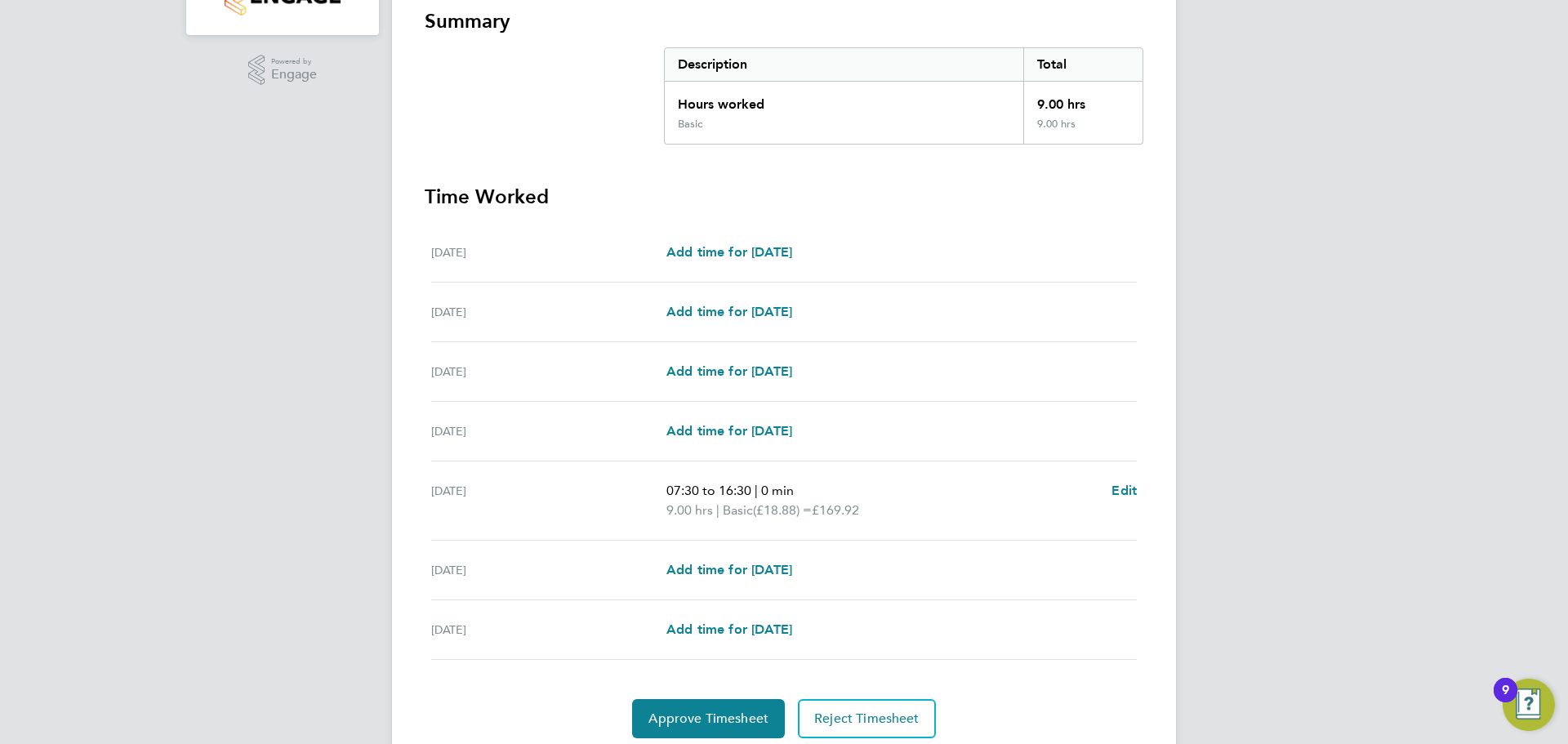
scroll to position [327, 0]
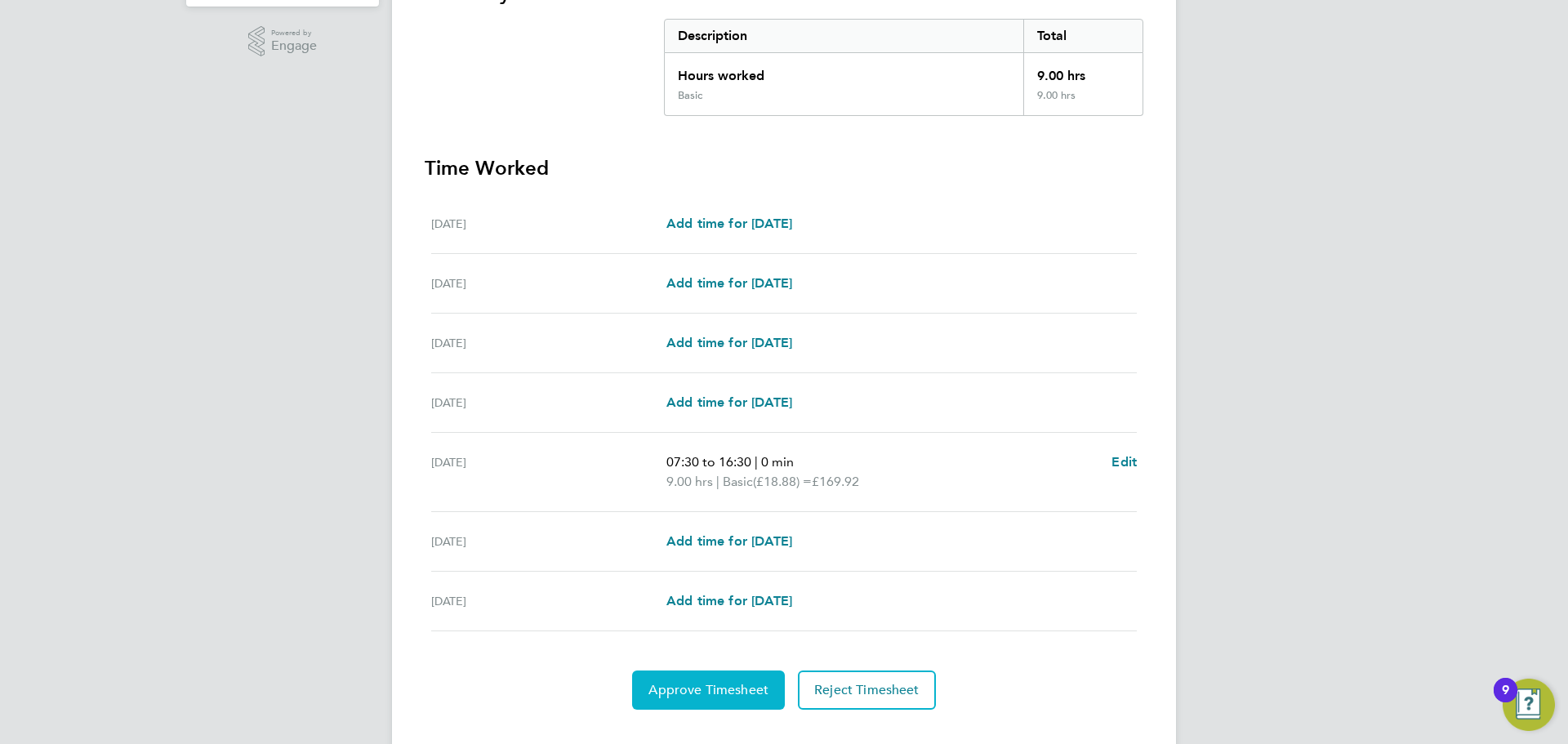
click at [694, 683] on span "Approve Timesheet" at bounding box center [708, 690] width 120 height 16
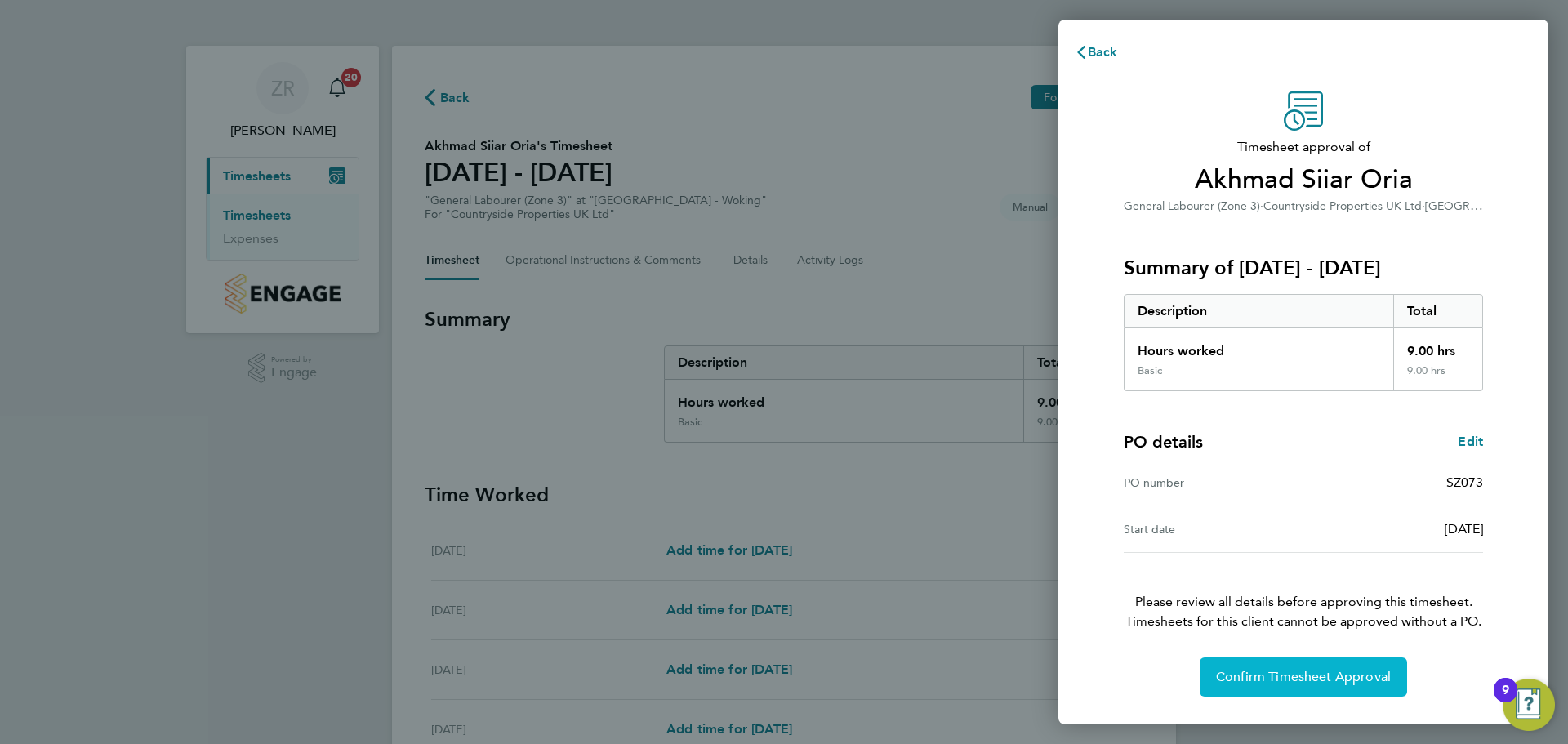
click at [1329, 681] on span "Confirm Timesheet Approval" at bounding box center [1304, 677] width 175 height 16
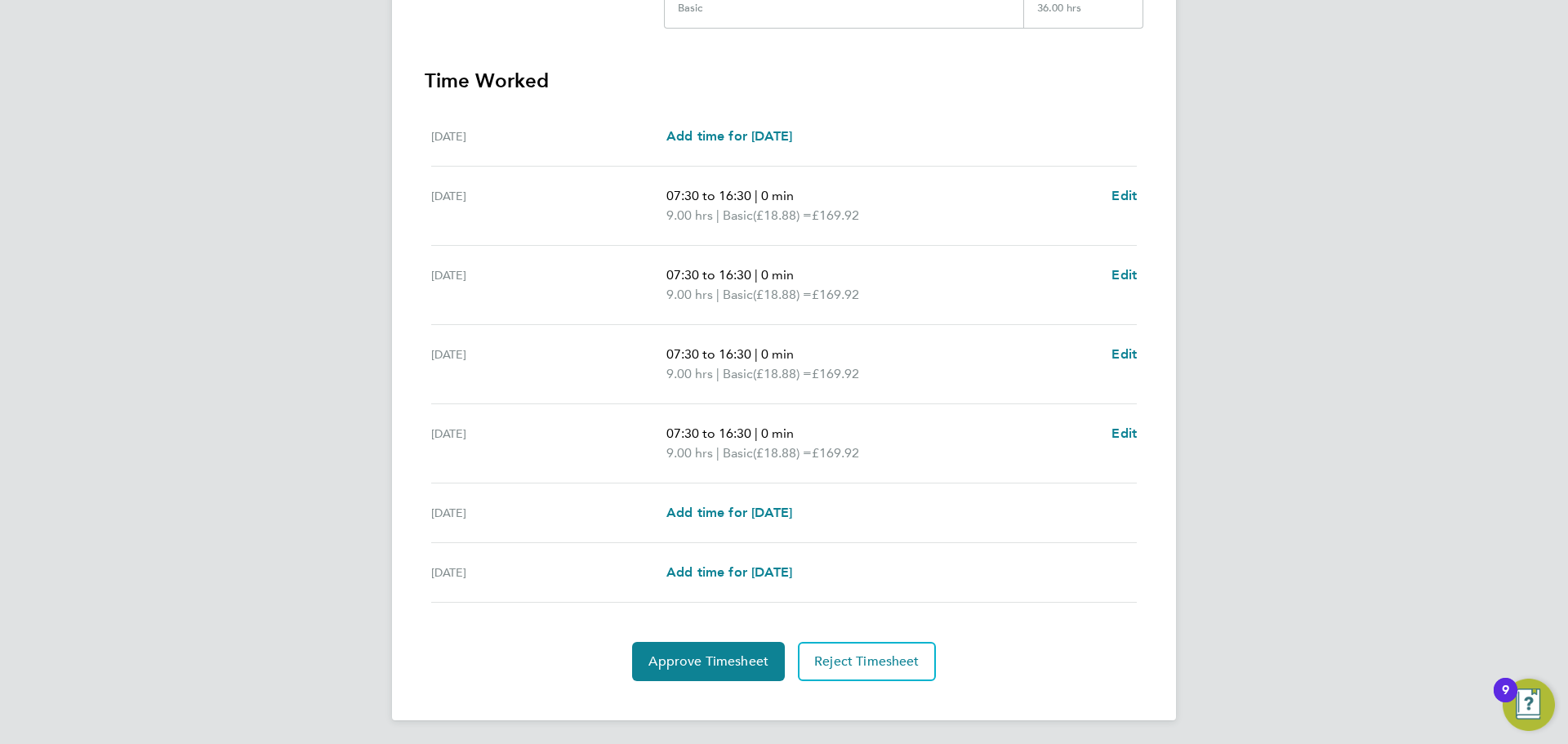
scroll to position [417, 0]
click at [677, 665] on span "Approve Timesheet" at bounding box center [708, 659] width 120 height 16
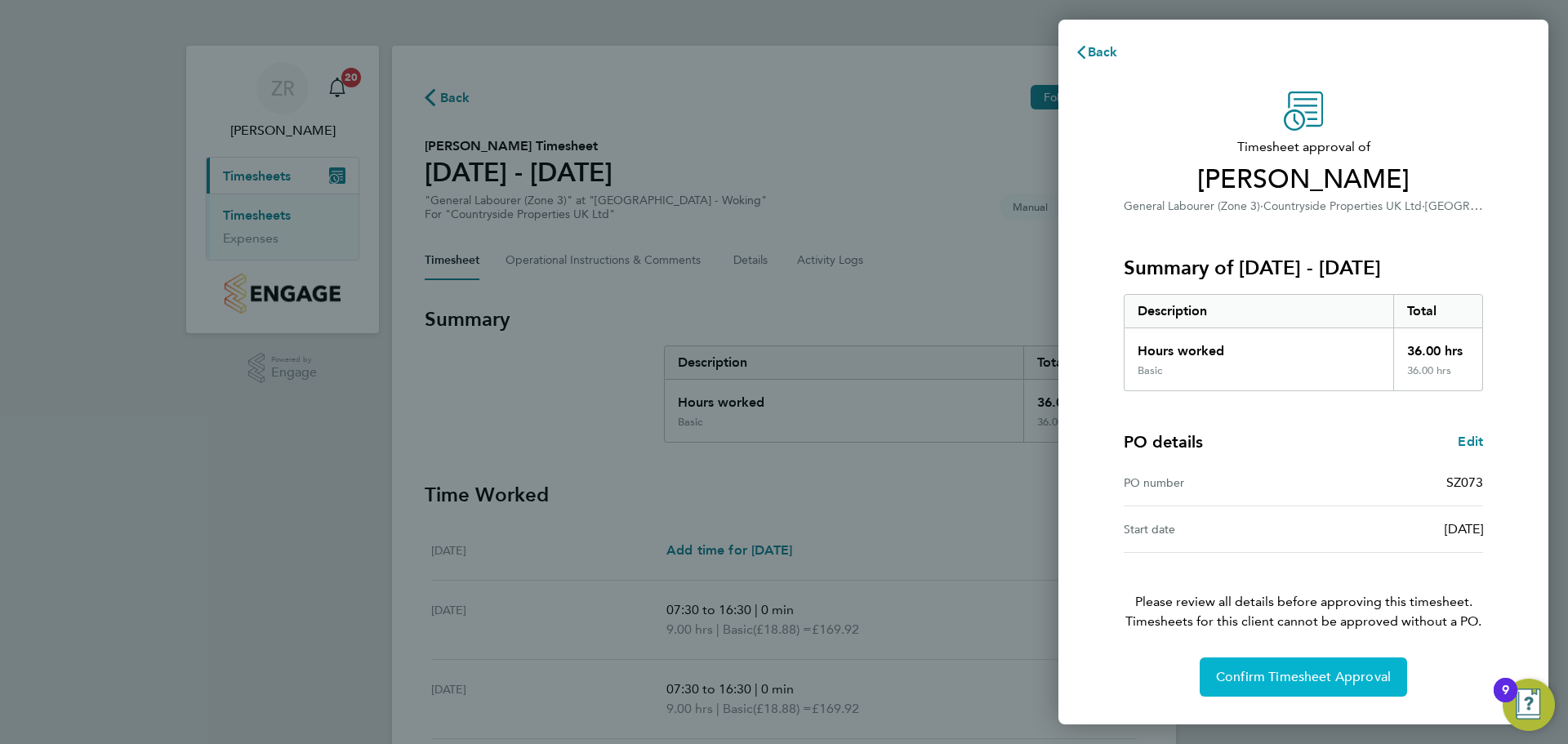
click at [1300, 675] on span "Confirm Timesheet Approval" at bounding box center [1304, 677] width 175 height 16
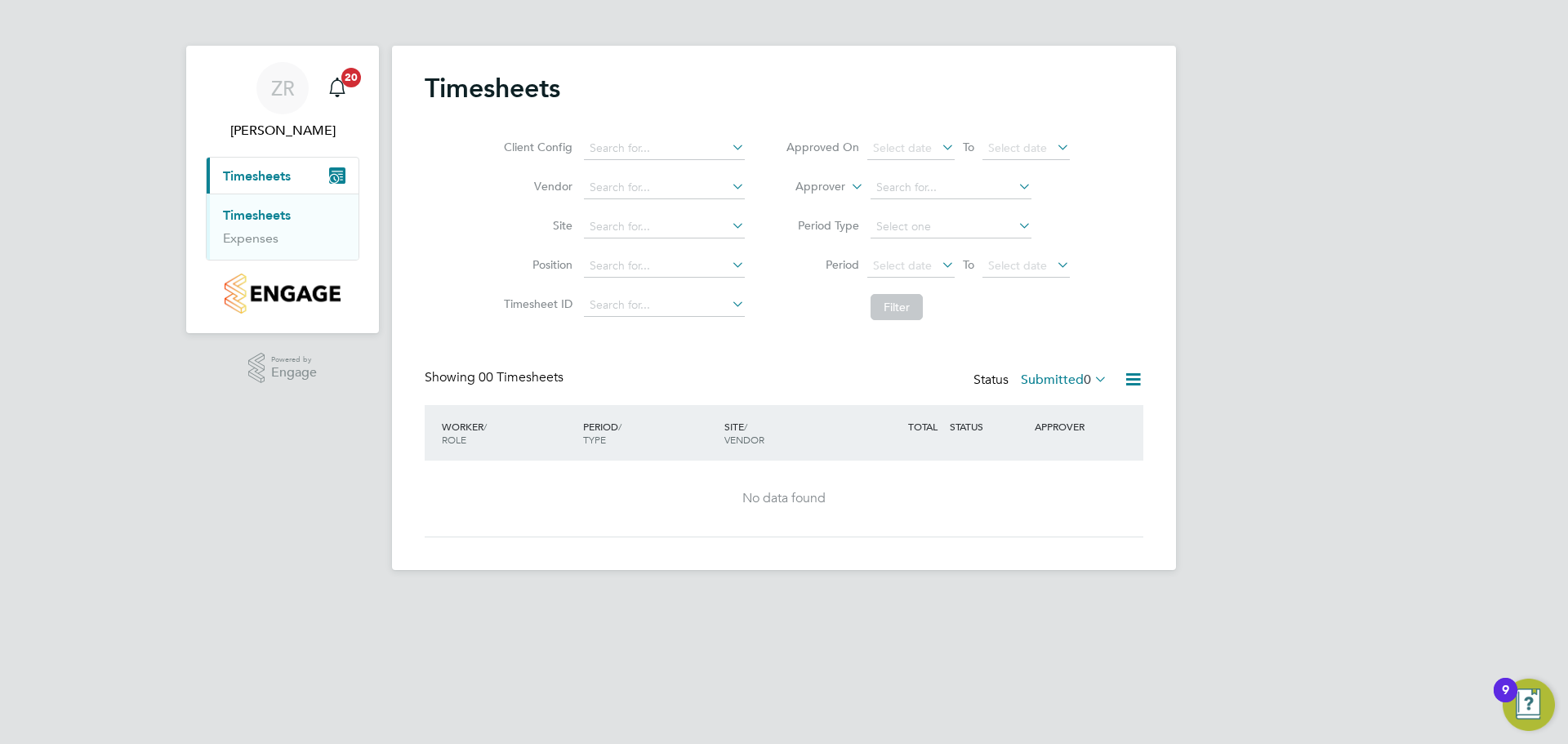
click at [1077, 376] on label "Submitted 0" at bounding box center [1064, 380] width 86 height 16
click at [1048, 474] on li "Approved" at bounding box center [1048, 478] width 75 height 23
